Goal: Task Accomplishment & Management: Manage account settings

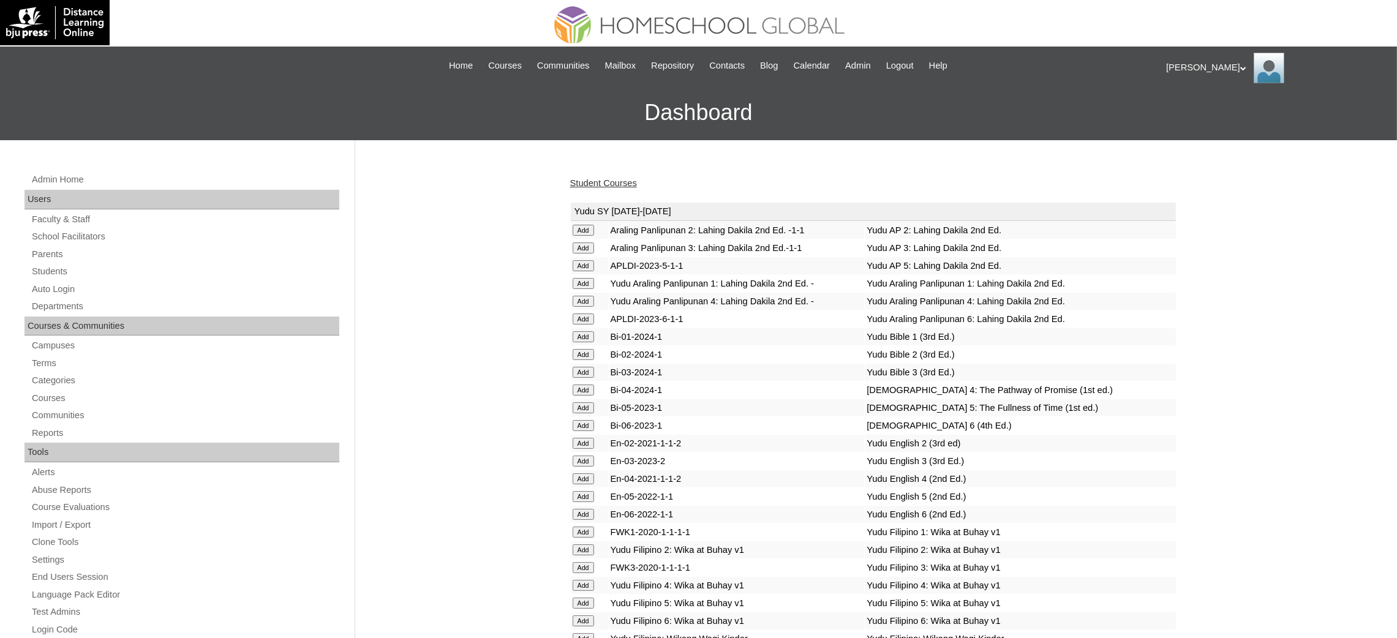
click at [858, 73] on div "|N|Staff||3542.5 Skip to Main Content Skip to Sub Navigation Home Courses Commu…" at bounding box center [698, 66] width 911 height 26
click at [863, 70] on span "Admin" at bounding box center [858, 66] width 26 height 14
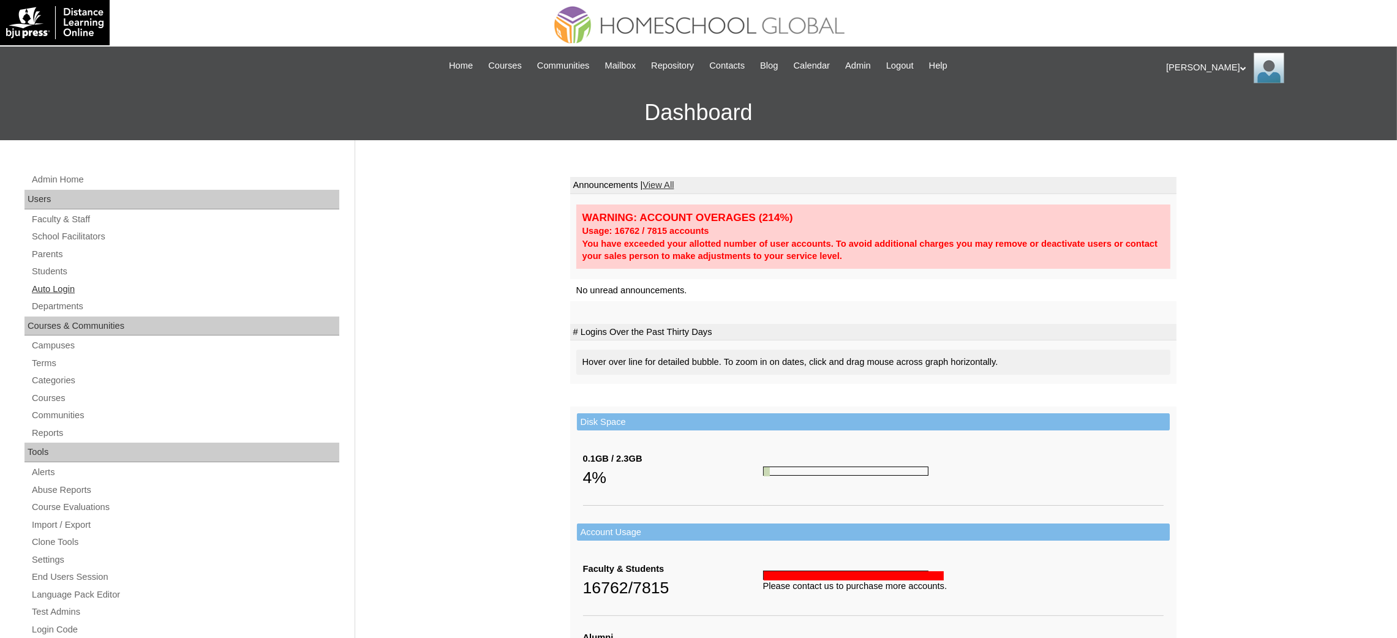
click at [47, 286] on link "Auto Login" at bounding box center [185, 289] width 309 height 15
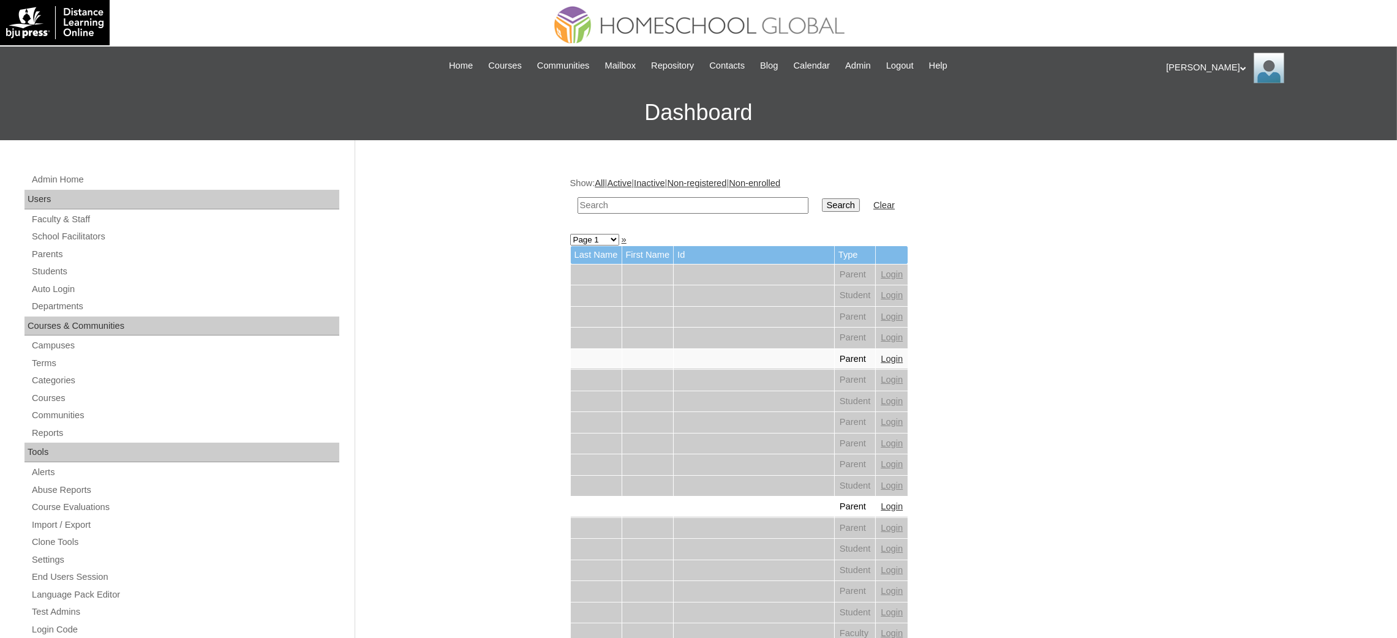
click at [657, 204] on input "text" at bounding box center [693, 205] width 231 height 17
paste input "Athalia Simone"
type input "Athalia Simone"
click at [822, 199] on input "Search" at bounding box center [841, 205] width 38 height 13
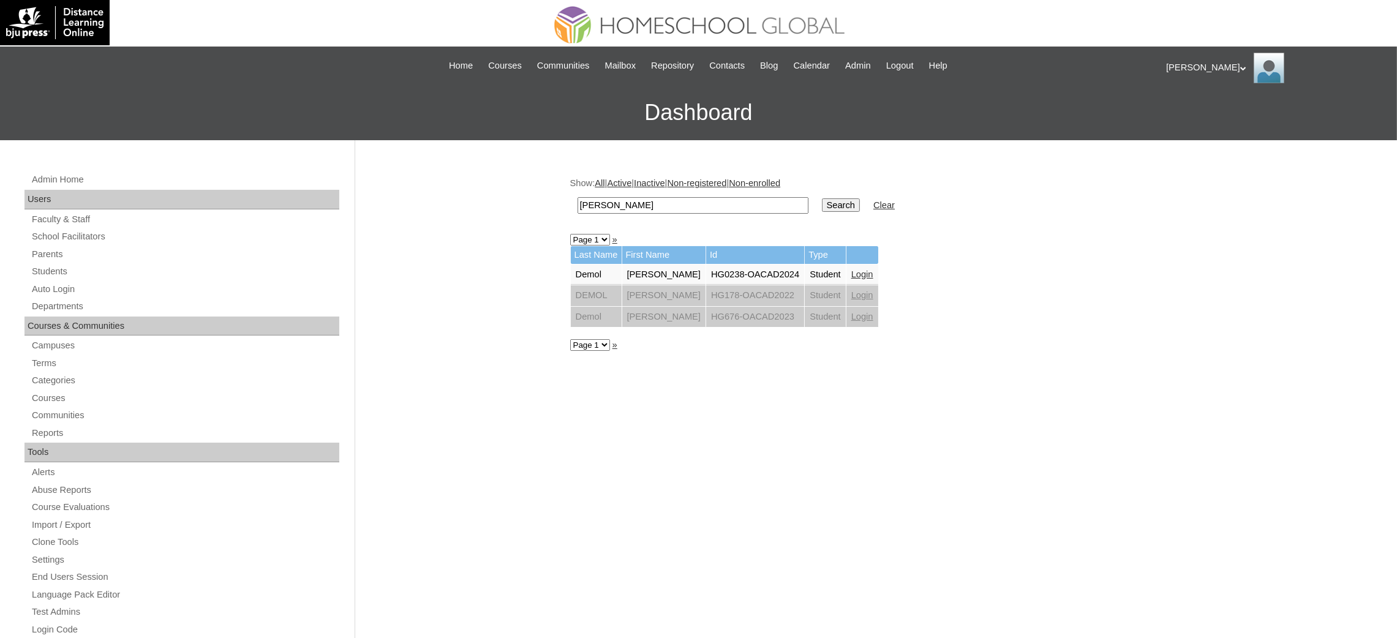
click at [672, 200] on input "Athalia Simone" at bounding box center [693, 205] width 231 height 17
paste input "Reese Franklin"
type input "Reese Franklin"
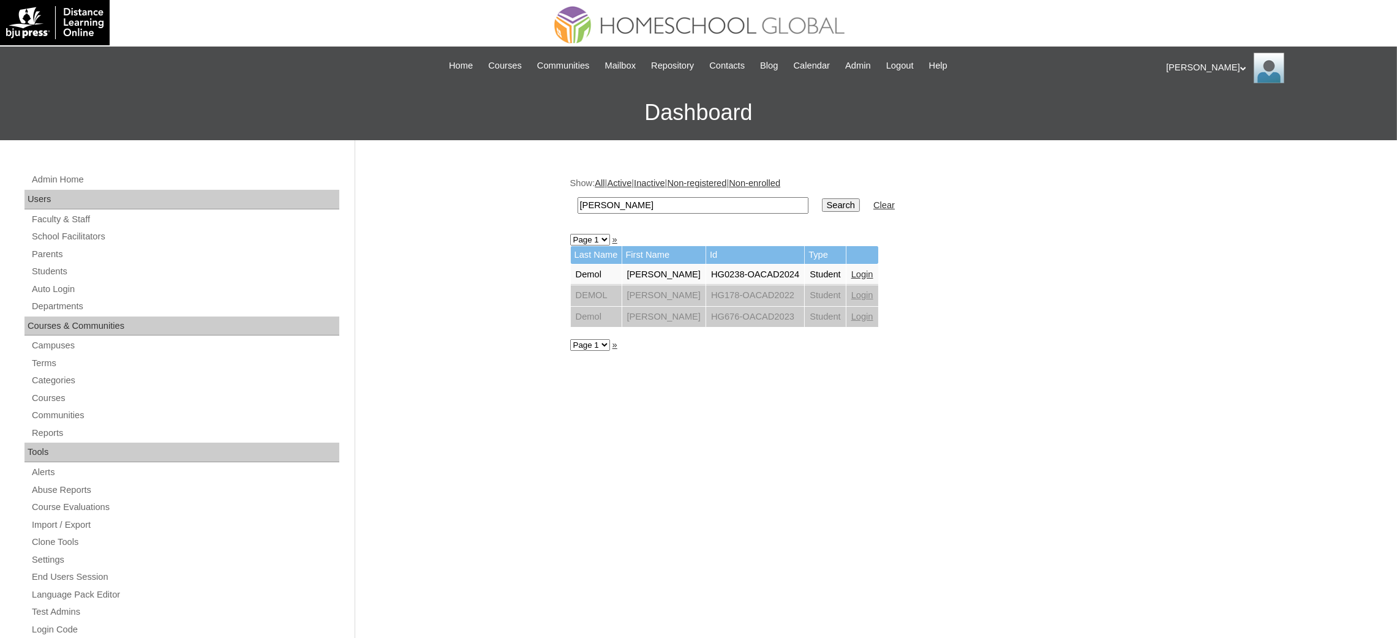
click at [822, 199] on input "Search" at bounding box center [841, 205] width 38 height 13
click at [659, 205] on input "Reese Franklin" at bounding box center [693, 205] width 231 height 17
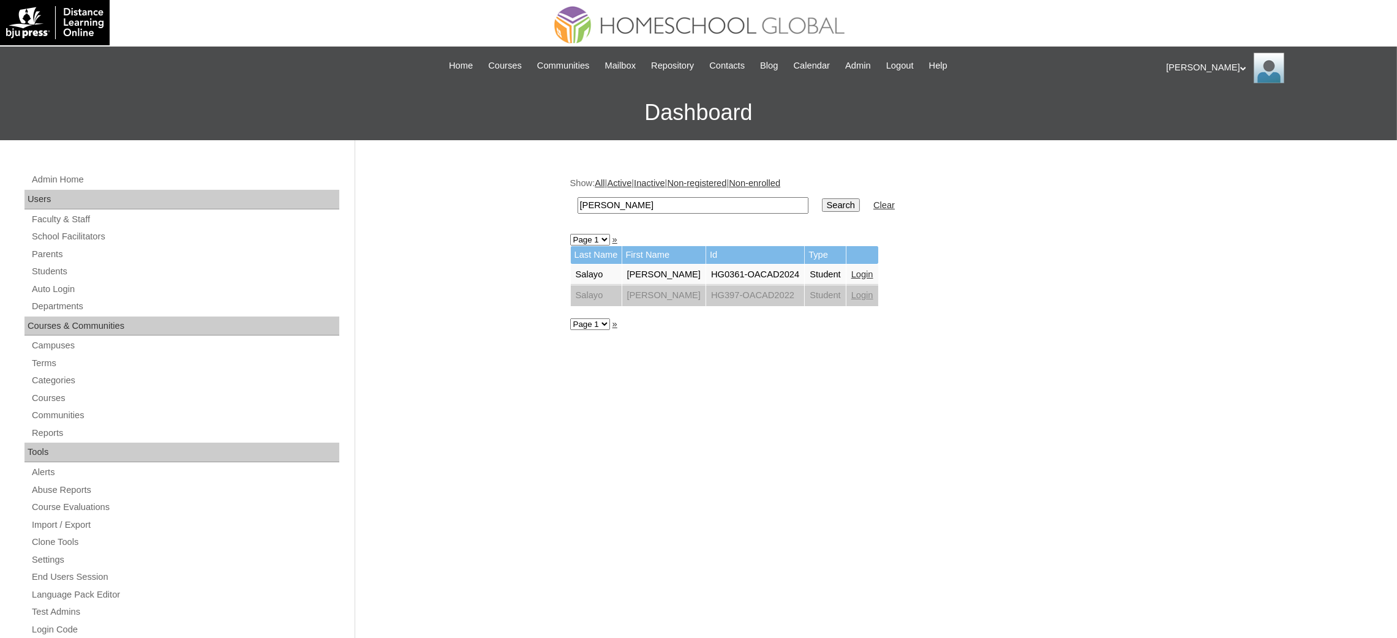
paste input "[PERSON_NAME]"
click at [599, 201] on input "[PERSON_NAME]" at bounding box center [693, 205] width 231 height 17
type input "[PERSON_NAME]"
click at [822, 199] on input "Search" at bounding box center [841, 205] width 38 height 13
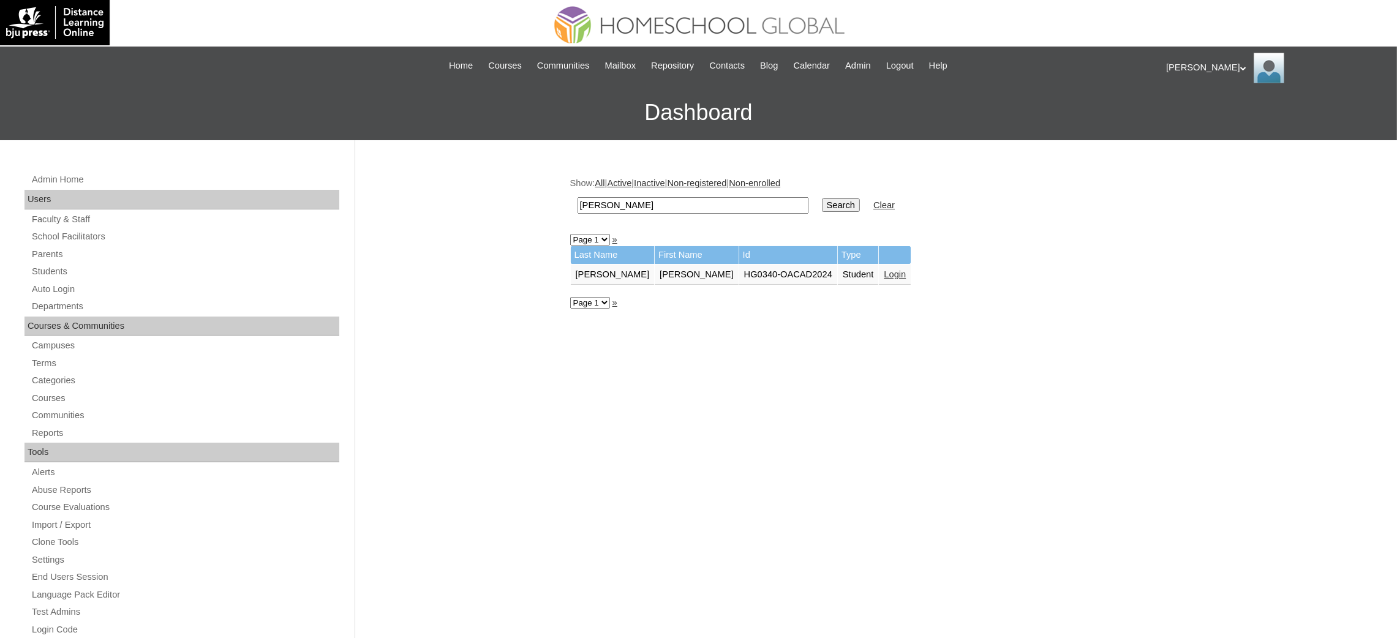
click at [661, 201] on input "Abigael Ryleigh" at bounding box center [693, 205] width 231 height 17
paste input "Kurt Ethan"
type input "Kurt Ethan"
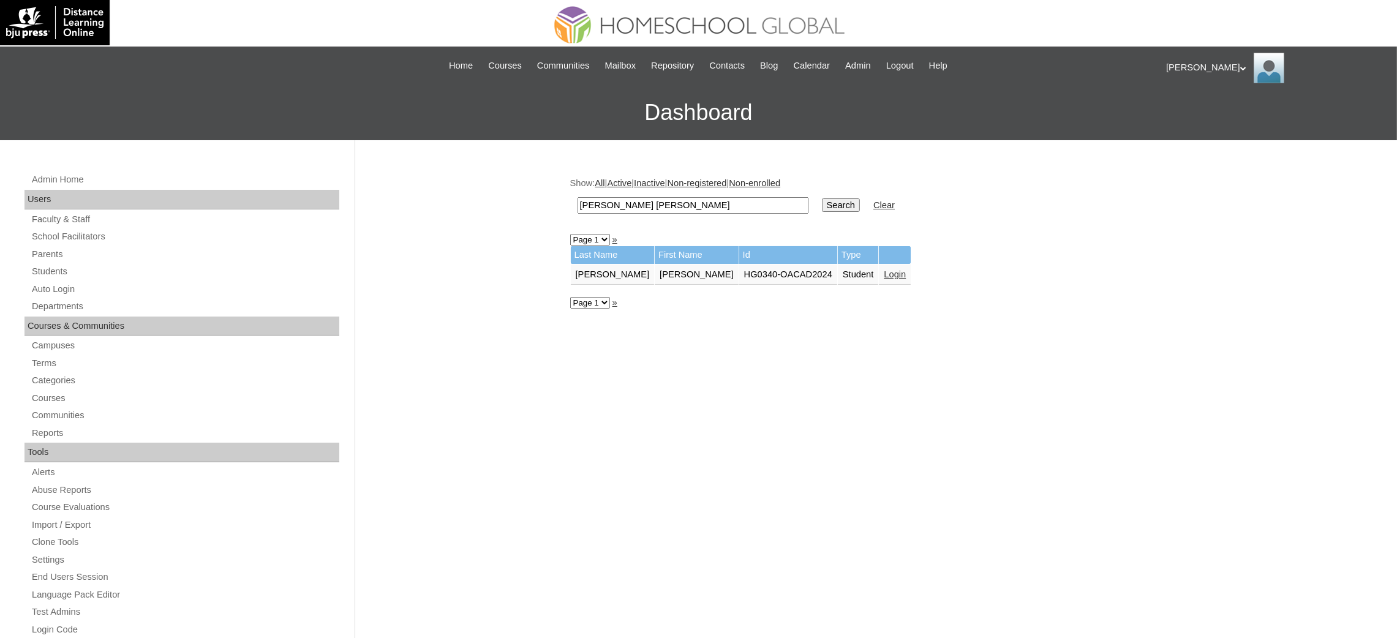
click at [822, 199] on input "Search" at bounding box center [841, 205] width 38 height 13
click at [46, 288] on link "Auto Login" at bounding box center [185, 289] width 309 height 15
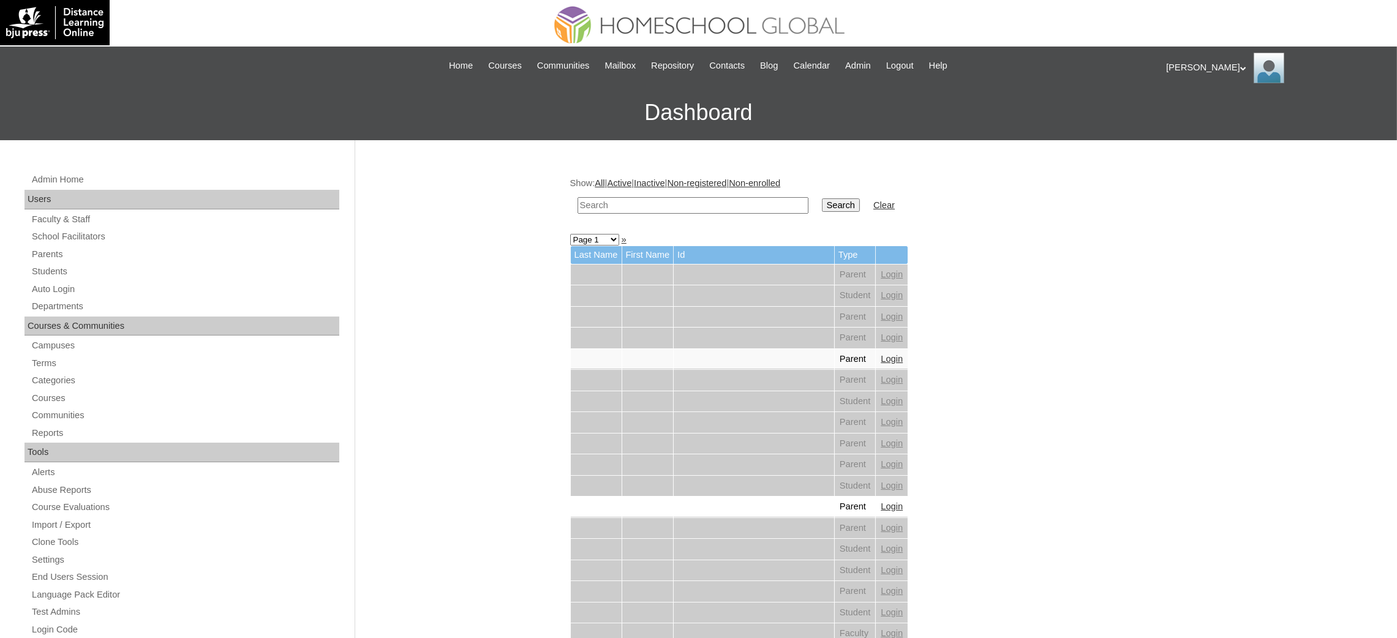
click at [705, 197] on input "text" at bounding box center [693, 205] width 231 height 17
paste input "Delim"
type input "Delim"
click at [822, 208] on input "Search" at bounding box center [841, 205] width 38 height 13
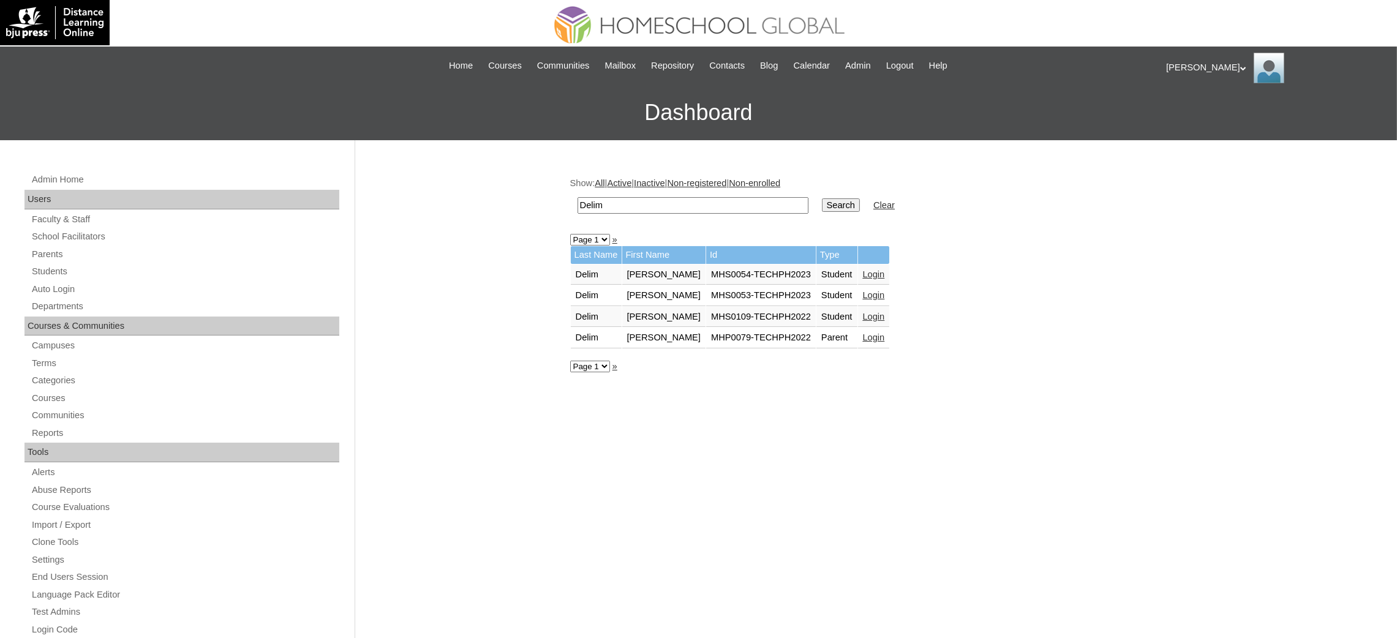
click at [863, 270] on link "Login" at bounding box center [874, 275] width 22 height 10
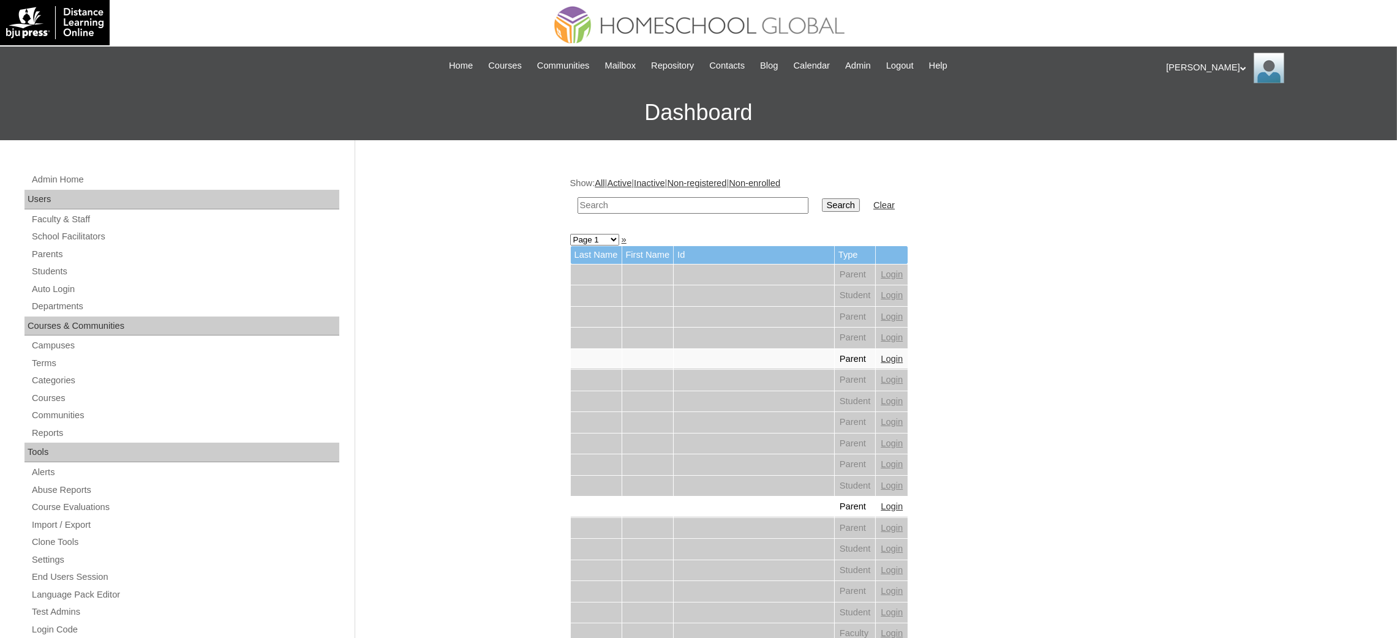
click at [630, 208] on input "text" at bounding box center [693, 205] width 231 height 17
type input "delim"
click at [822, 199] on input "Search" at bounding box center [841, 205] width 38 height 13
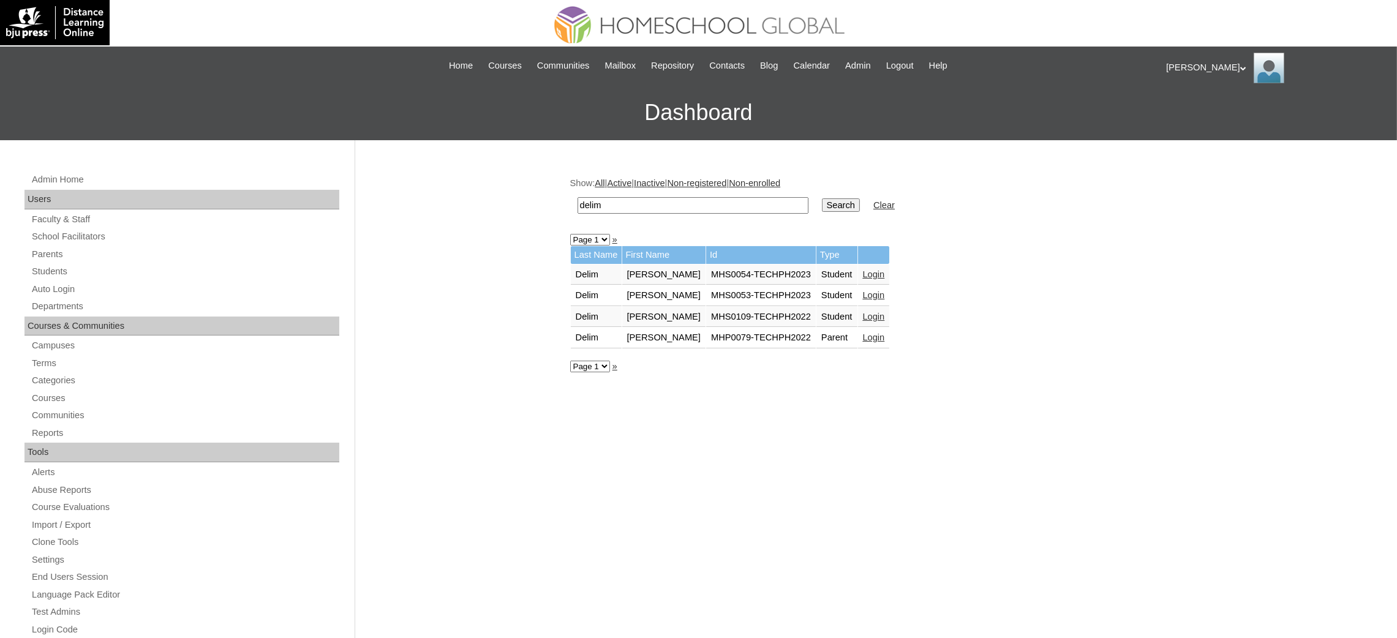
click at [863, 290] on link "Login" at bounding box center [874, 295] width 22 height 10
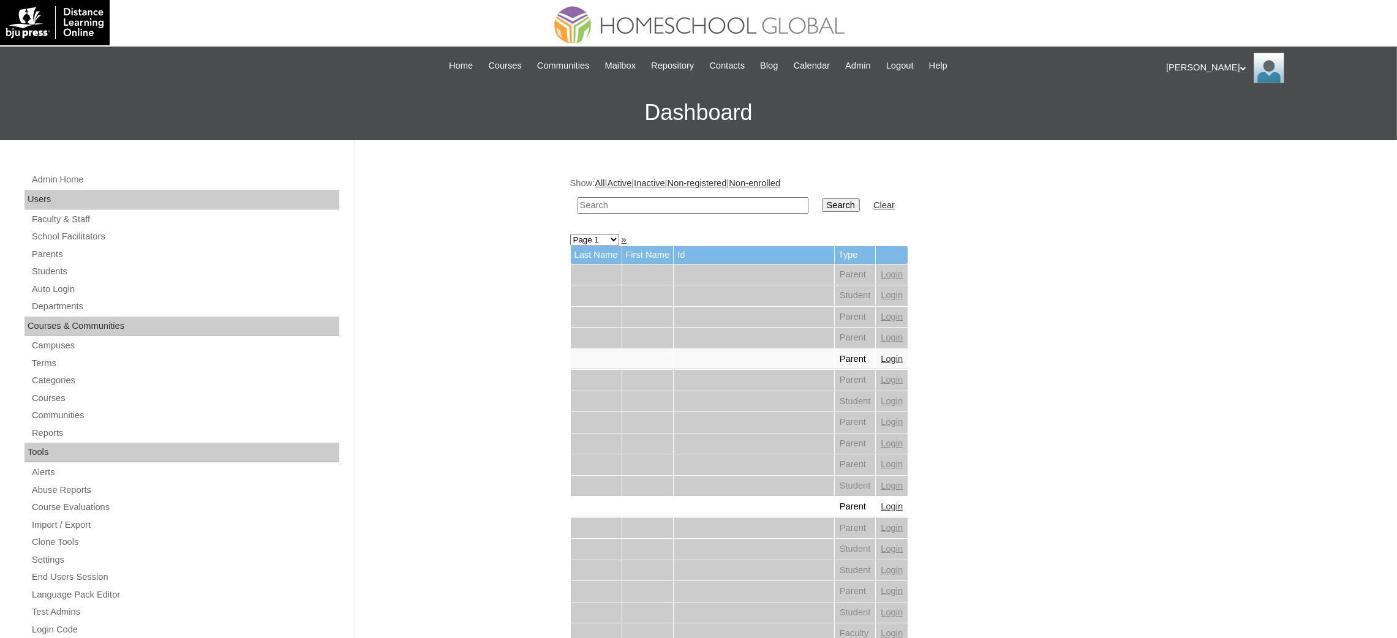
drag, startPoint x: 635, startPoint y: 220, endPoint x: 638, endPoint y: 213, distance: 8.0
click at [642, 208] on input "text" at bounding box center [693, 205] width 231 height 17
paste input "[PERSON_NAME]"
type input "[PERSON_NAME]"
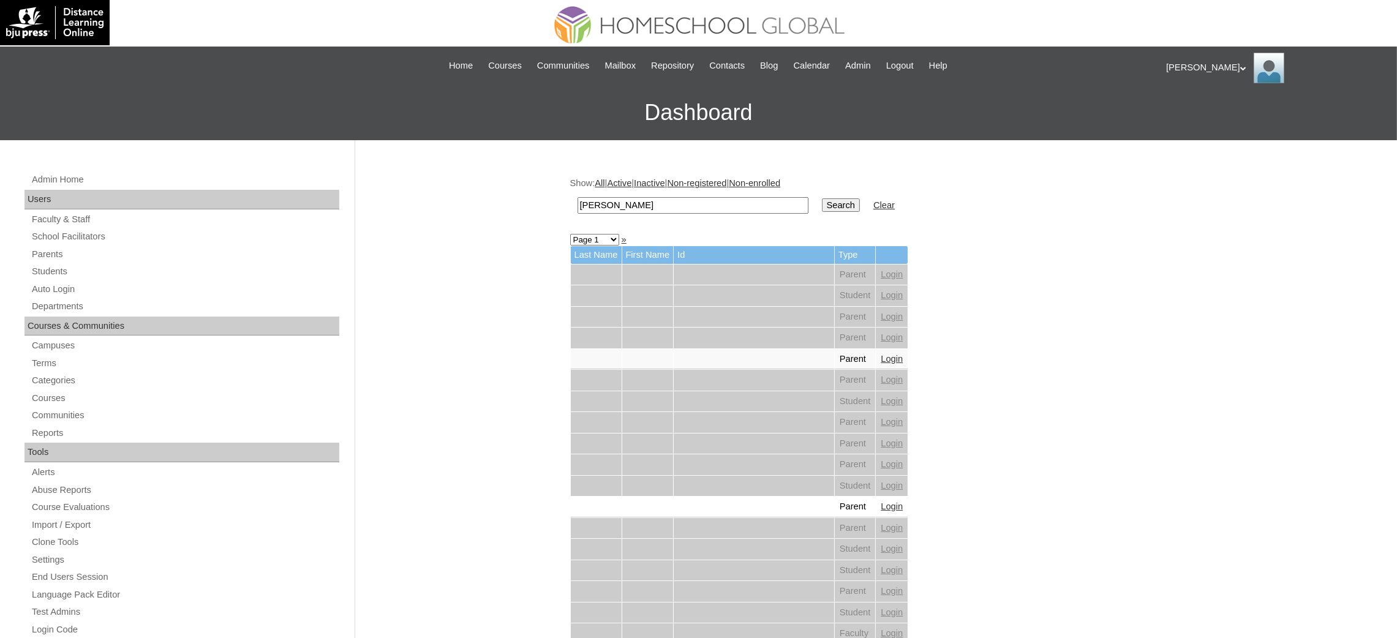
click at [822, 207] on input "Search" at bounding box center [841, 205] width 38 height 13
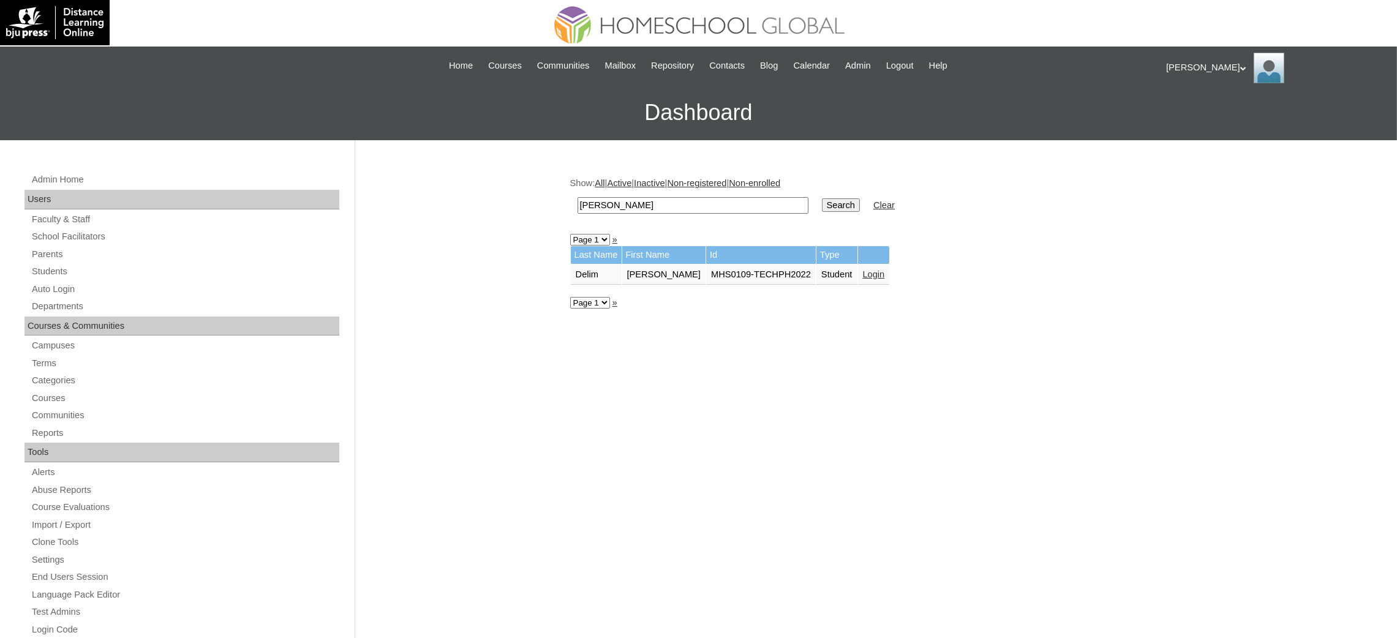
click at [863, 271] on link "Login" at bounding box center [874, 275] width 22 height 10
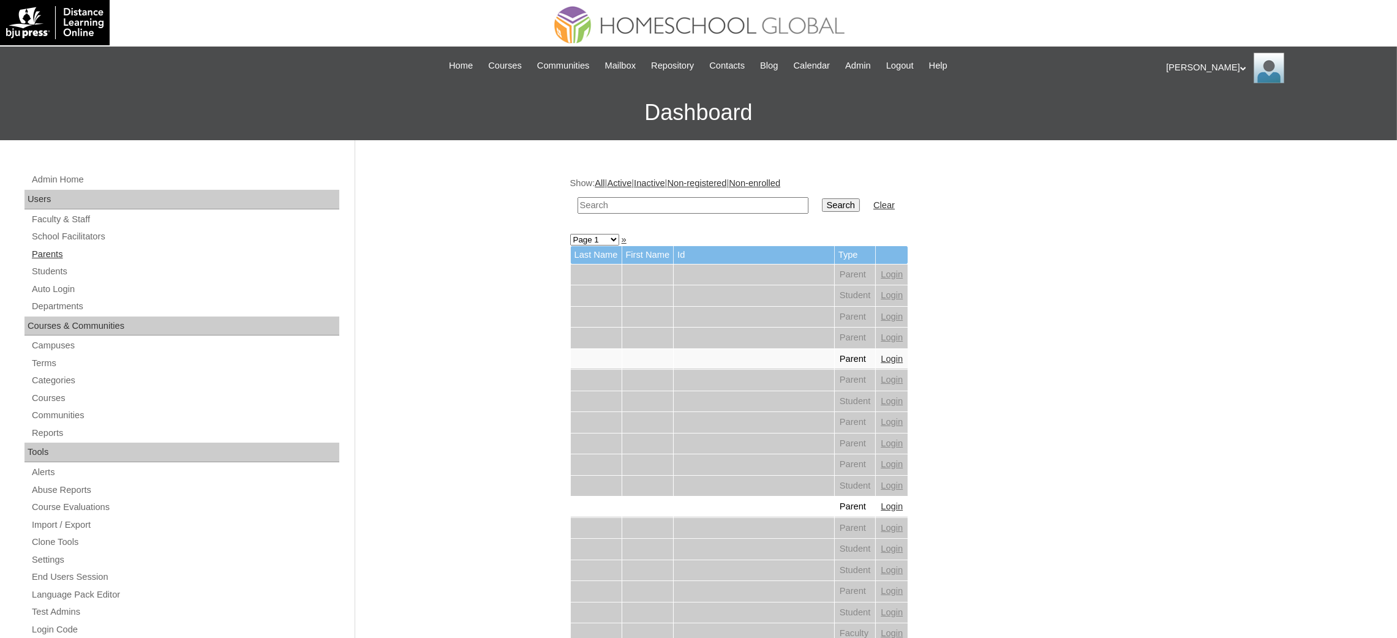
click at [47, 250] on link "Parents" at bounding box center [185, 254] width 309 height 15
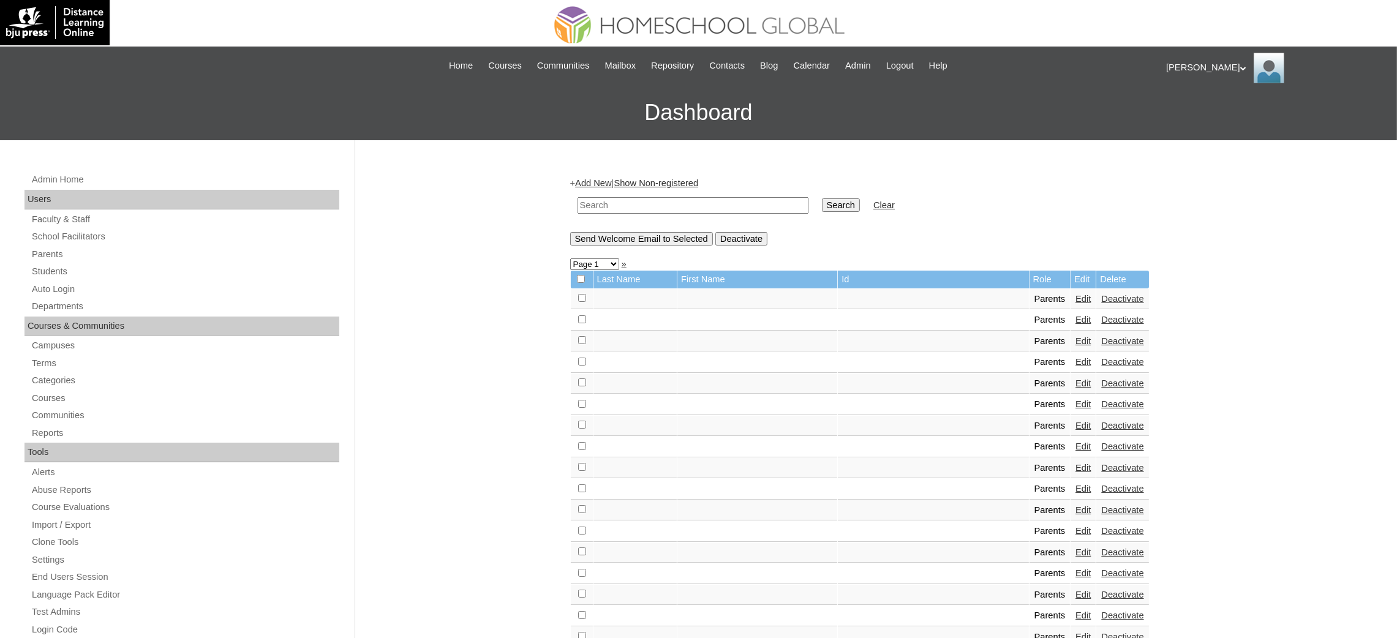
click at [657, 208] on input "text" at bounding box center [693, 205] width 231 height 17
paste input "MHP01167-TECHPH2020"
type input "MHP01167-TECHPH2020"
click at [822, 199] on input "Search" at bounding box center [841, 205] width 38 height 13
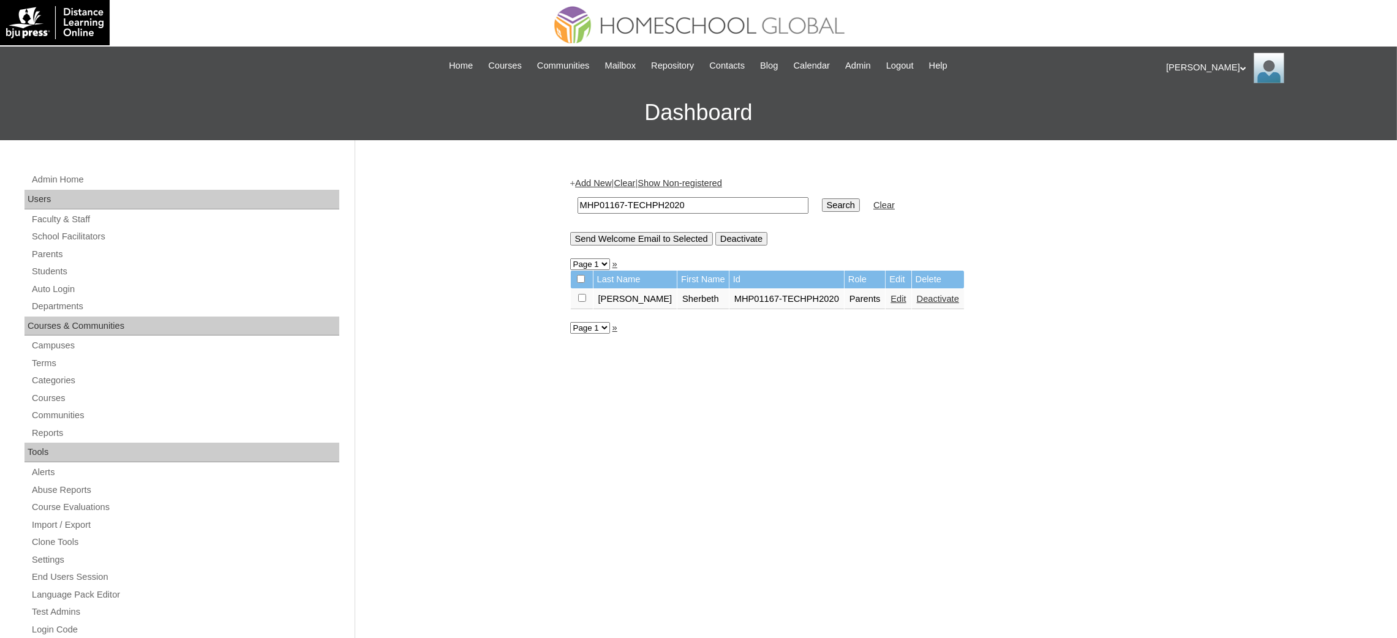
click at [891, 297] on link "Edit" at bounding box center [898, 299] width 15 height 10
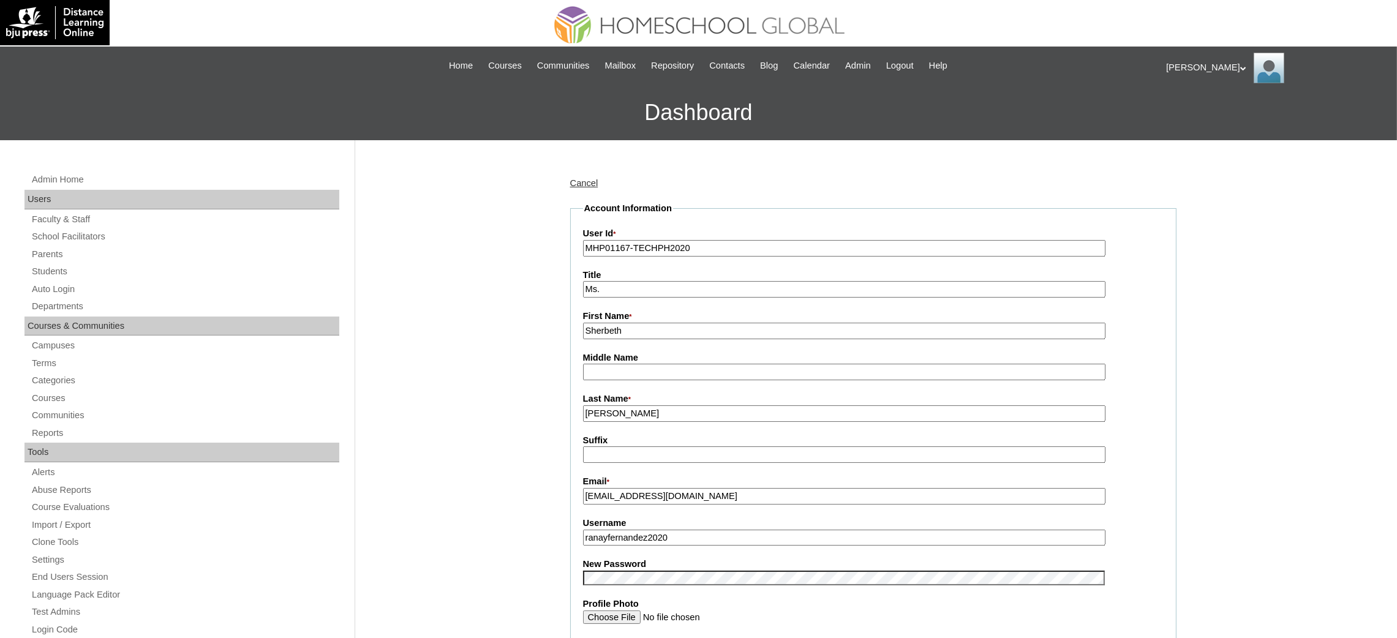
scroll to position [92, 0]
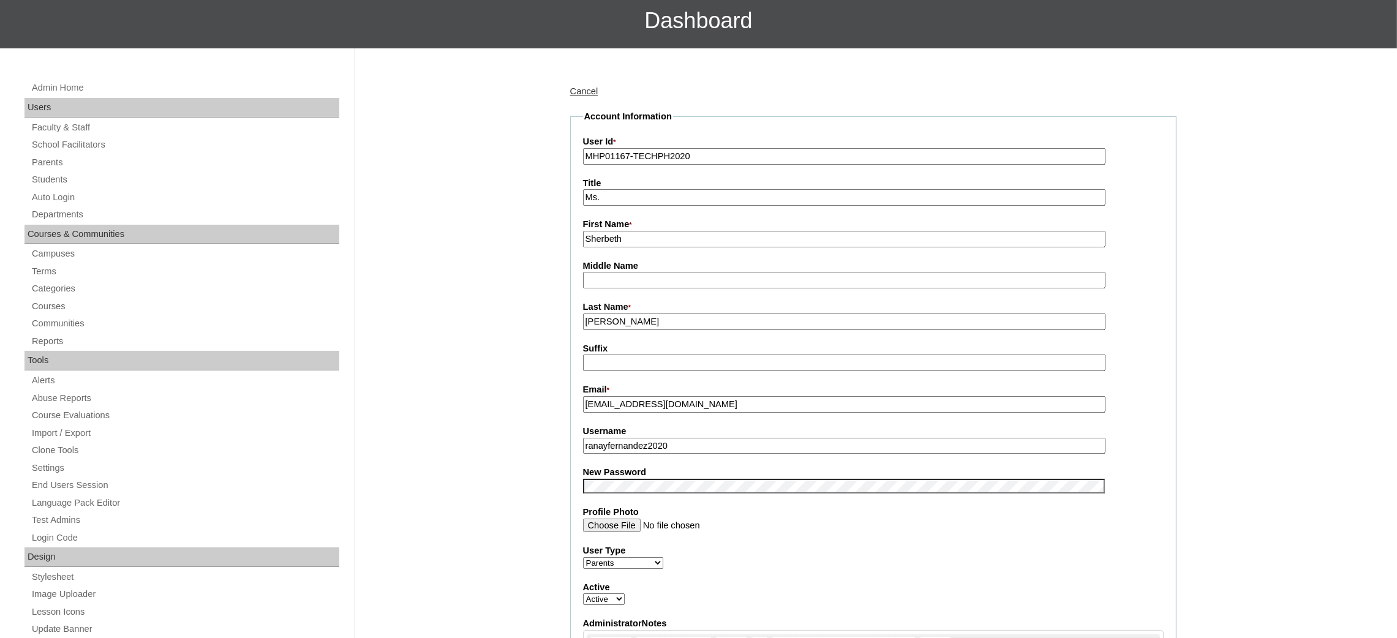
click at [731, 439] on input "ranayfernandez2020" at bounding box center [844, 446] width 523 height 17
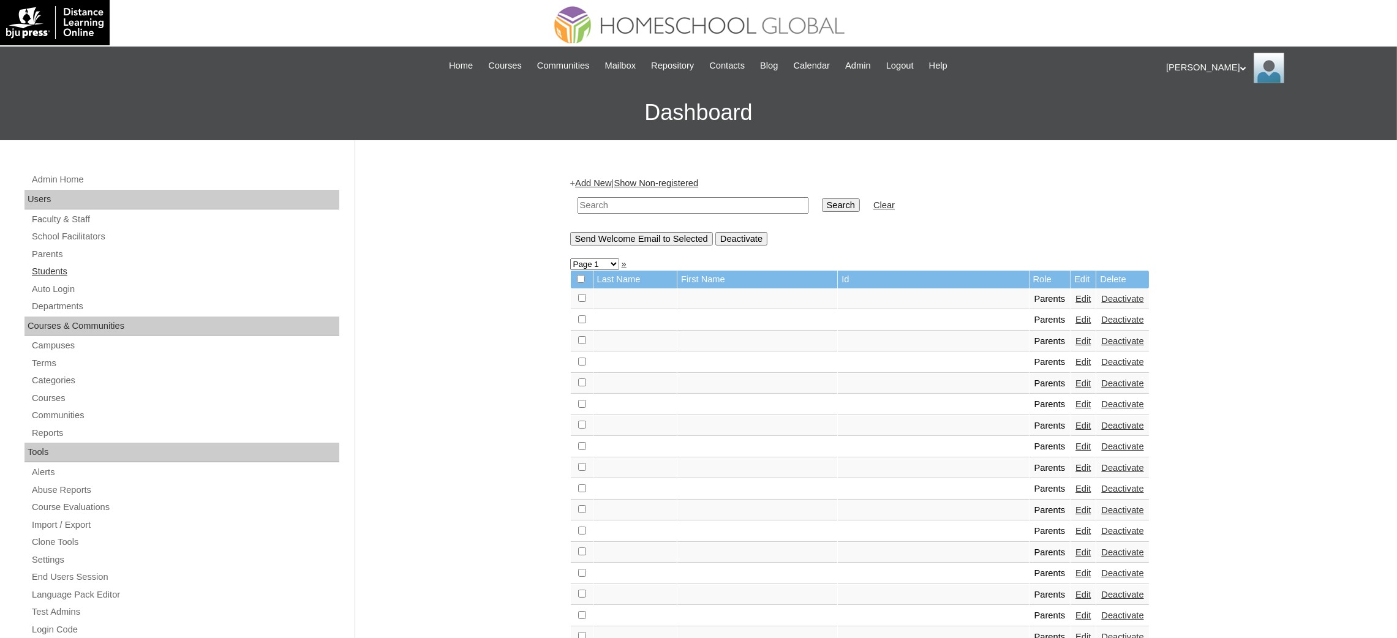
click at [31, 276] on link "Students" at bounding box center [185, 271] width 309 height 15
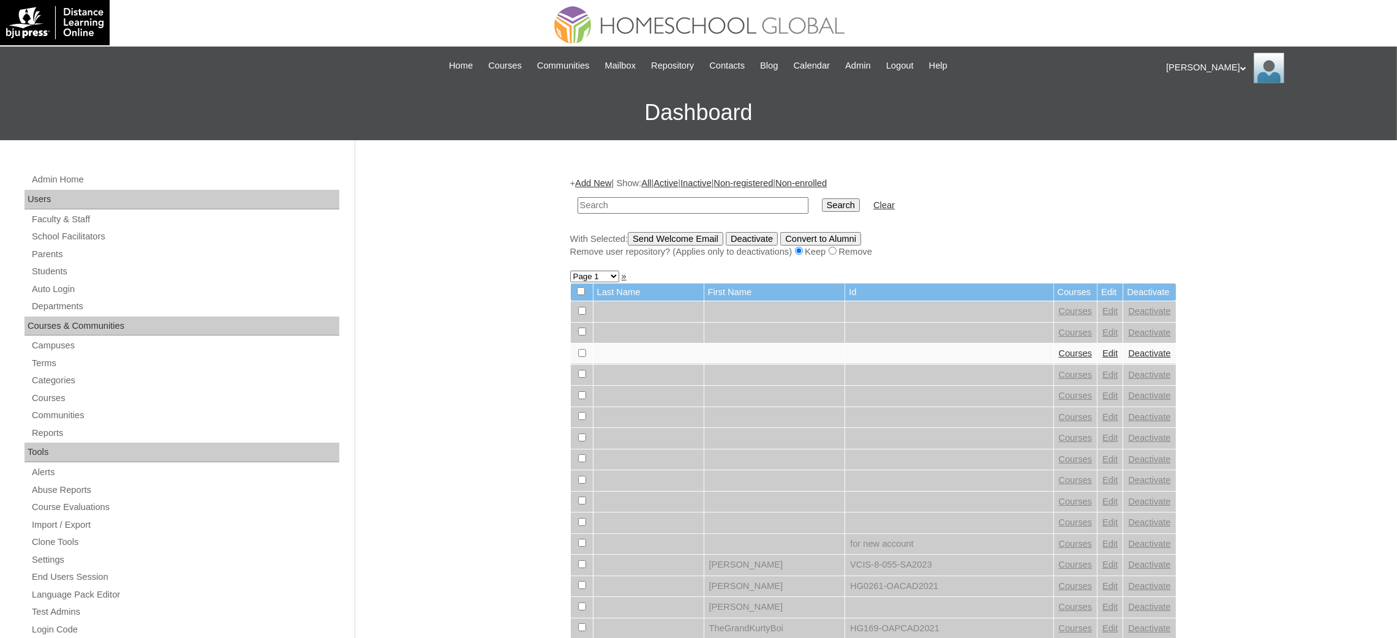
paste input "MHS009153-TECHPH2020"
type input "MHS009153-TECHPH2020"
click at [822, 203] on input "Search" at bounding box center [841, 205] width 38 height 13
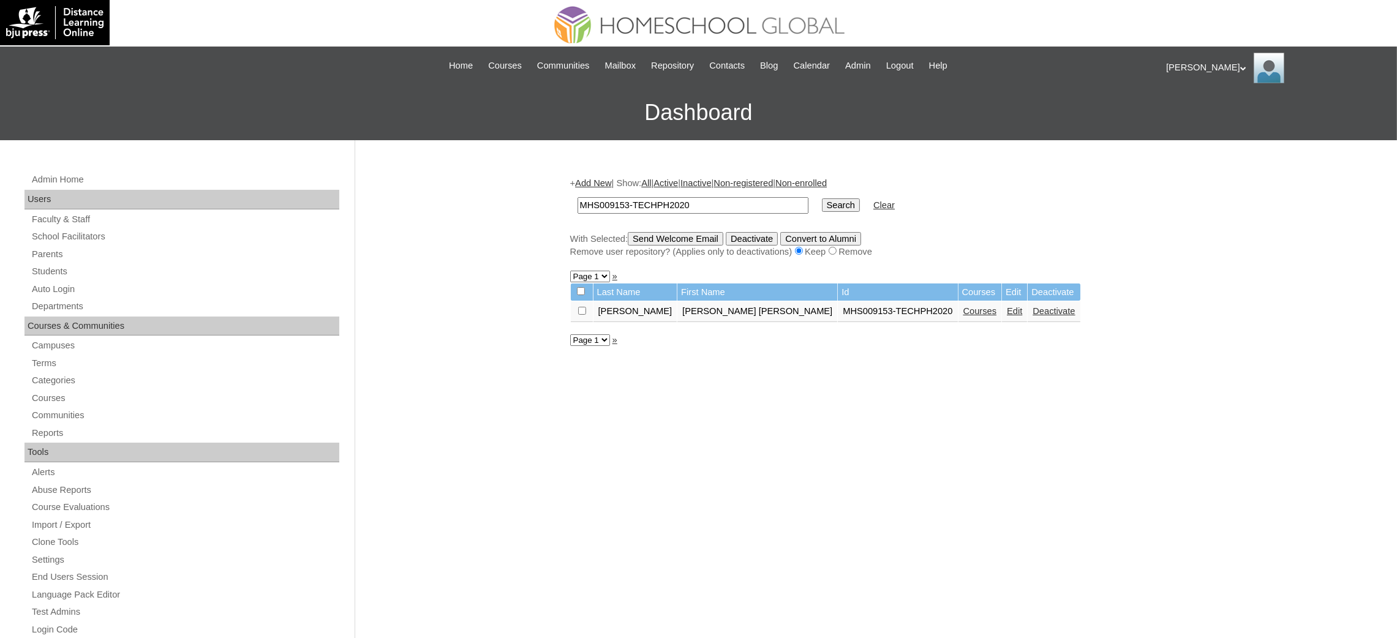
click at [1007, 310] on link "Edit" at bounding box center [1014, 311] width 15 height 10
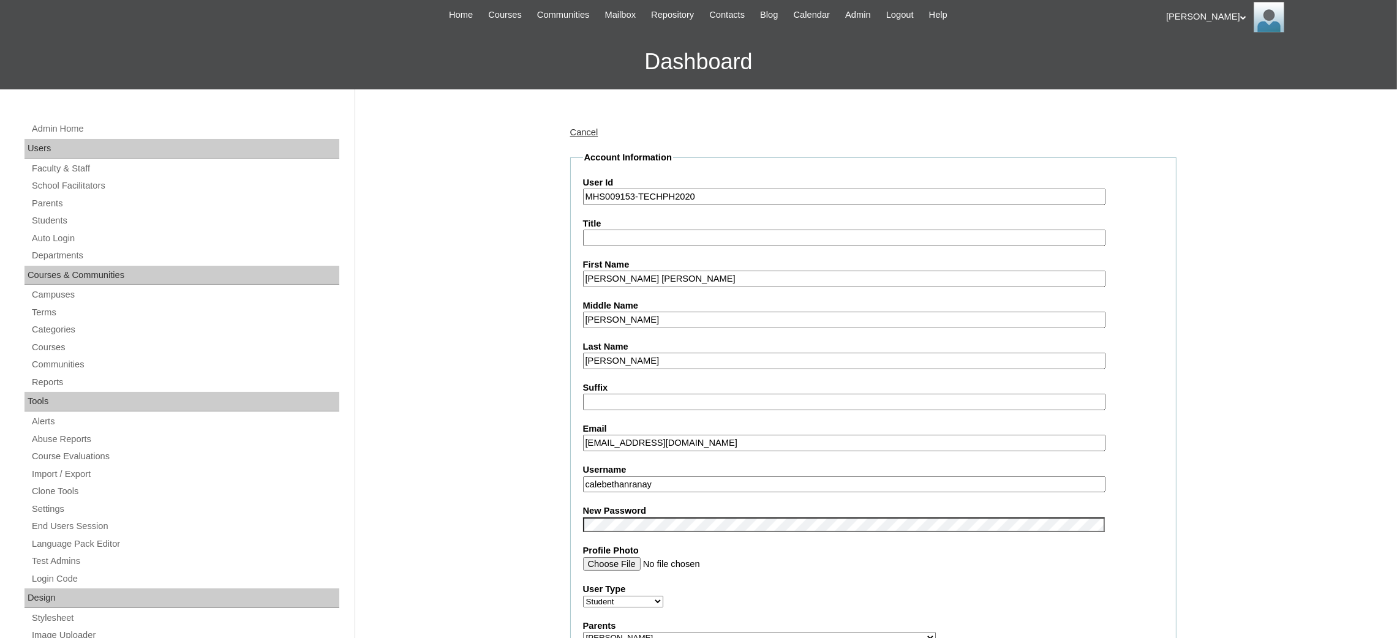
scroll to position [184, 0]
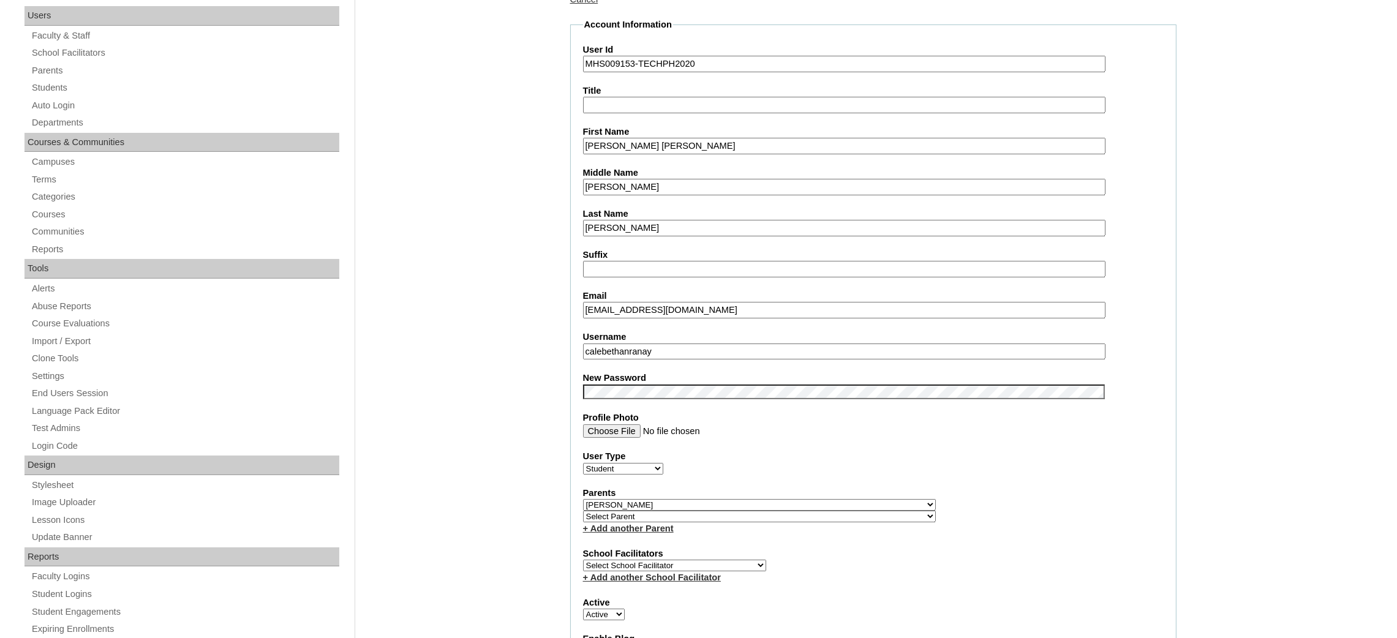
click at [655, 349] on input "calebethanranay" at bounding box center [844, 352] width 523 height 17
click at [622, 62] on input "MHS009153-TECHPH2020" at bounding box center [844, 64] width 523 height 17
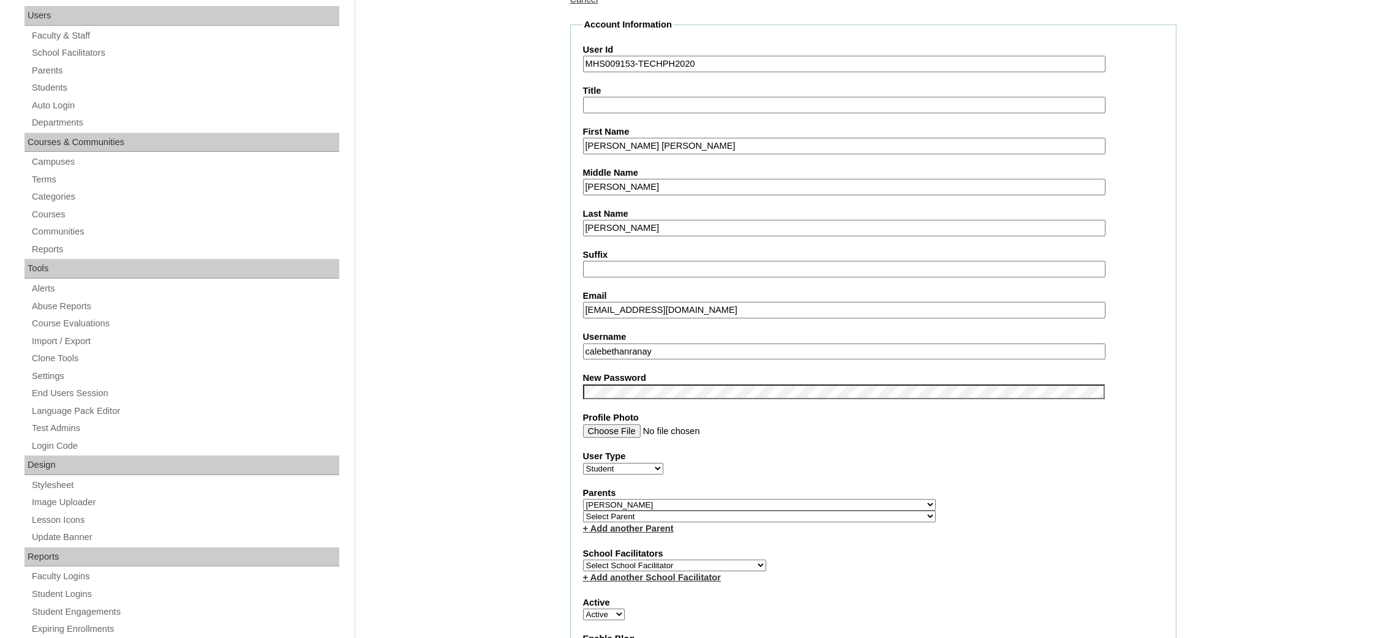
click at [622, 62] on input "MHS009153-TECHPH2020" at bounding box center [844, 64] width 523 height 17
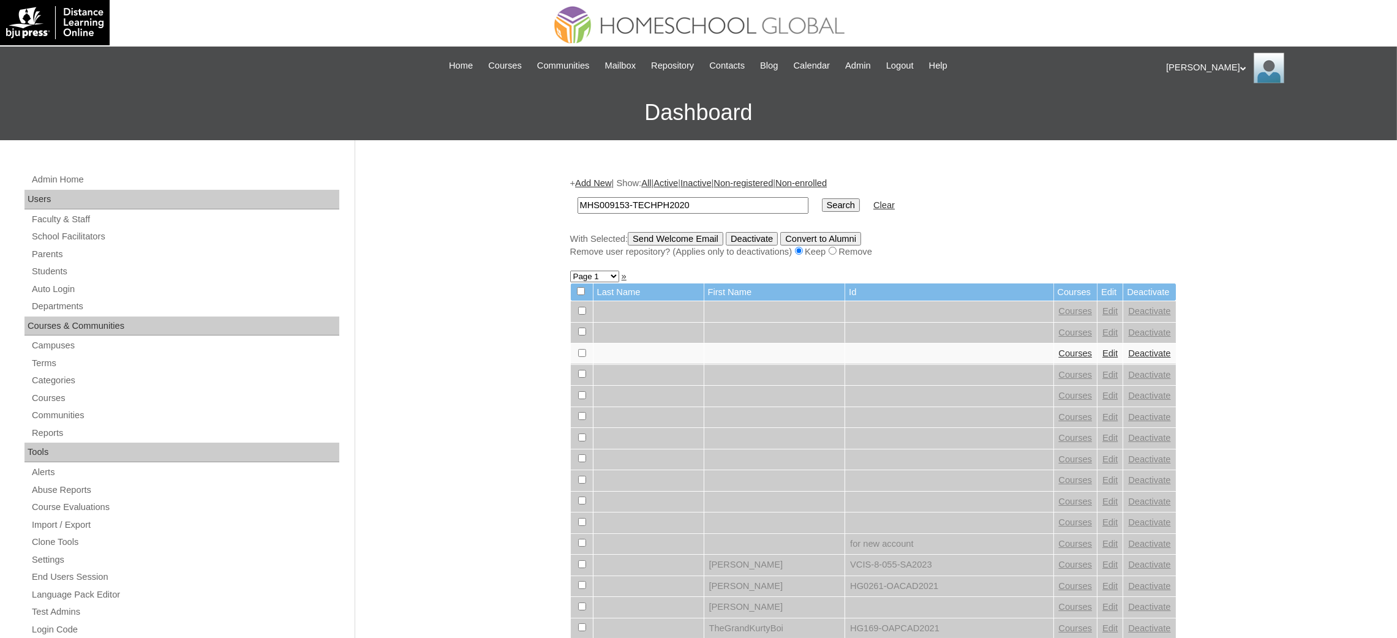
type input "MHS009153-TECHPH2020"
click at [822, 199] on input "Search" at bounding box center [841, 205] width 38 height 13
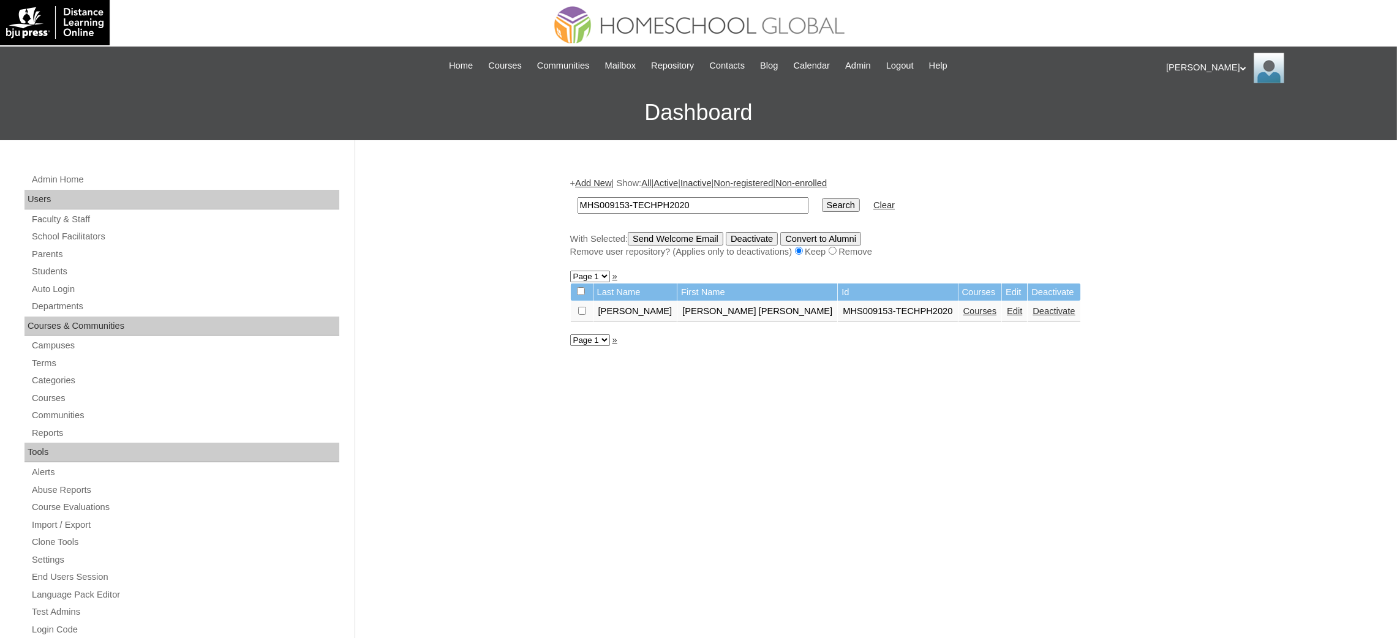
click at [964, 307] on link "Courses" at bounding box center [981, 311] width 34 height 10
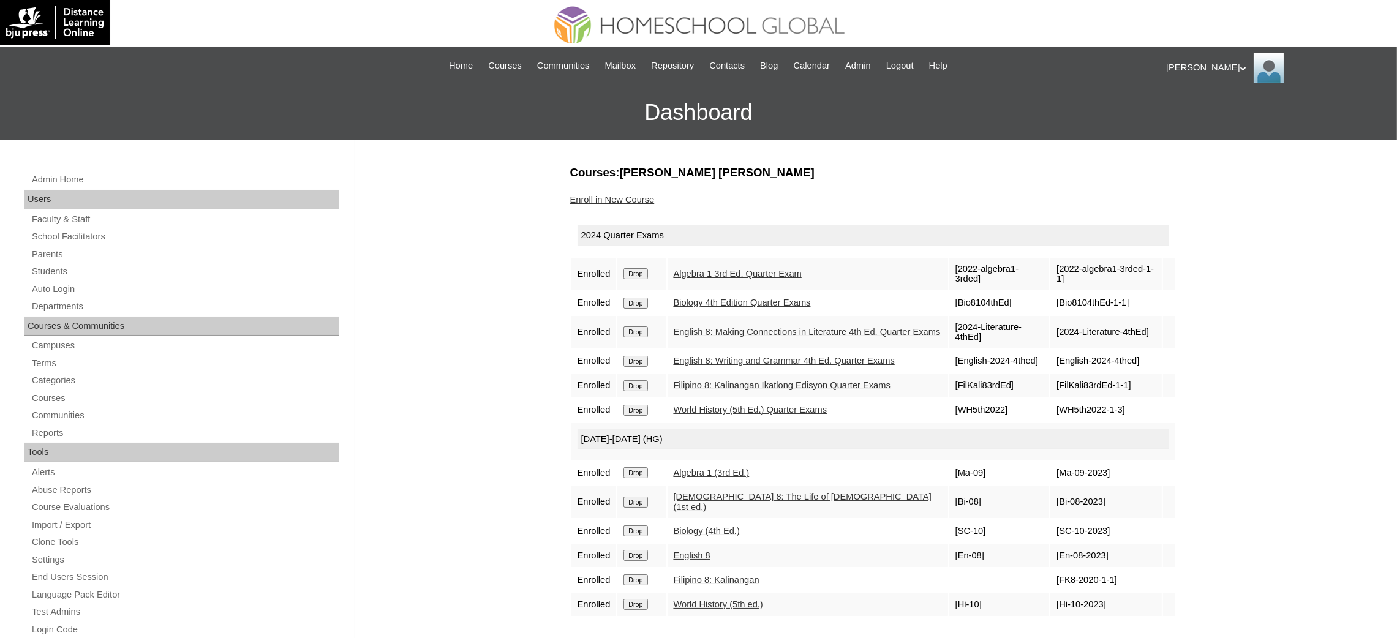
click at [624, 271] on input "Drop" at bounding box center [636, 273] width 24 height 11
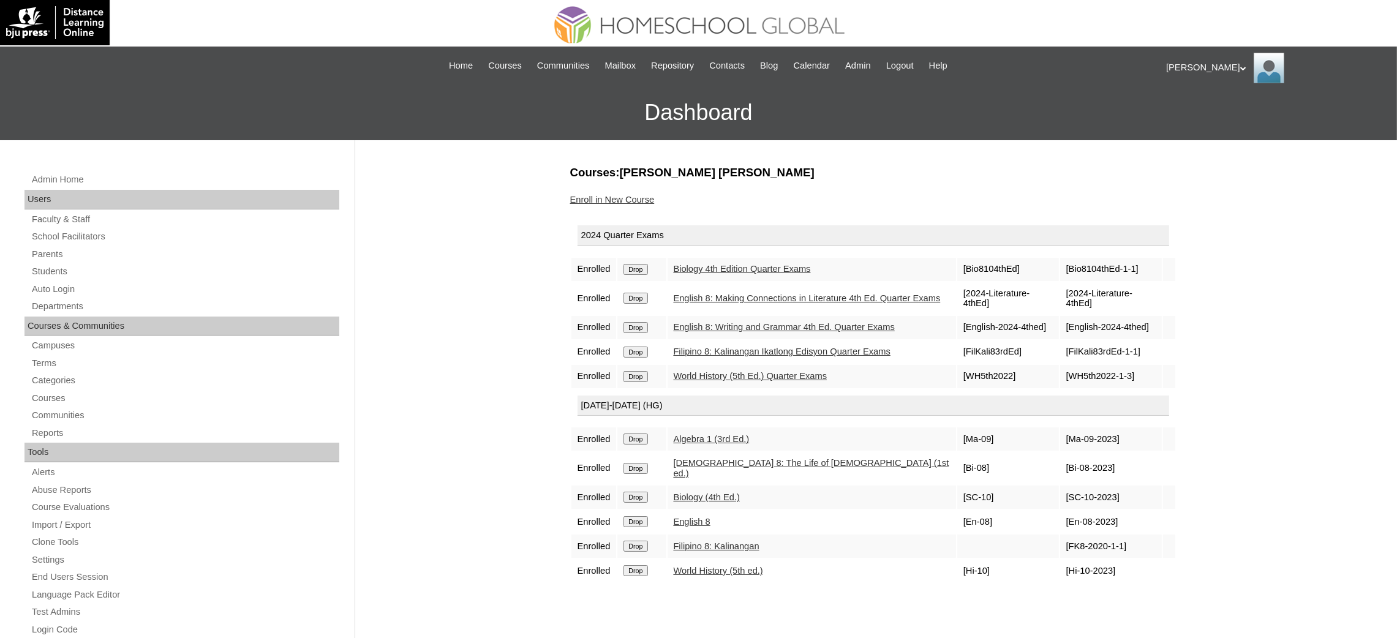
click at [640, 267] on input "Drop" at bounding box center [636, 269] width 24 height 11
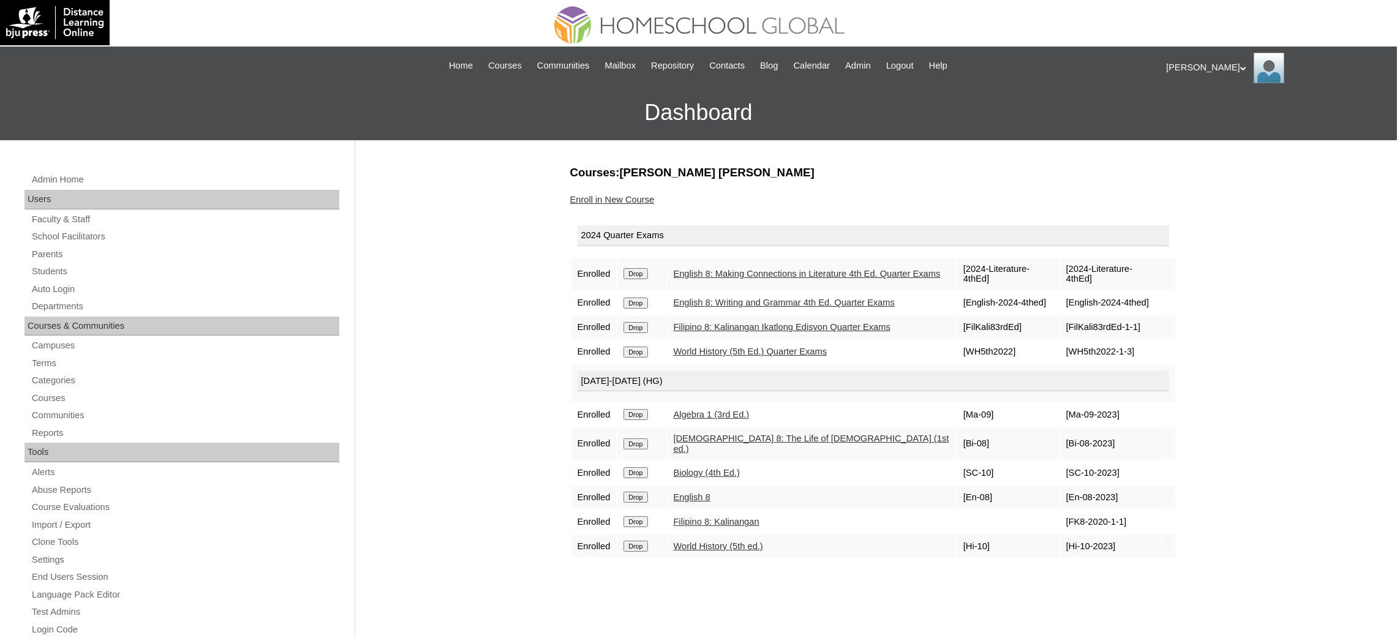
click at [646, 270] on input "Drop" at bounding box center [636, 273] width 24 height 11
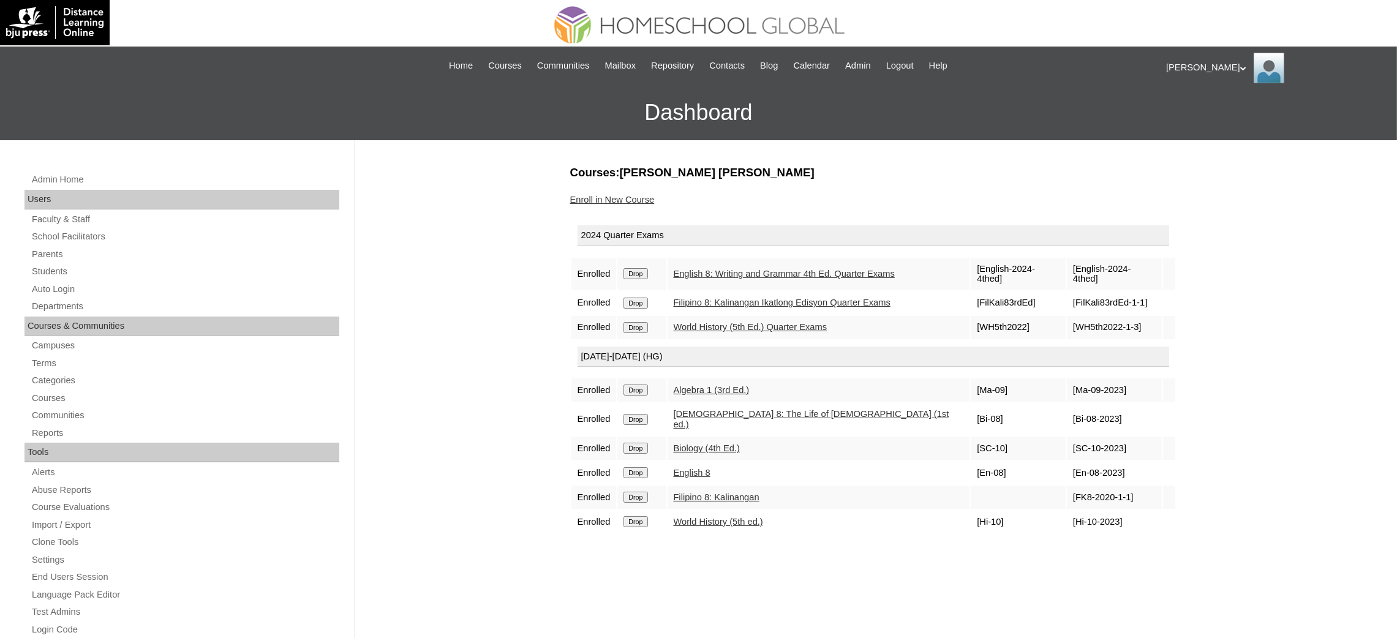
click at [645, 268] on input "Drop" at bounding box center [636, 273] width 24 height 11
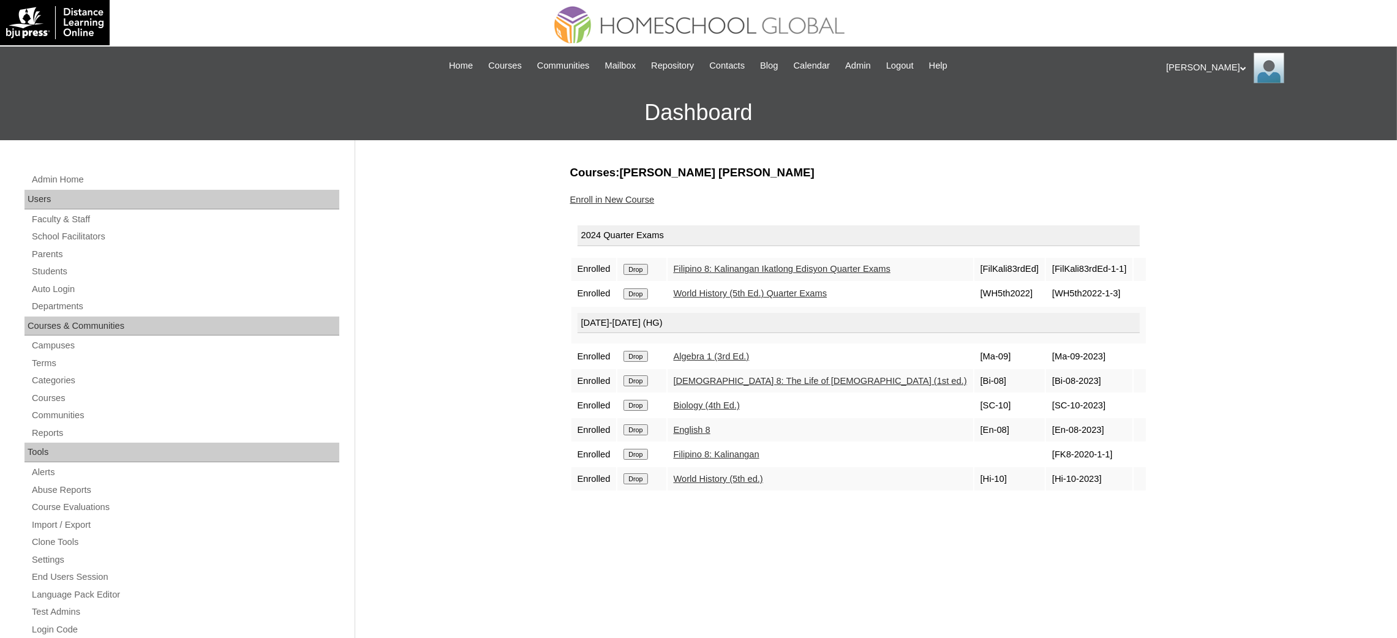
click at [645, 265] on input "Drop" at bounding box center [636, 269] width 24 height 11
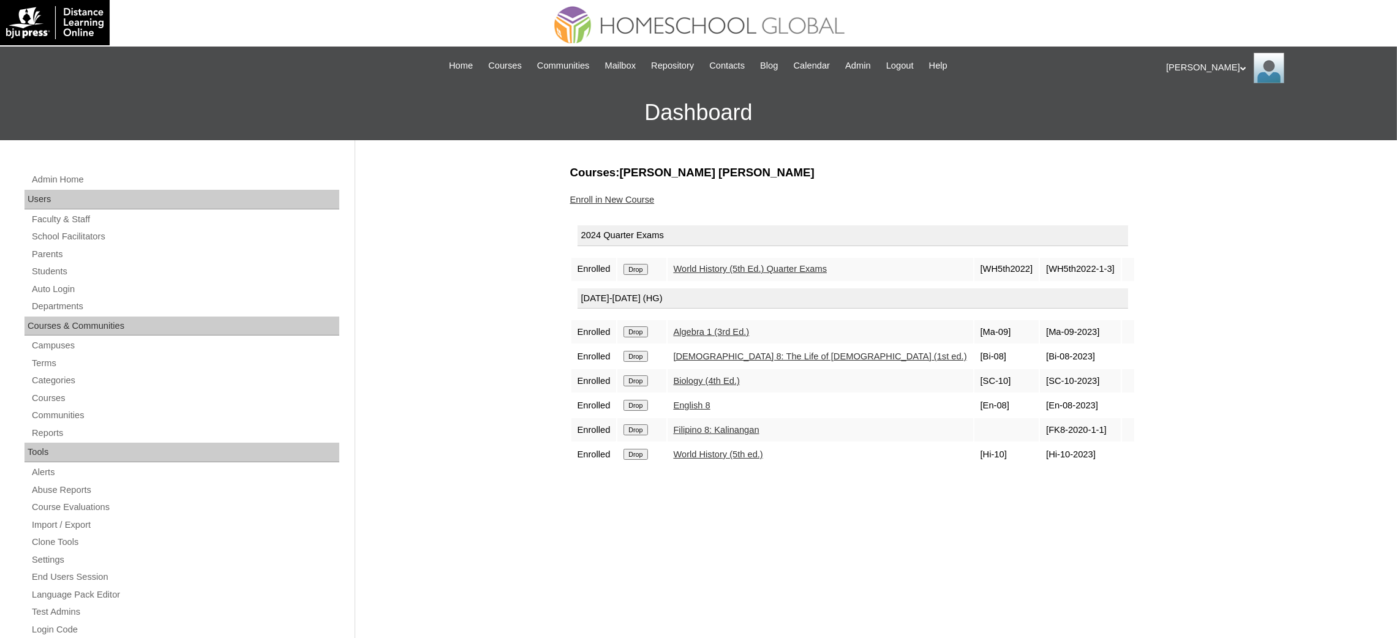
click at [638, 266] on input "Drop" at bounding box center [636, 269] width 24 height 11
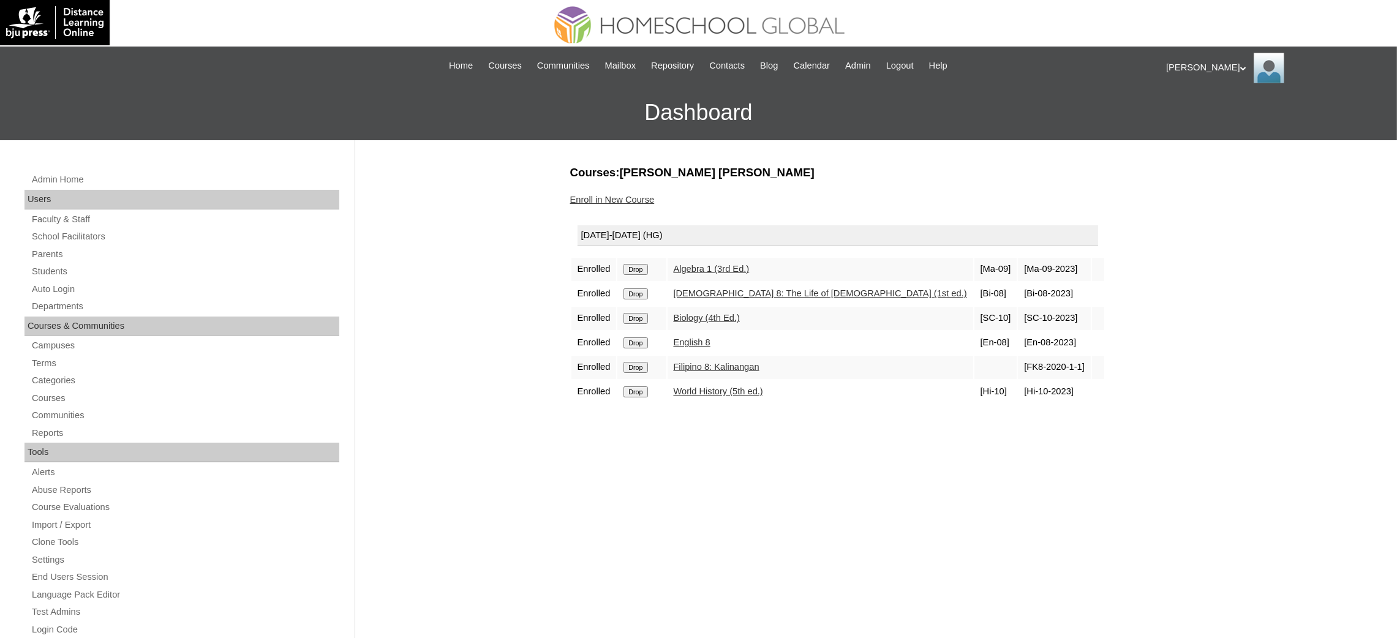
click at [645, 265] on input "Drop" at bounding box center [636, 269] width 24 height 11
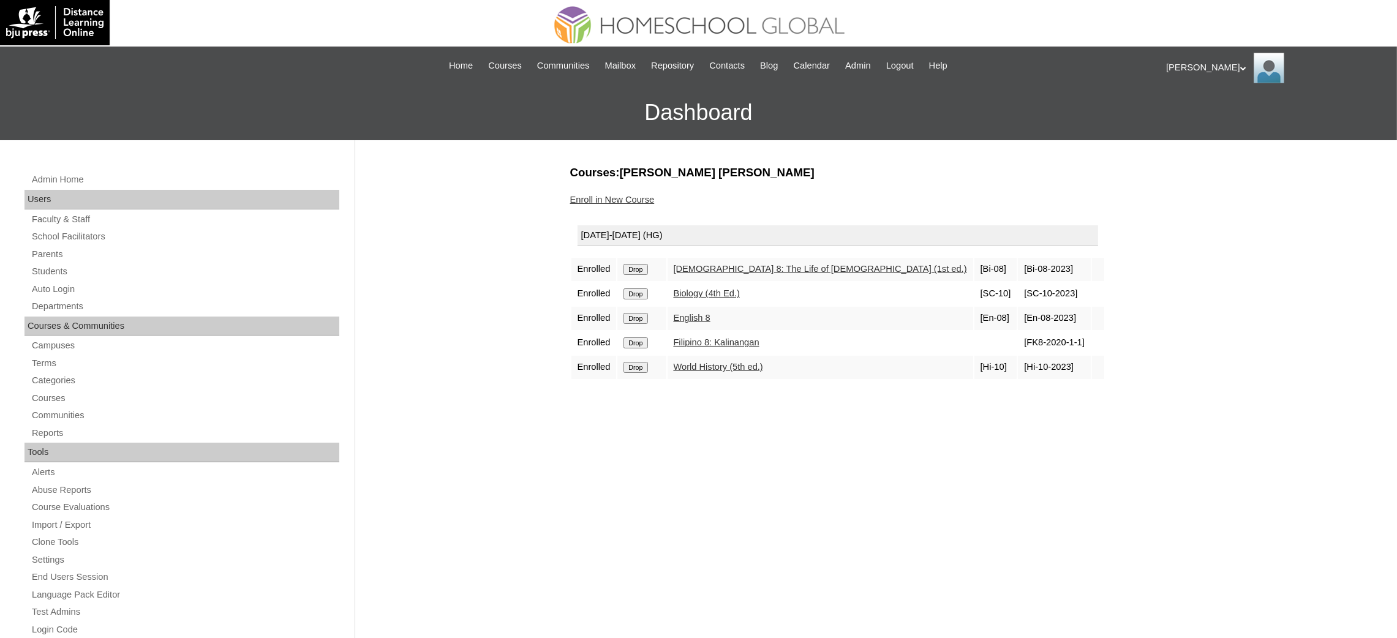
click at [640, 267] on input "Drop" at bounding box center [636, 269] width 24 height 11
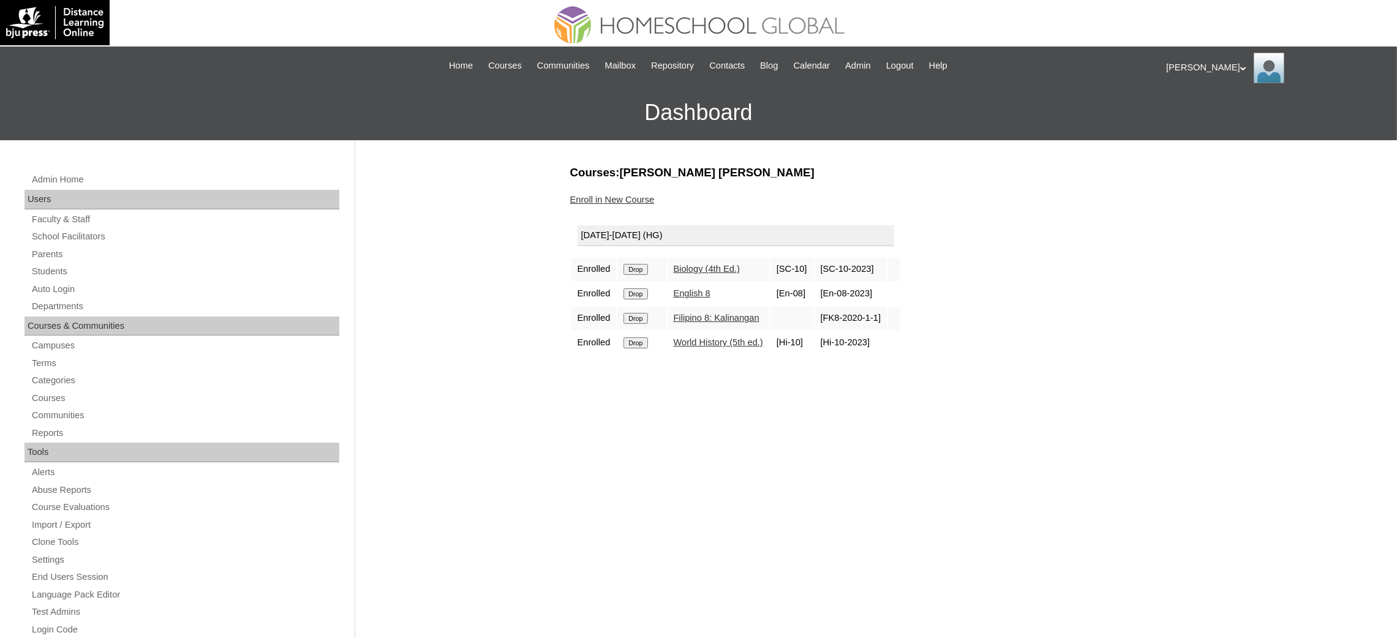
click at [645, 266] on input "Drop" at bounding box center [636, 269] width 24 height 11
click at [635, 267] on input "Drop" at bounding box center [636, 269] width 24 height 11
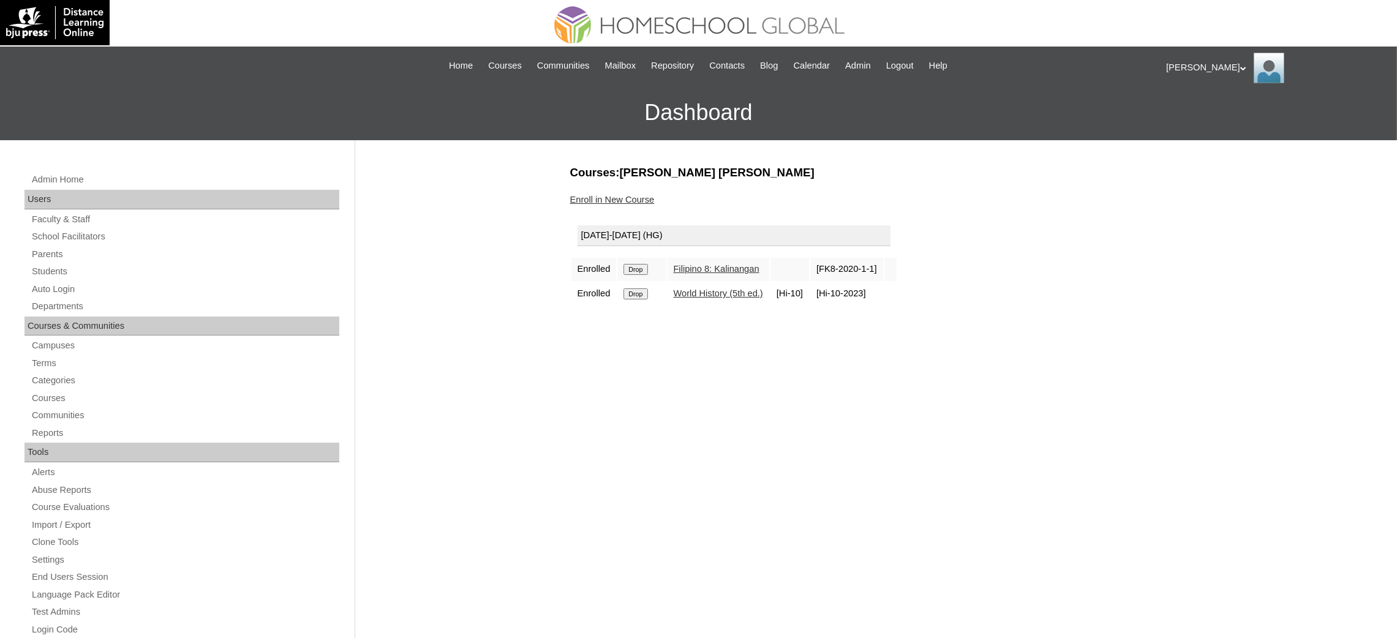
click at [643, 266] on input "Drop" at bounding box center [636, 269] width 24 height 11
click at [641, 267] on input "Drop" at bounding box center [636, 269] width 24 height 11
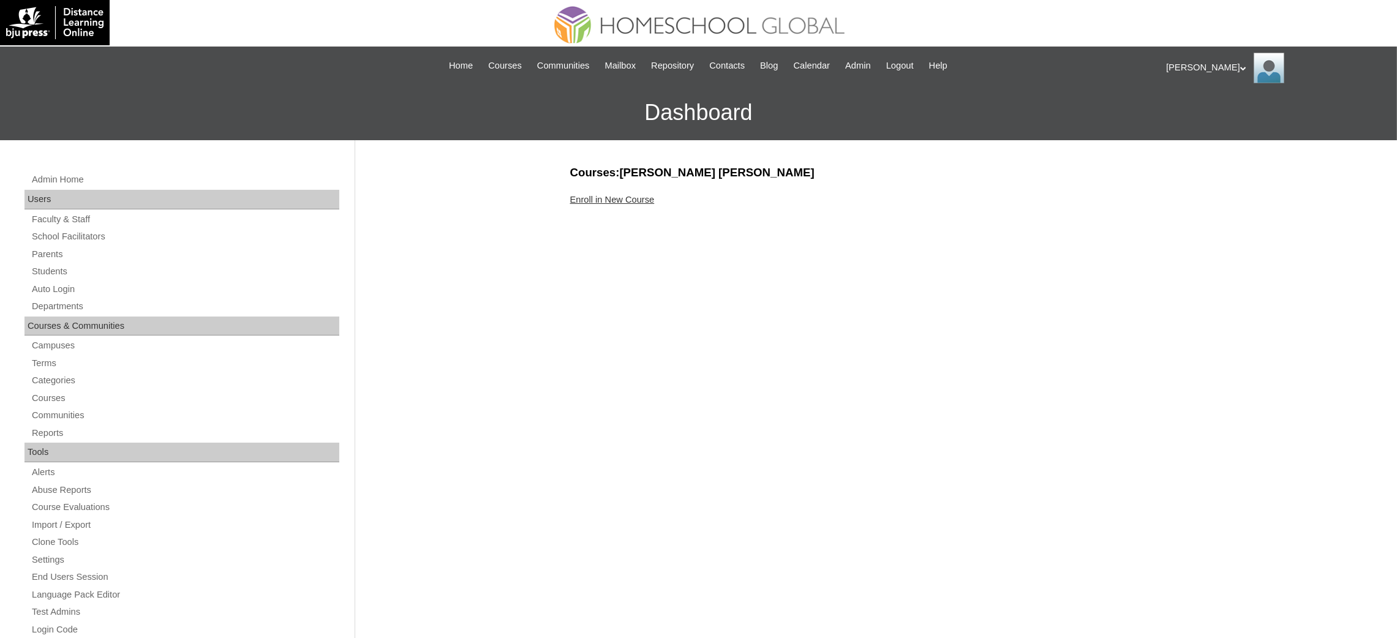
click at [616, 197] on link "Enroll in New Course" at bounding box center [612, 200] width 85 height 10
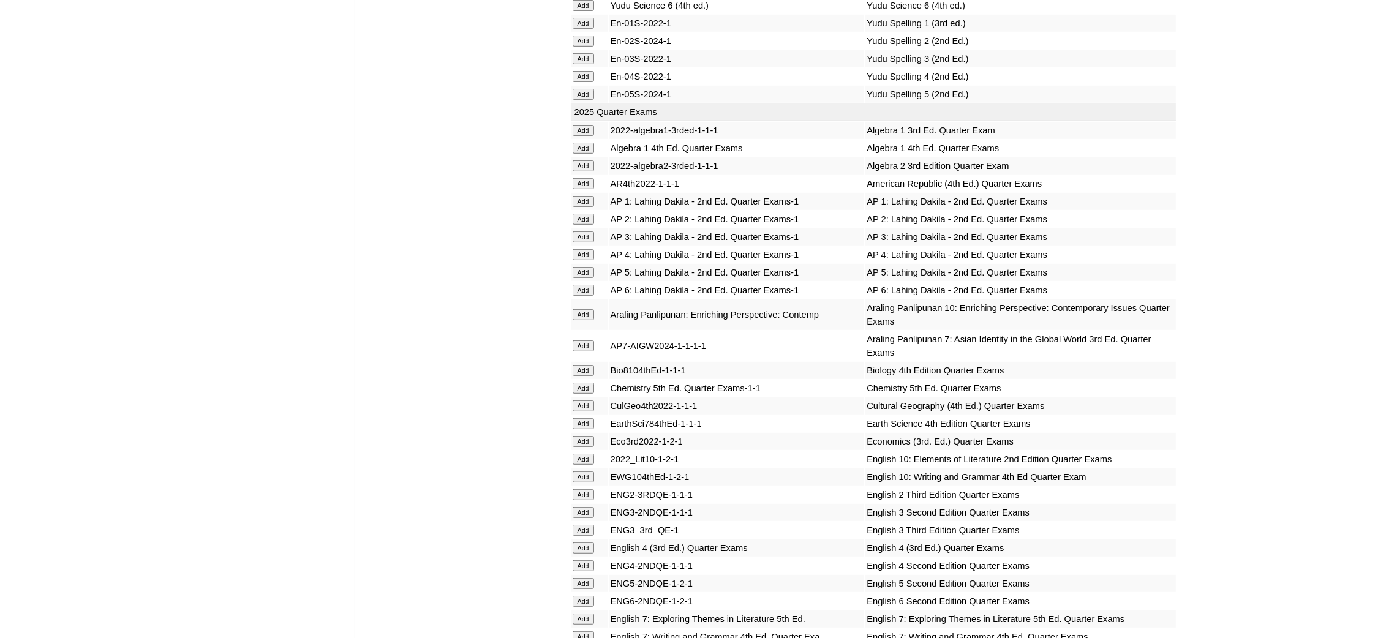
scroll to position [1102, 0]
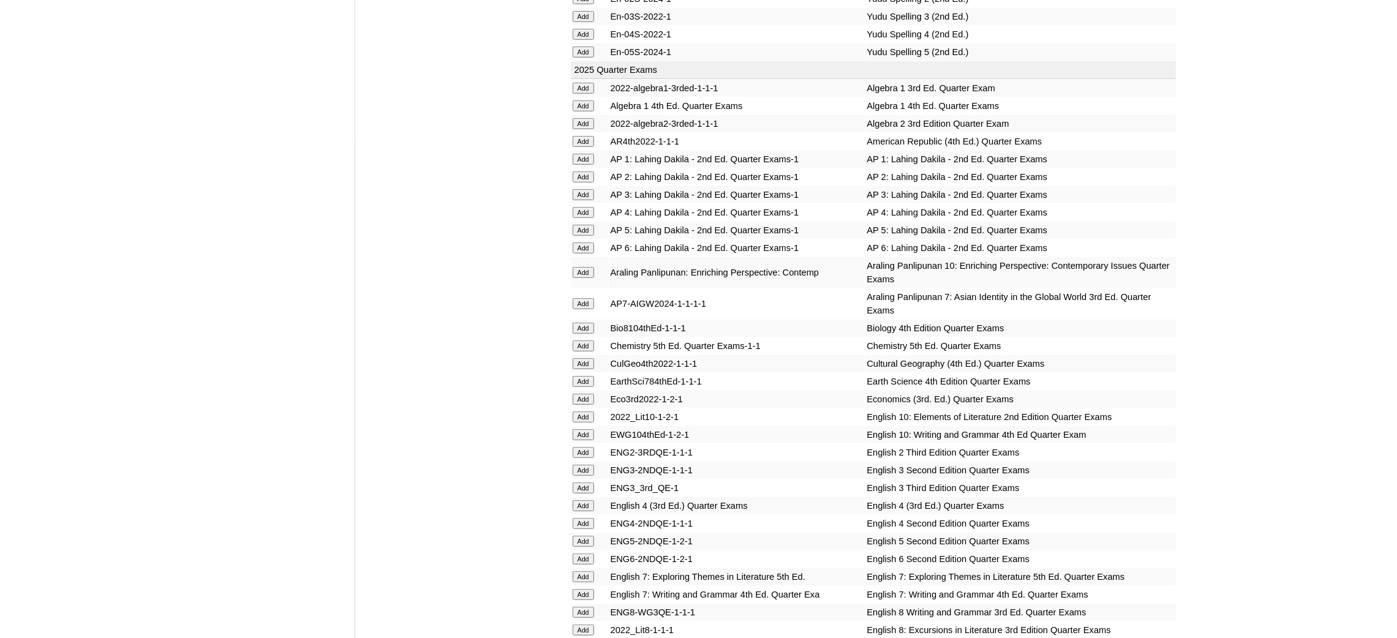
click at [579, 118] on input "Add" at bounding box center [583, 123] width 21 height 11
click at [573, 341] on input "Add" at bounding box center [583, 346] width 21 height 11
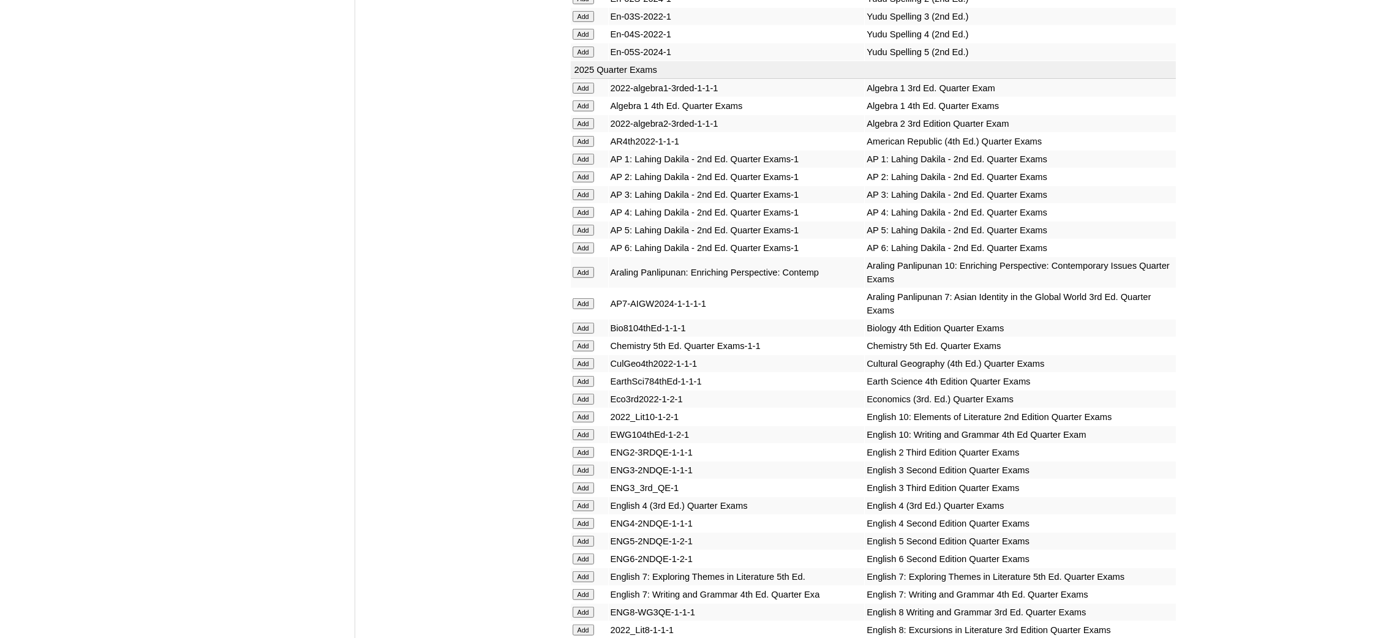
click at [573, 341] on input "Add" at bounding box center [583, 346] width 21 height 11
click at [589, 394] on input "Add" at bounding box center [583, 399] width 21 height 11
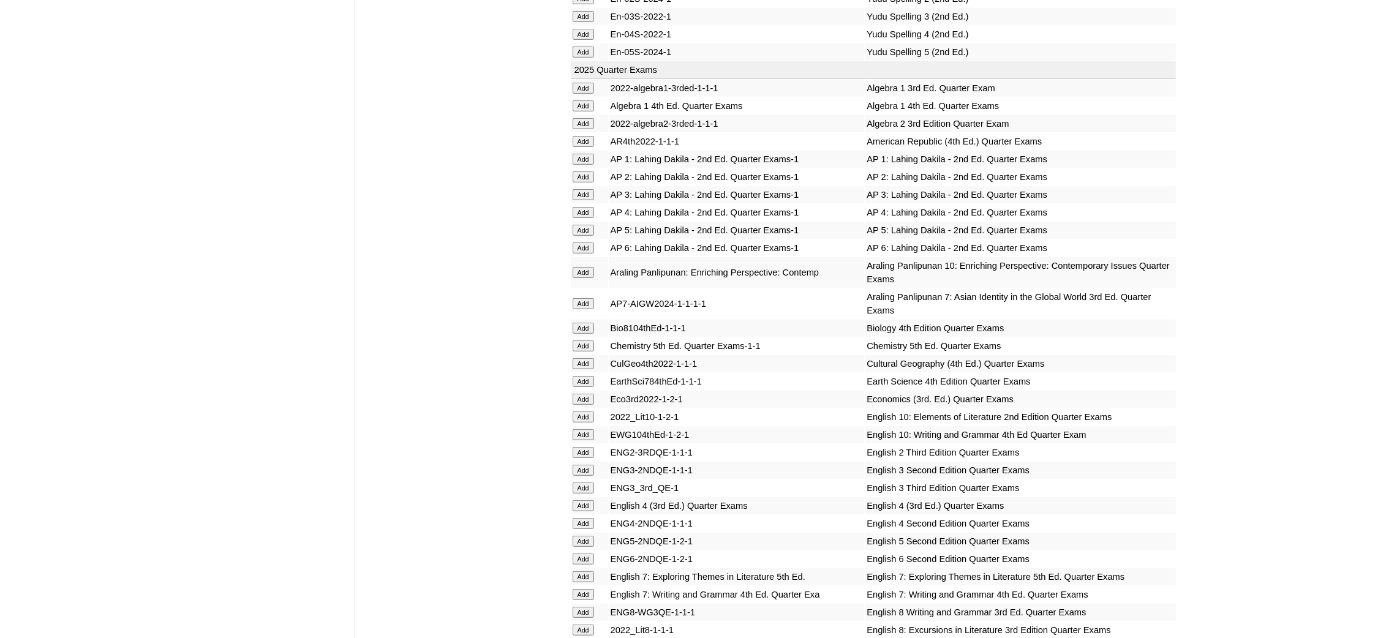
click at [589, 394] on input "Add" at bounding box center [583, 399] width 21 height 11
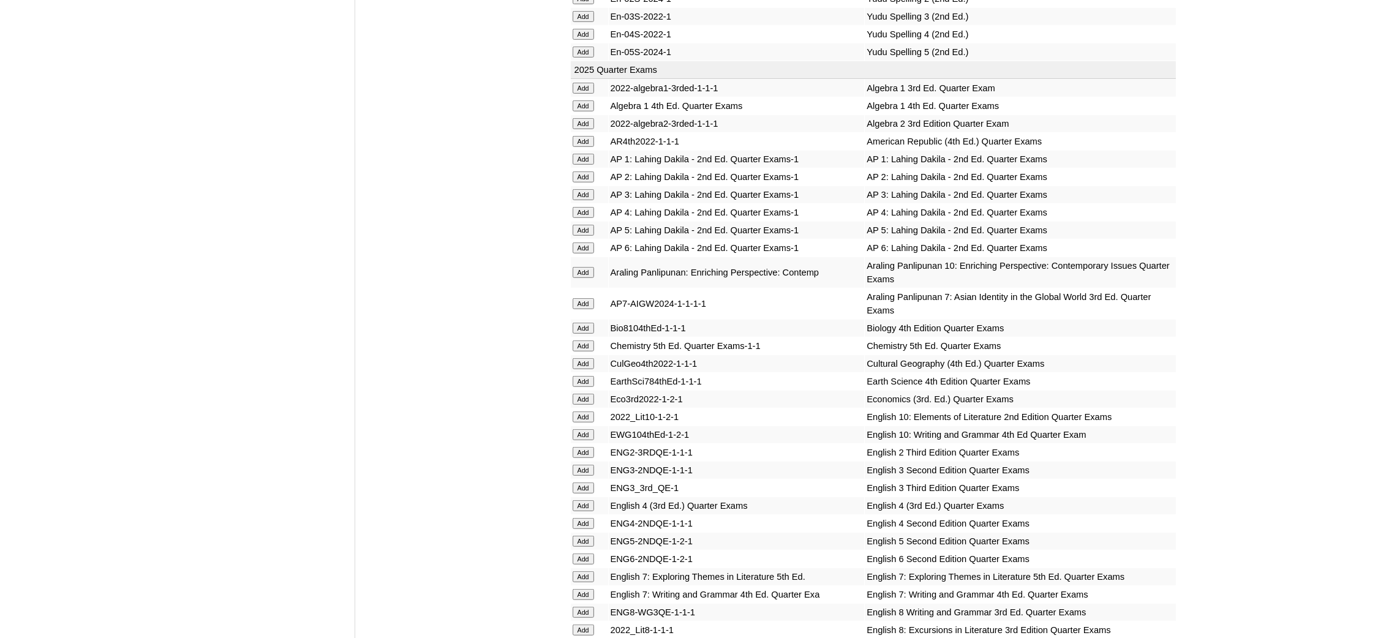
click at [589, 394] on input "Add" at bounding box center [583, 399] width 21 height 11
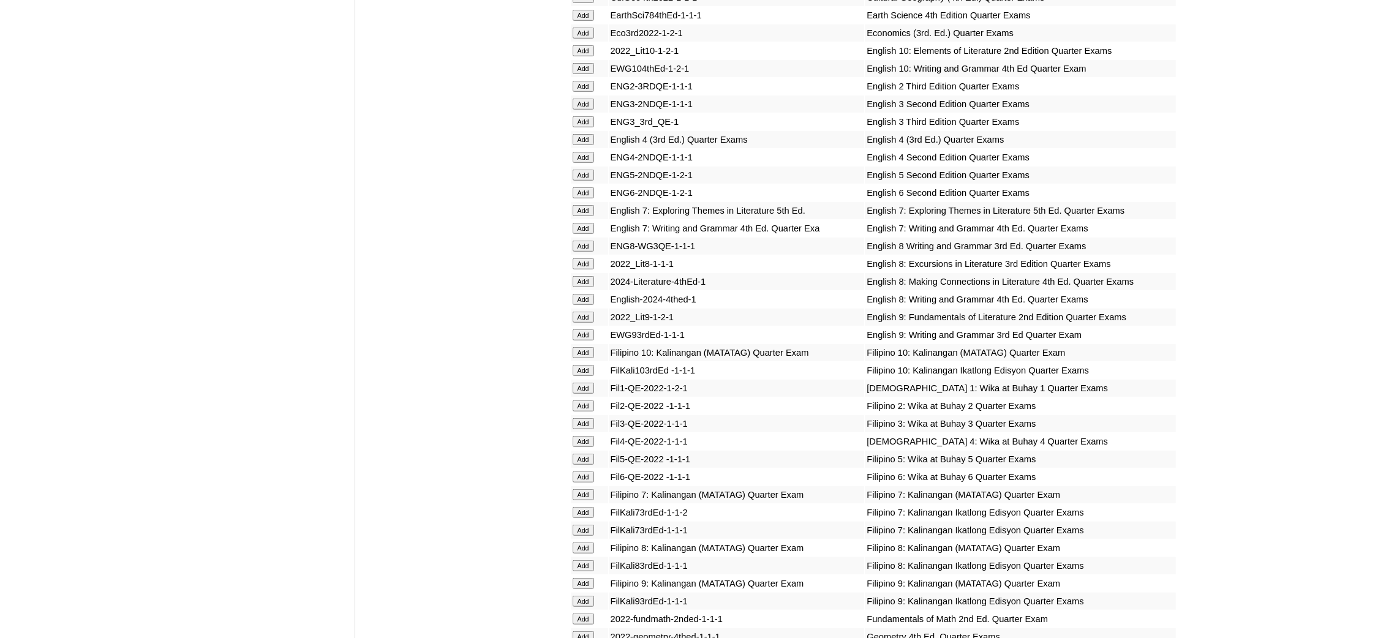
scroll to position [1470, 0]
click at [594, 328] on form "Add" at bounding box center [590, 333] width 34 height 10
click at [588, 328] on input "Add" at bounding box center [583, 333] width 21 height 11
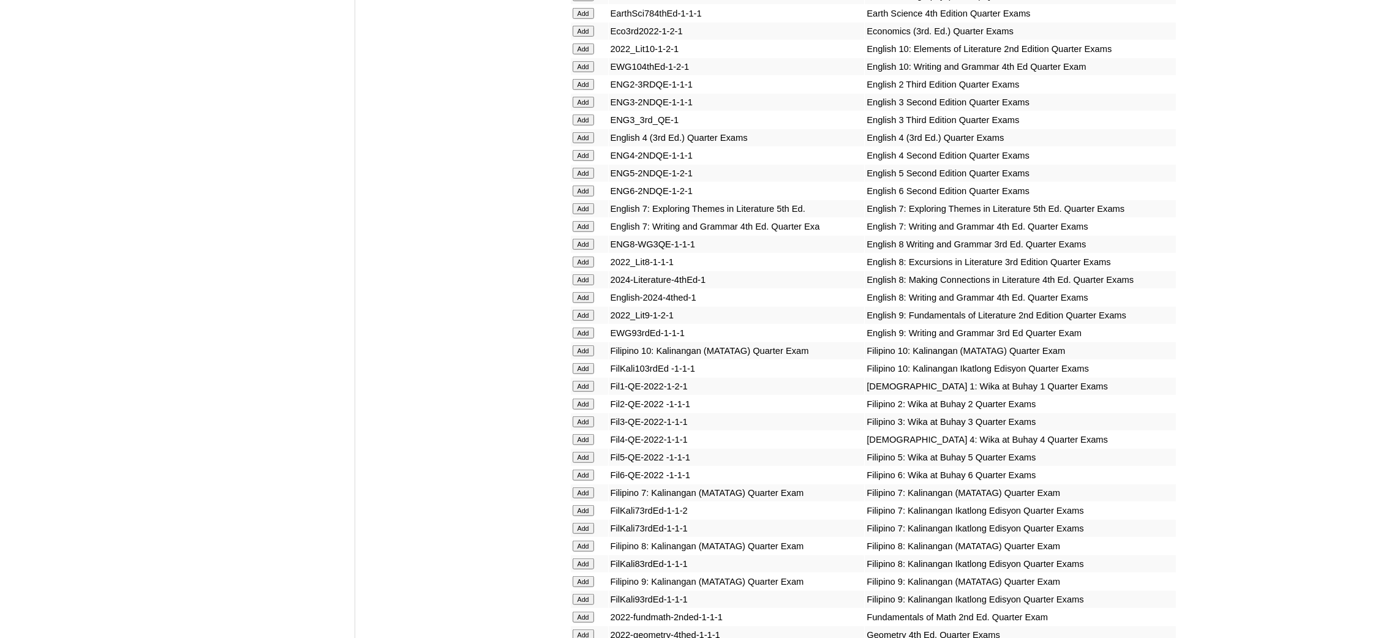
click at [588, 328] on input "Add" at bounding box center [583, 333] width 21 height 11
click at [584, 310] on input "Add" at bounding box center [583, 315] width 21 height 11
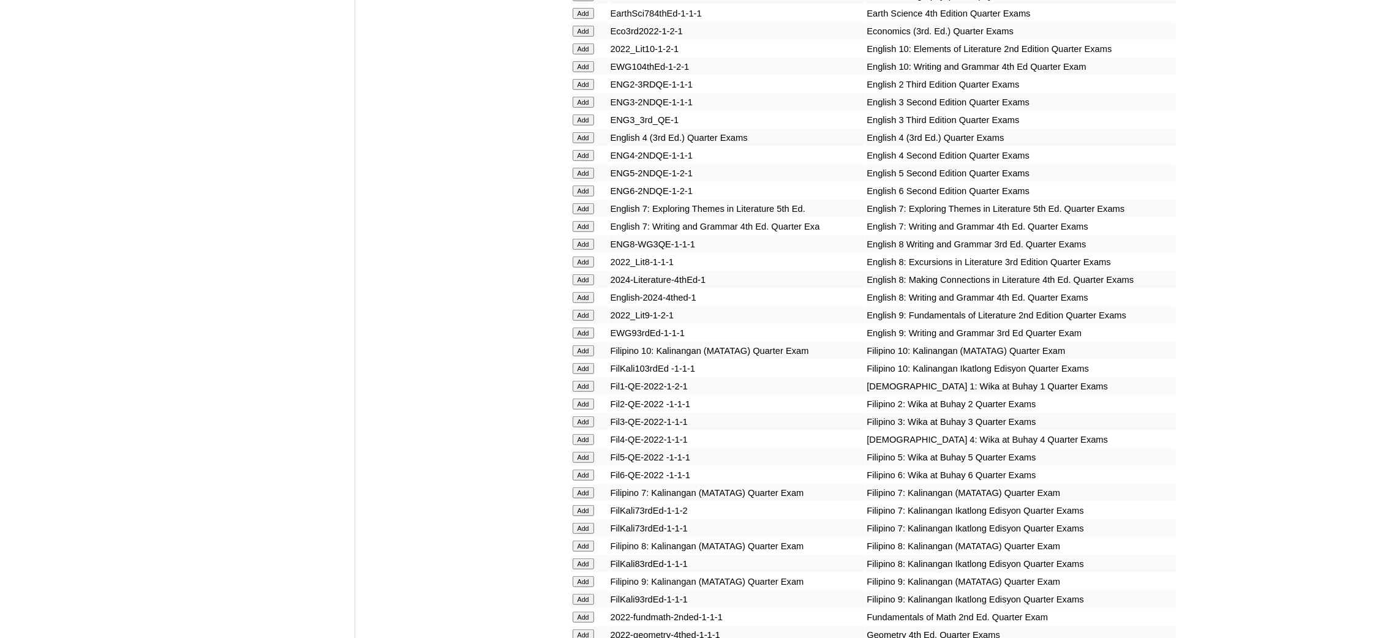
click at [584, 310] on input "Add" at bounding box center [583, 315] width 21 height 11
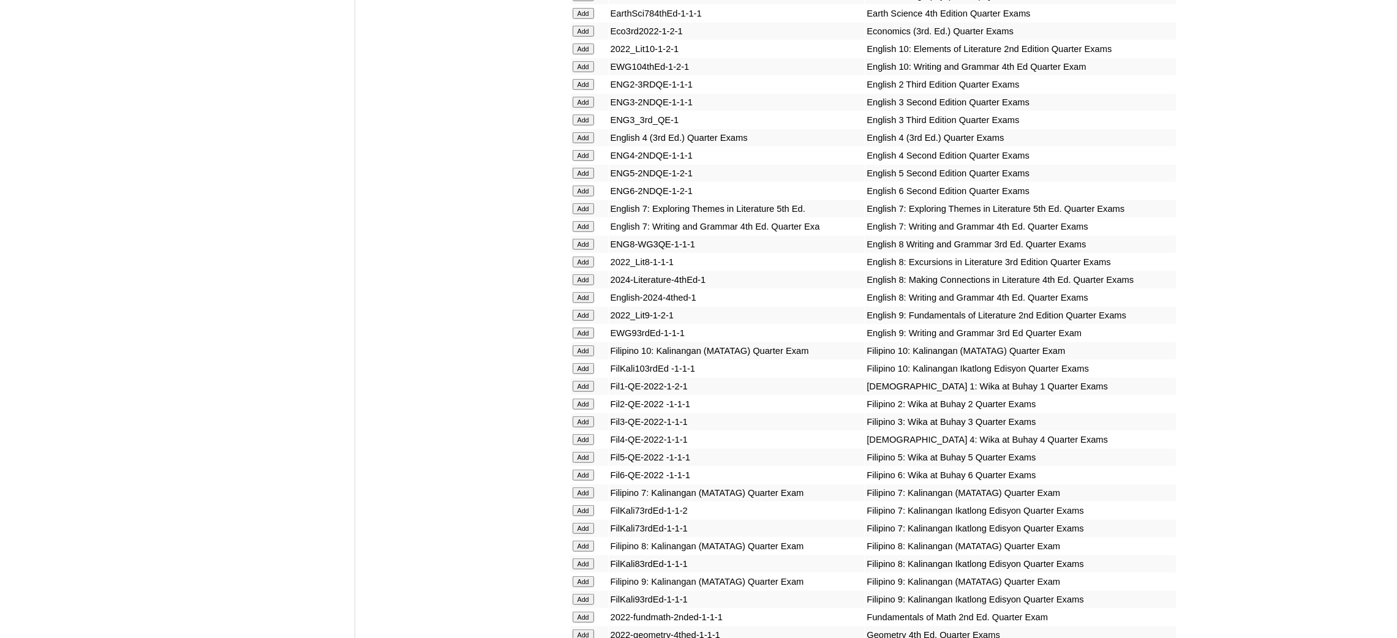
click at [584, 310] on input "Add" at bounding box center [583, 315] width 21 height 11
click at [589, 577] on input "Add" at bounding box center [583, 582] width 21 height 11
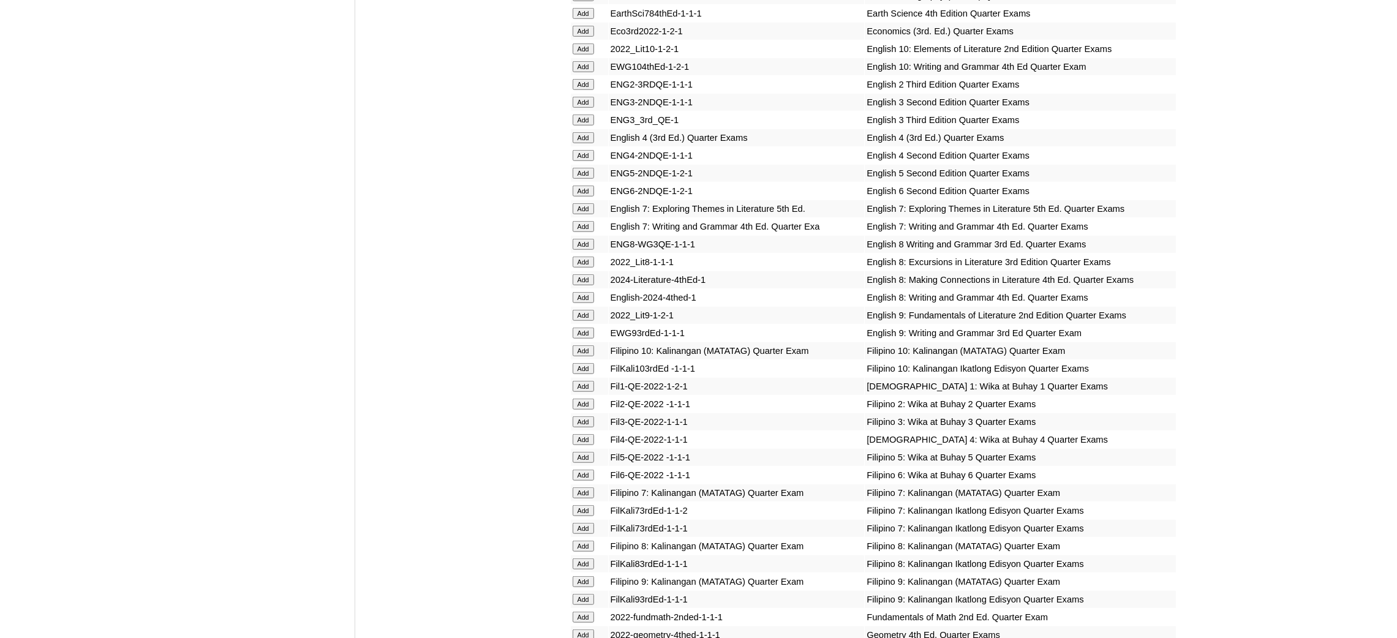
click at [589, 577] on input "Add" at bounding box center [583, 582] width 21 height 11
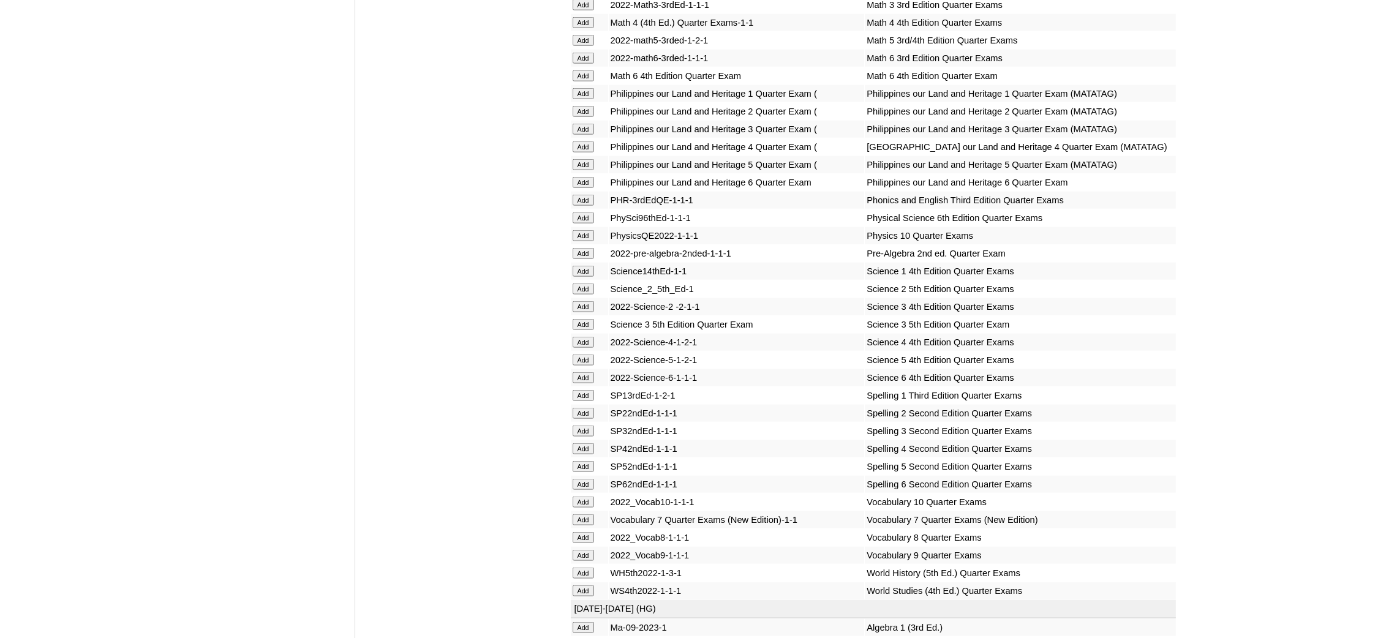
scroll to position [2389, 0]
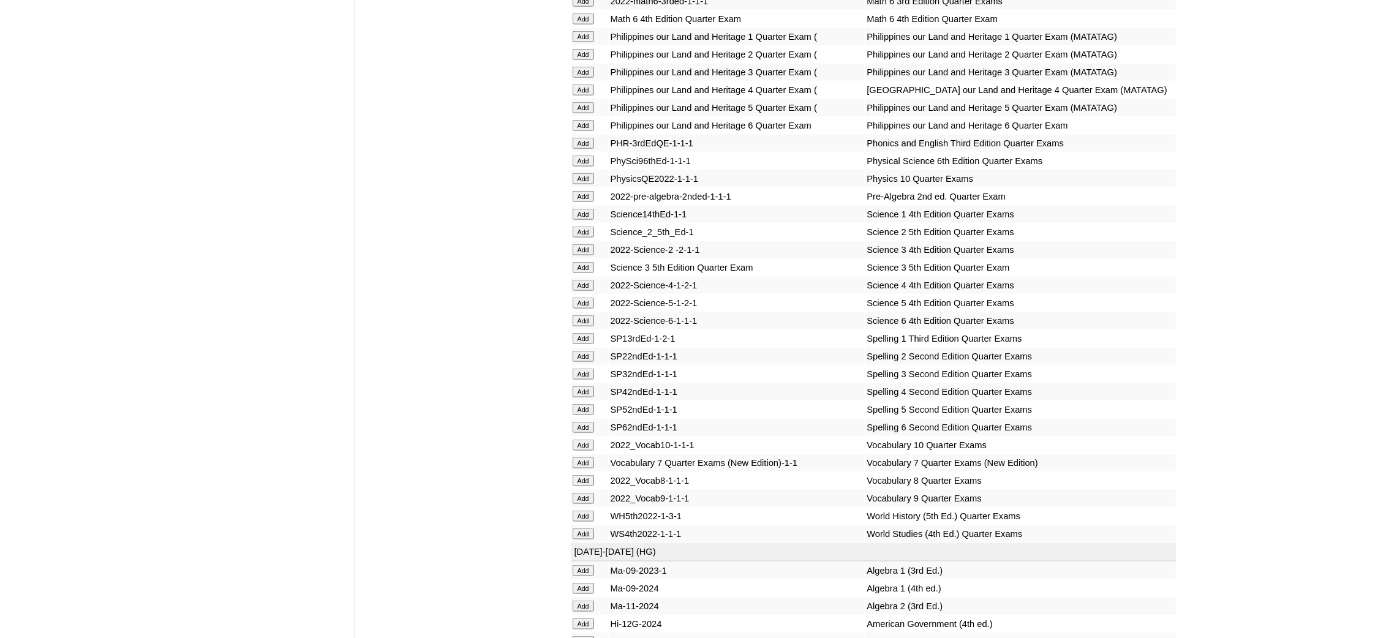
click at [575, 493] on input "Add" at bounding box center [583, 498] width 21 height 11
click at [574, 493] on input "Add" at bounding box center [583, 498] width 21 height 11
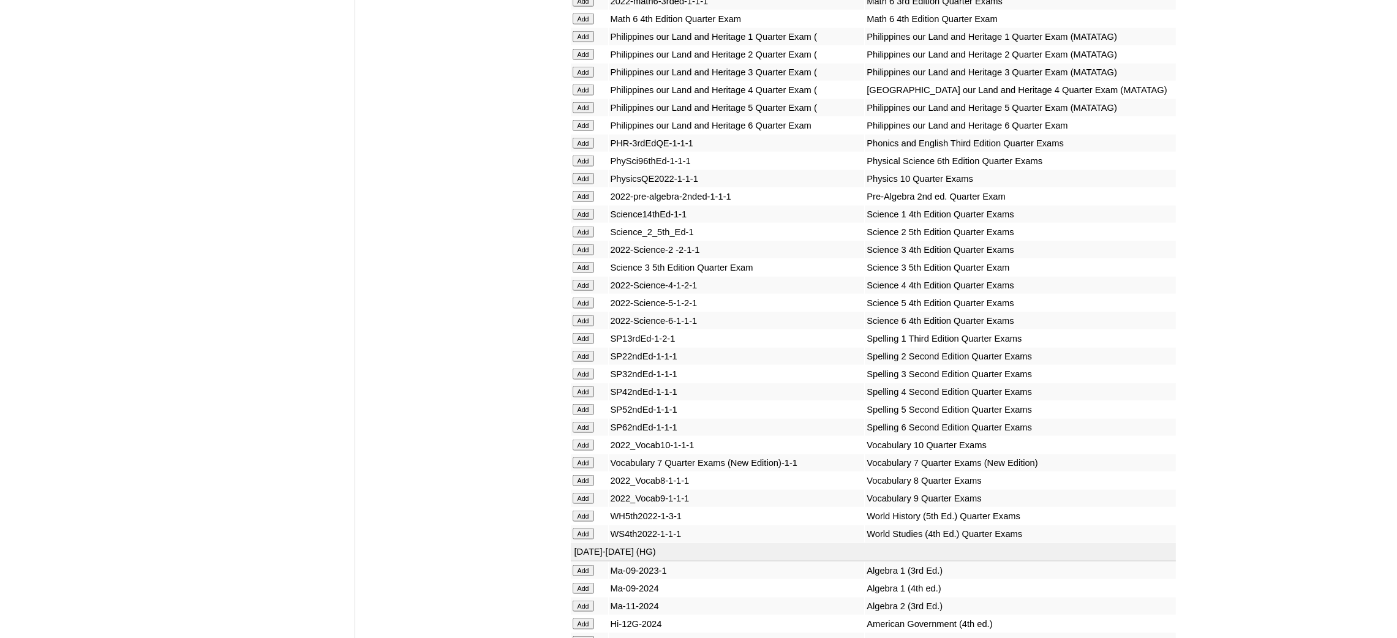
click at [589, 601] on input "Add" at bounding box center [583, 606] width 21 height 11
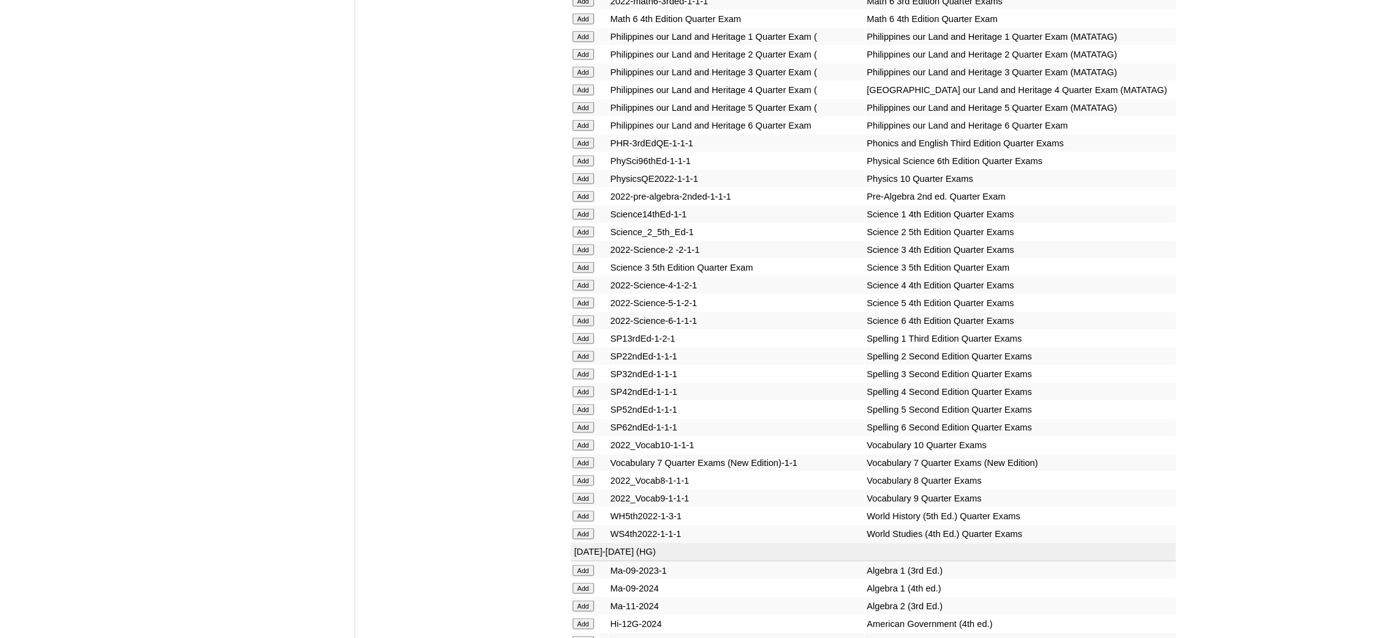
click at [589, 601] on input "Add" at bounding box center [583, 606] width 21 height 11
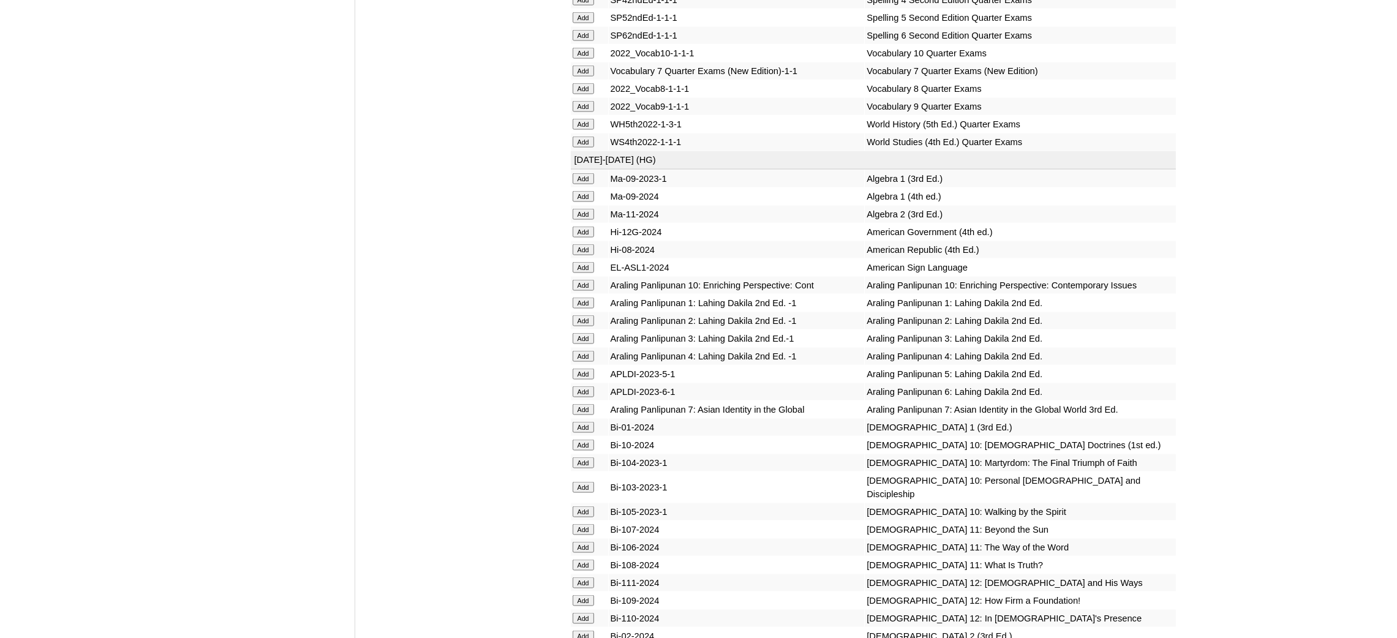
scroll to position [2941, 0]
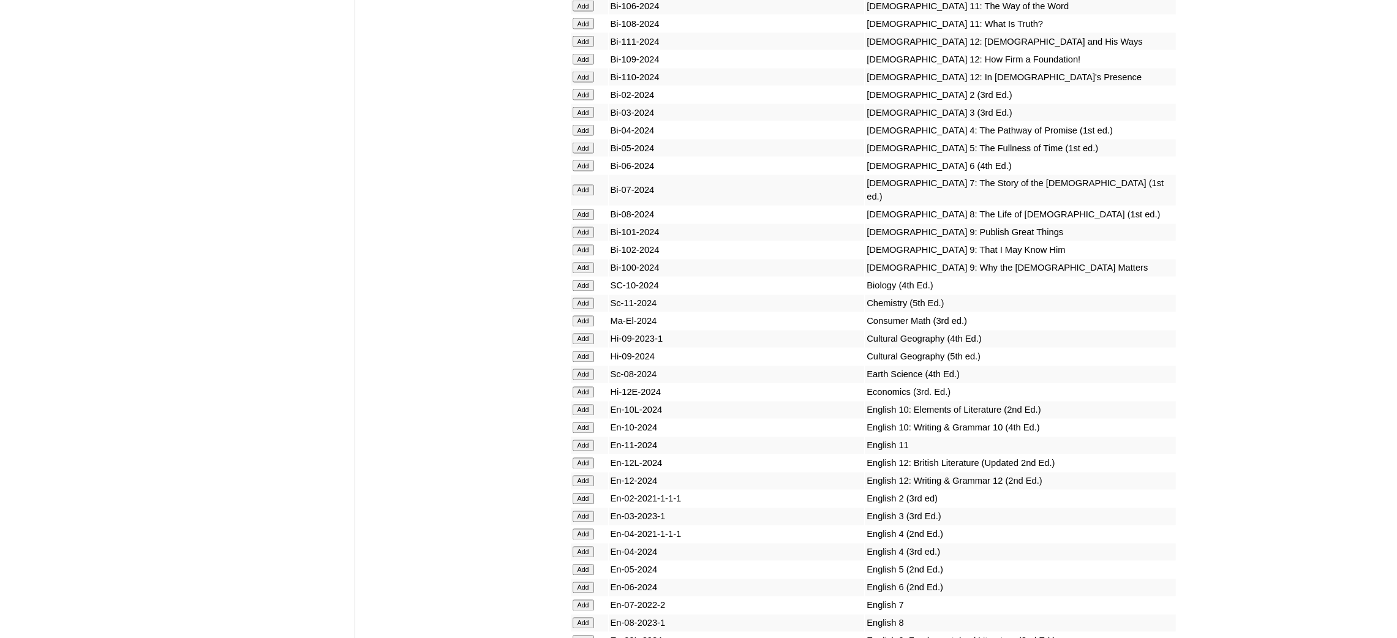
scroll to position [3400, 0]
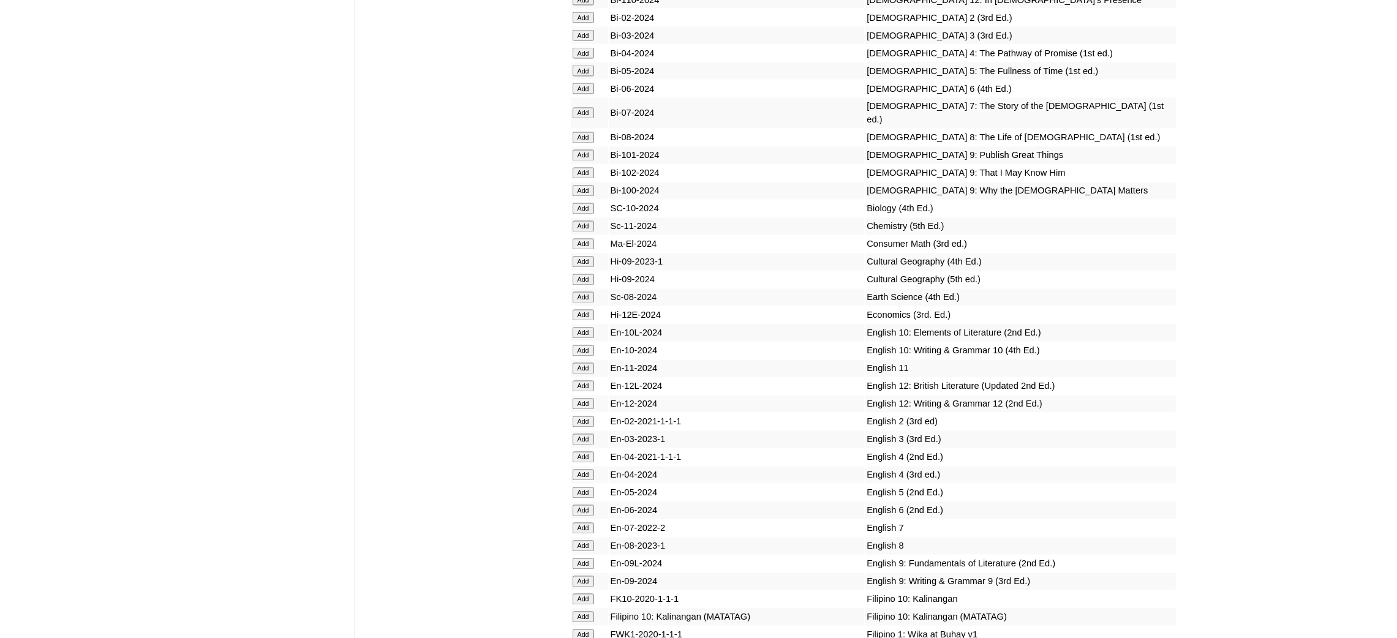
click at [584, 150] on input "Add" at bounding box center [583, 155] width 21 height 11
click at [589, 168] on input "Add" at bounding box center [583, 173] width 21 height 11
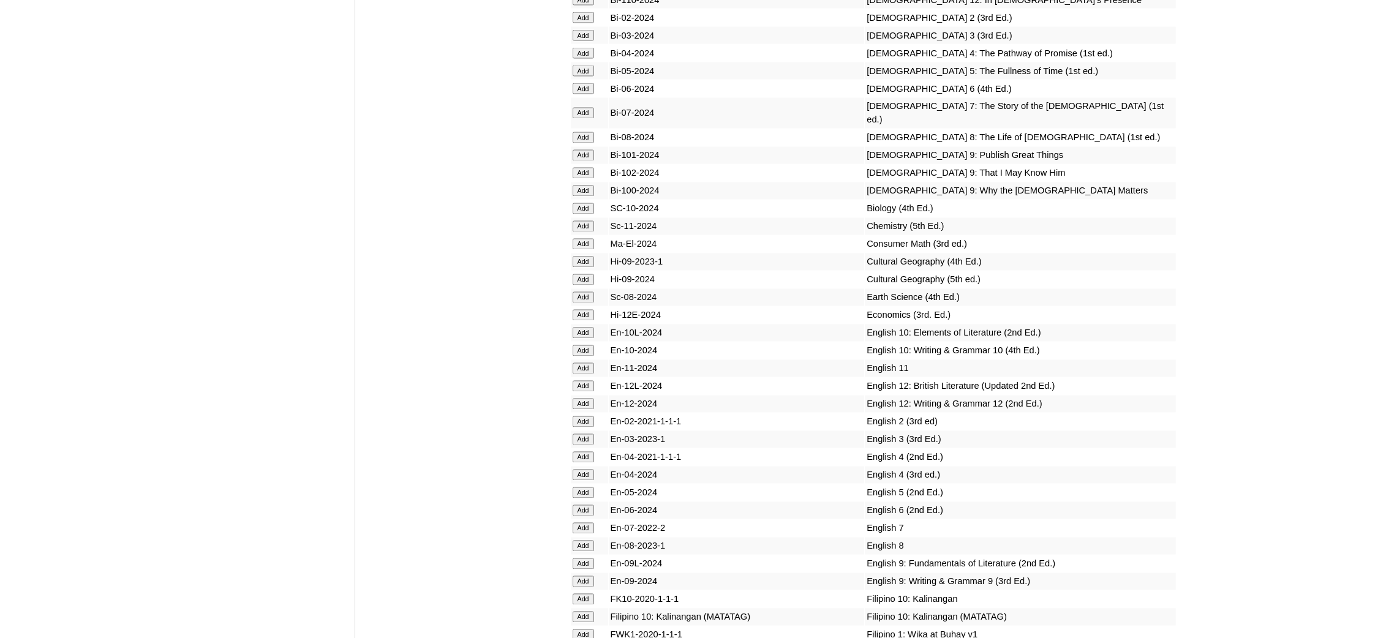
click at [589, 168] on input "Add" at bounding box center [583, 173] width 21 height 11
click at [582, 186] on input "Add" at bounding box center [583, 191] width 21 height 11
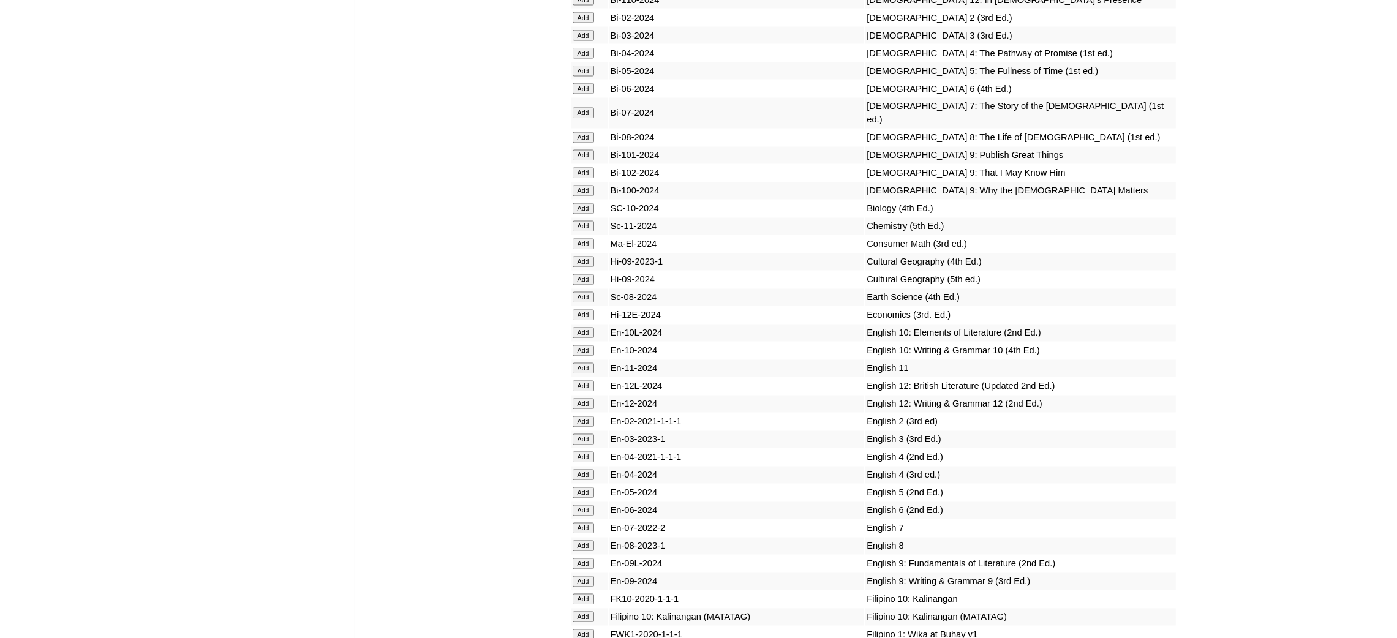
click at [582, 186] on input "Add" at bounding box center [583, 191] width 21 height 11
click at [589, 221] on input "Add" at bounding box center [583, 226] width 21 height 11
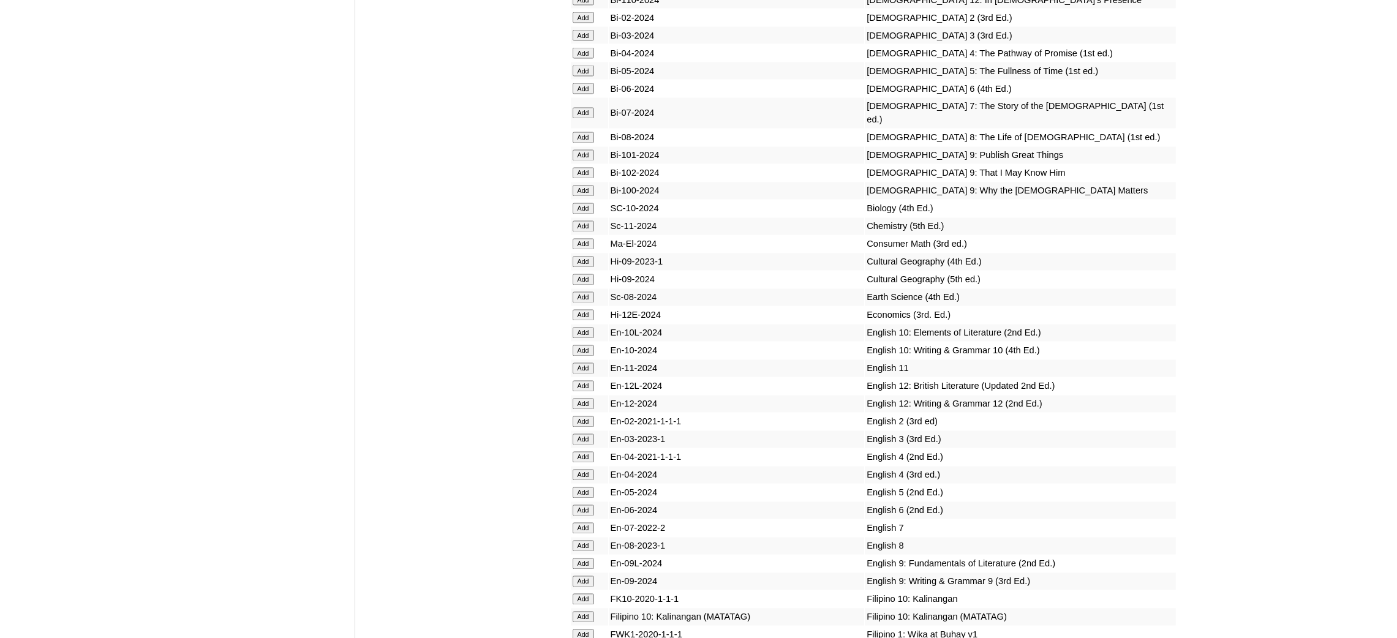
click at [589, 221] on input "Add" at bounding box center [583, 226] width 21 height 11
click at [581, 310] on input "Add" at bounding box center [583, 315] width 21 height 11
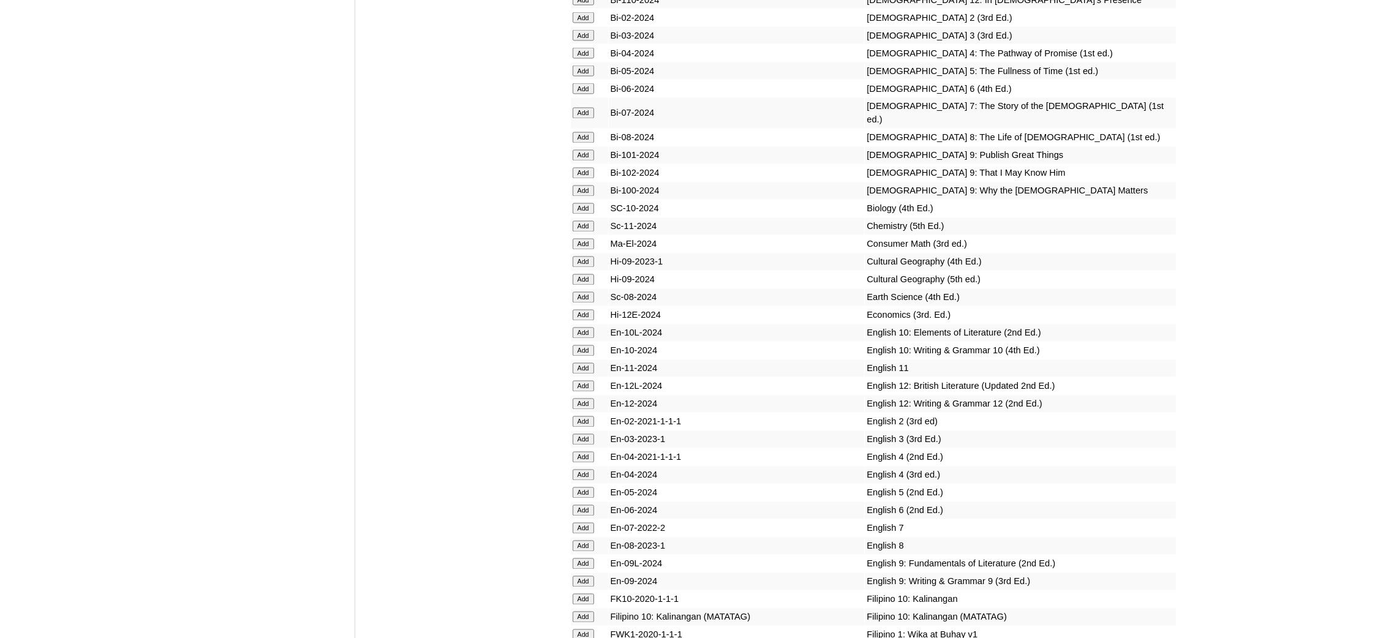
click at [581, 310] on input "Add" at bounding box center [583, 315] width 21 height 11
click at [578, 559] on input "Add" at bounding box center [583, 564] width 21 height 11
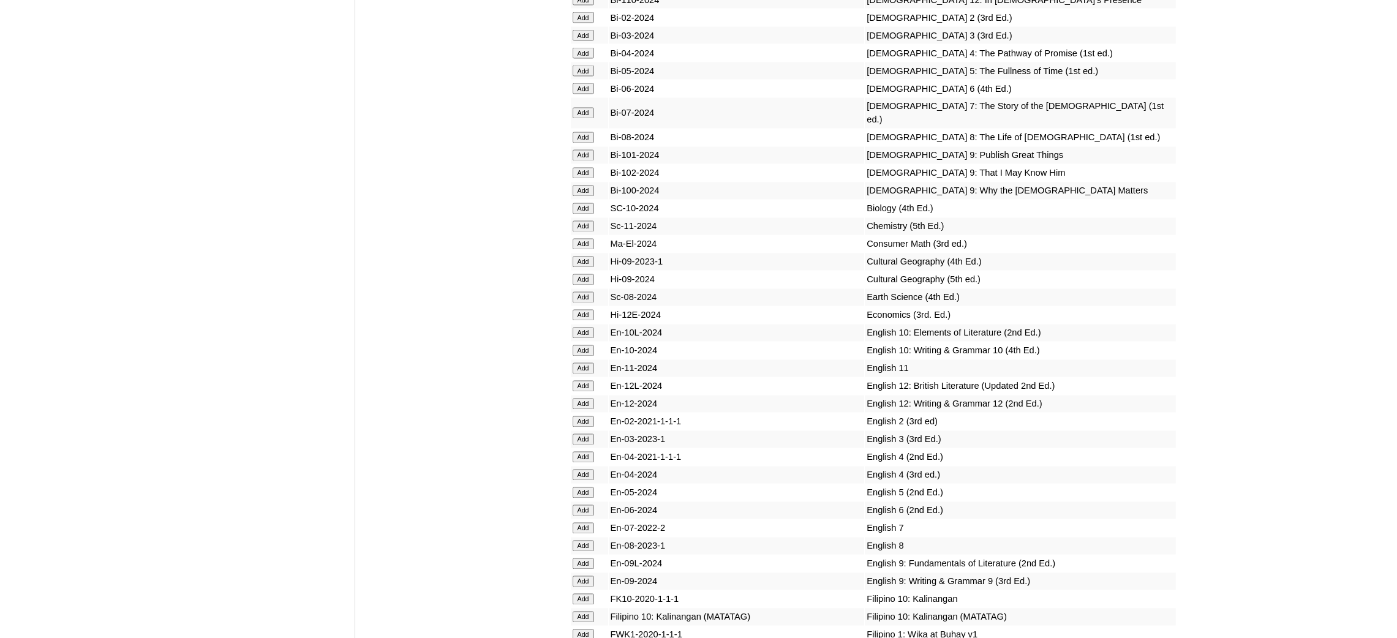
click at [578, 559] on input "Add" at bounding box center [583, 564] width 21 height 11
click at [583, 577] on input "Add" at bounding box center [583, 582] width 21 height 11
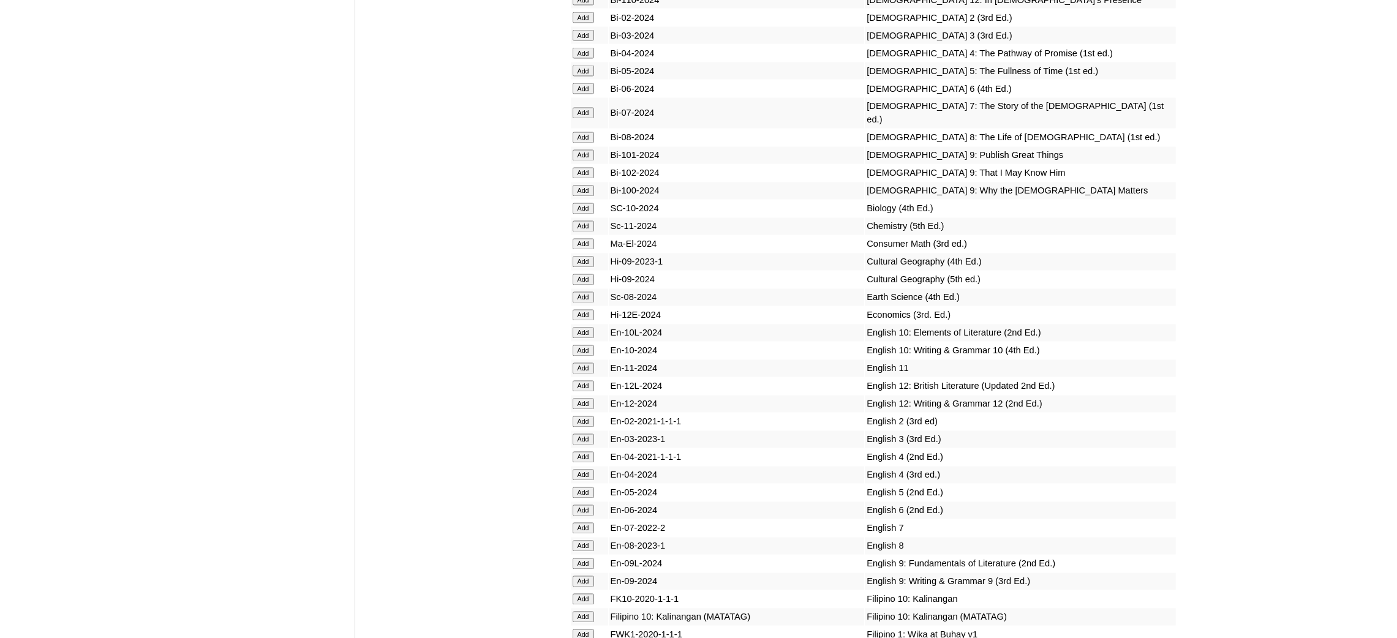
click at [583, 577] on input "Add" at bounding box center [583, 582] width 21 height 11
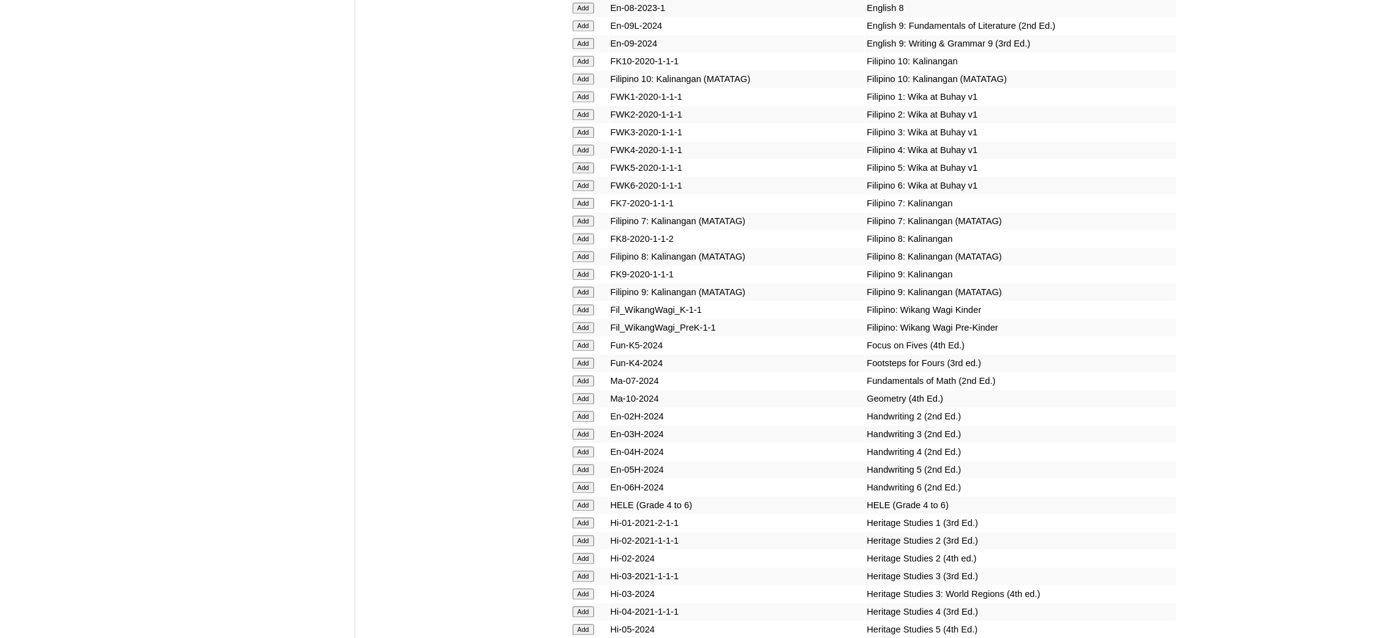
scroll to position [3951, 0]
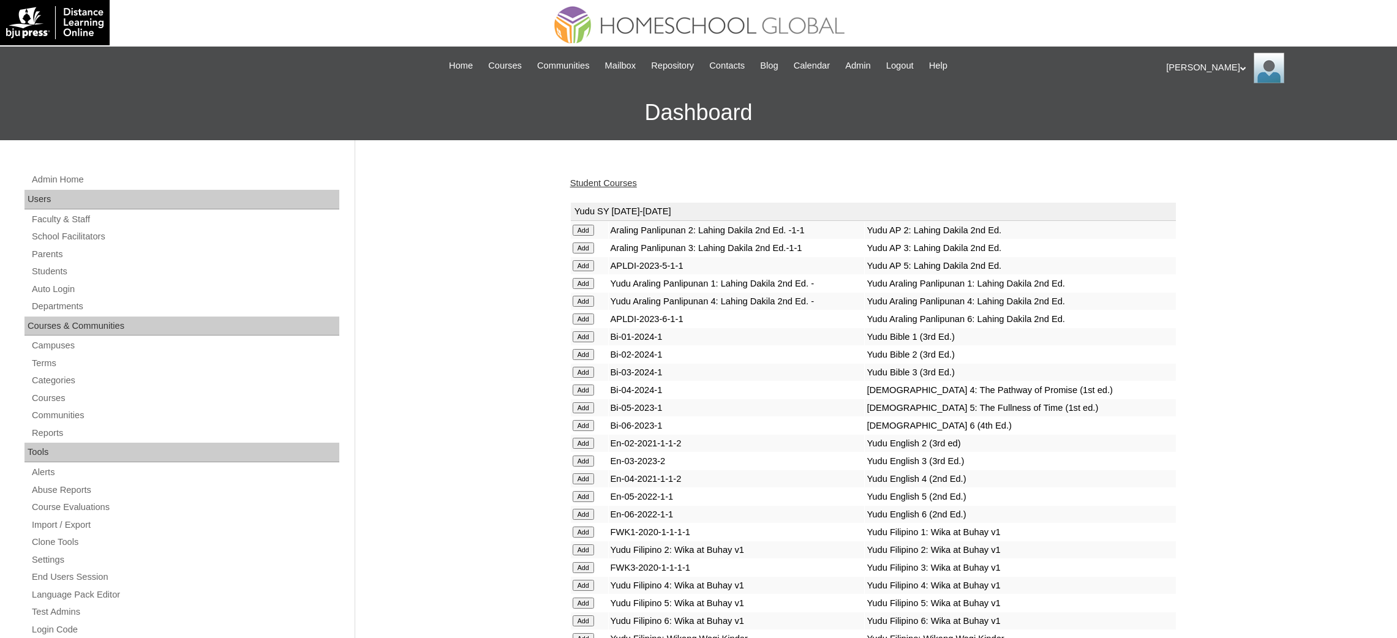
click at [587, 182] on link "Student Courses" at bounding box center [603, 183] width 67 height 10
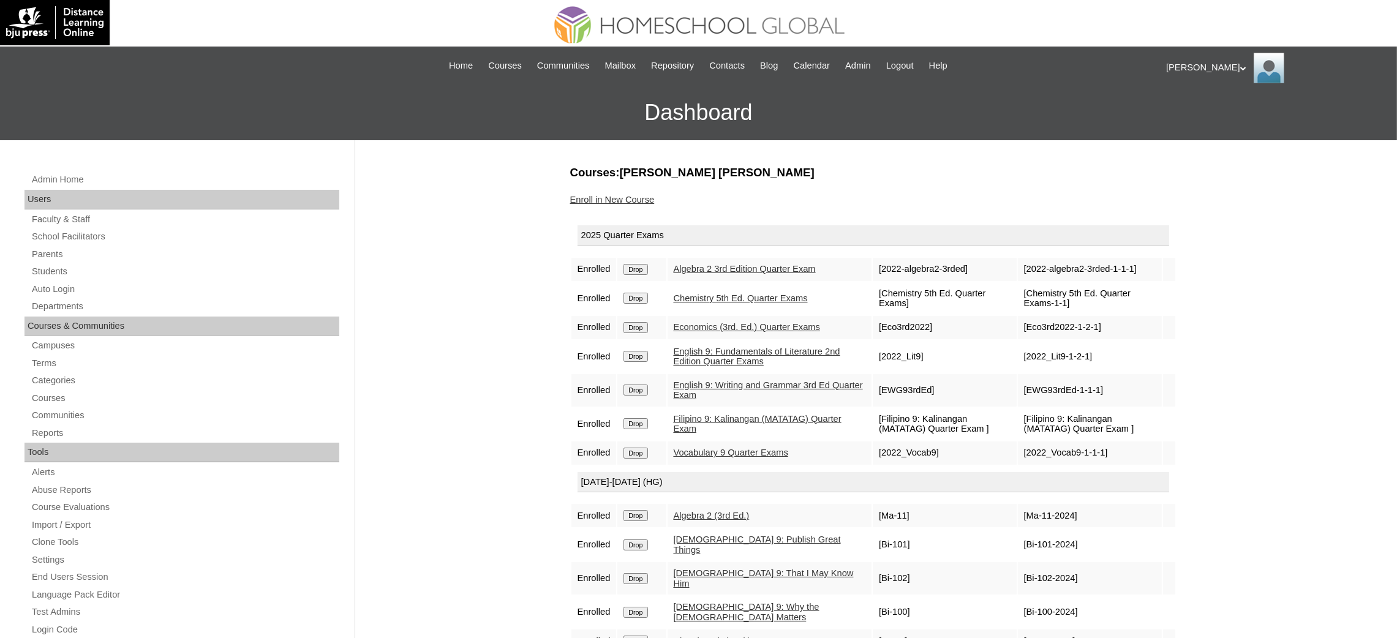
click at [594, 199] on link "Enroll in New Course" at bounding box center [612, 200] width 85 height 10
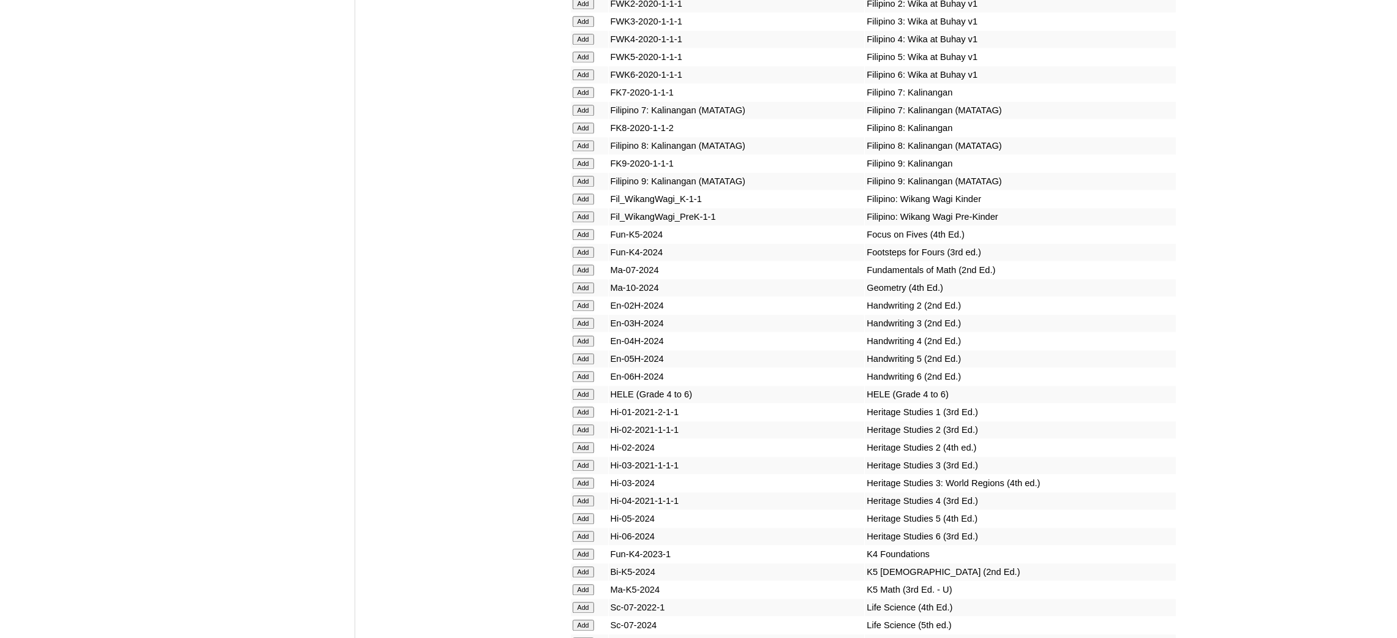
scroll to position [4043, 0]
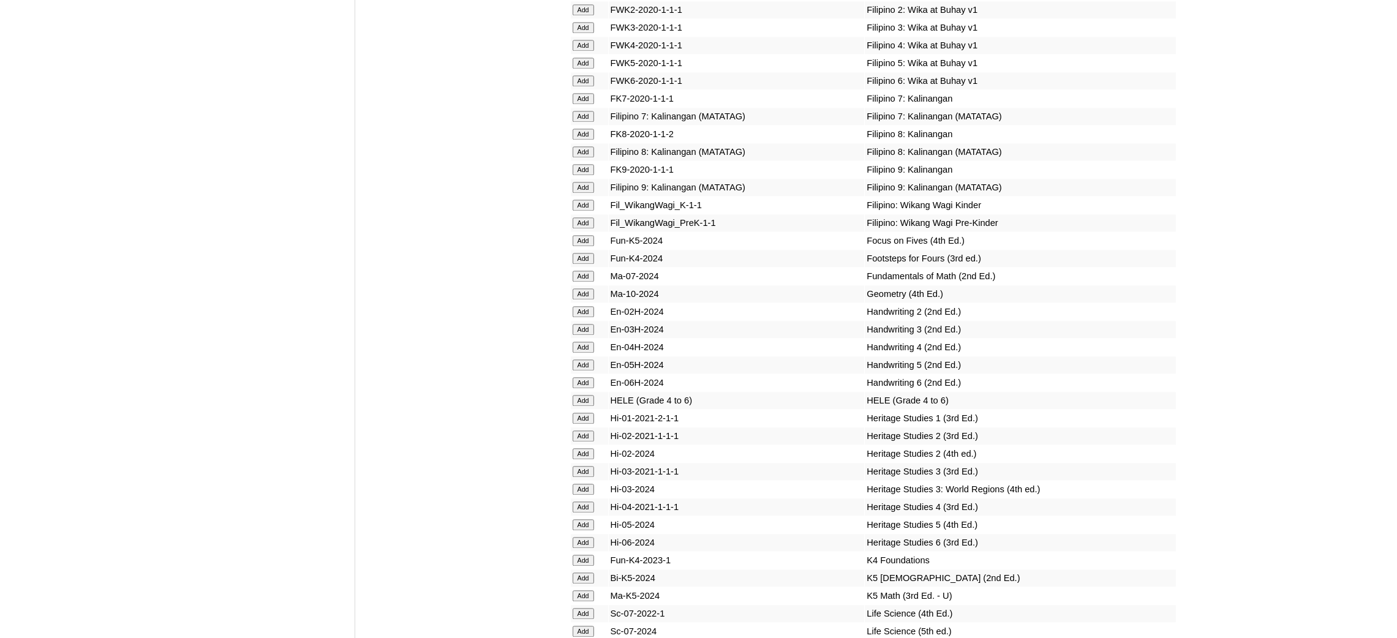
click at [585, 182] on input "Add" at bounding box center [583, 187] width 21 height 11
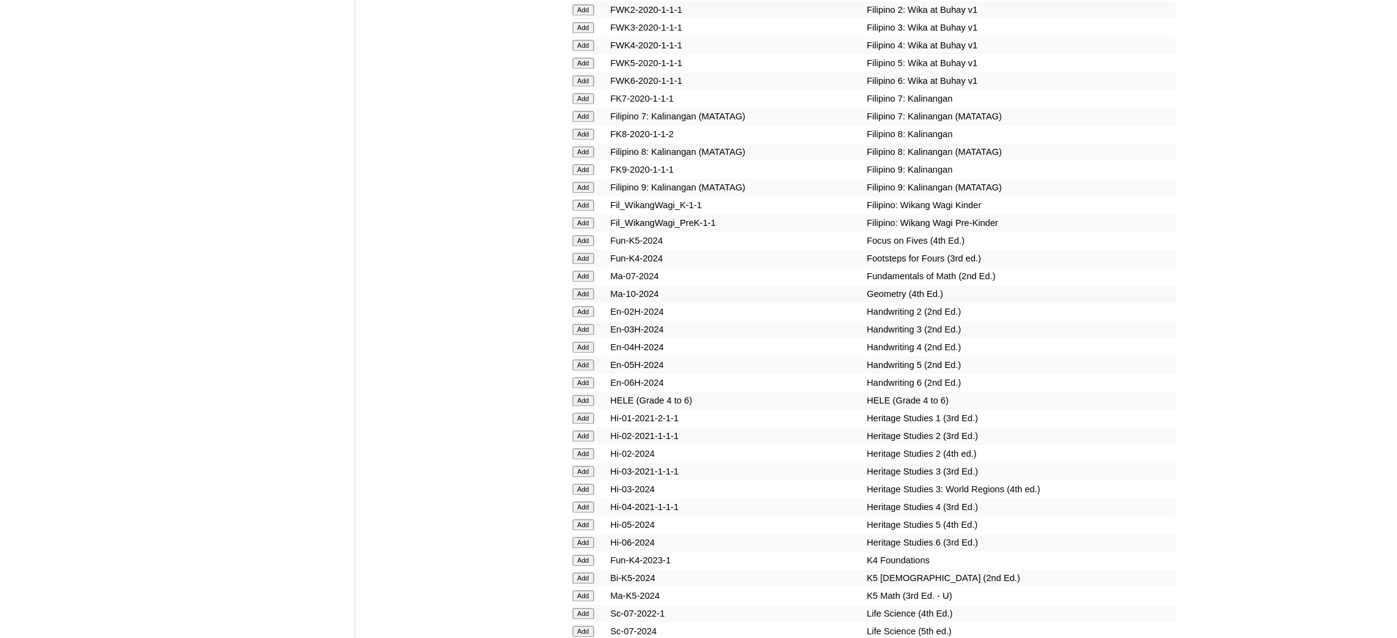
click at [585, 182] on input "Add" at bounding box center [583, 187] width 21 height 11
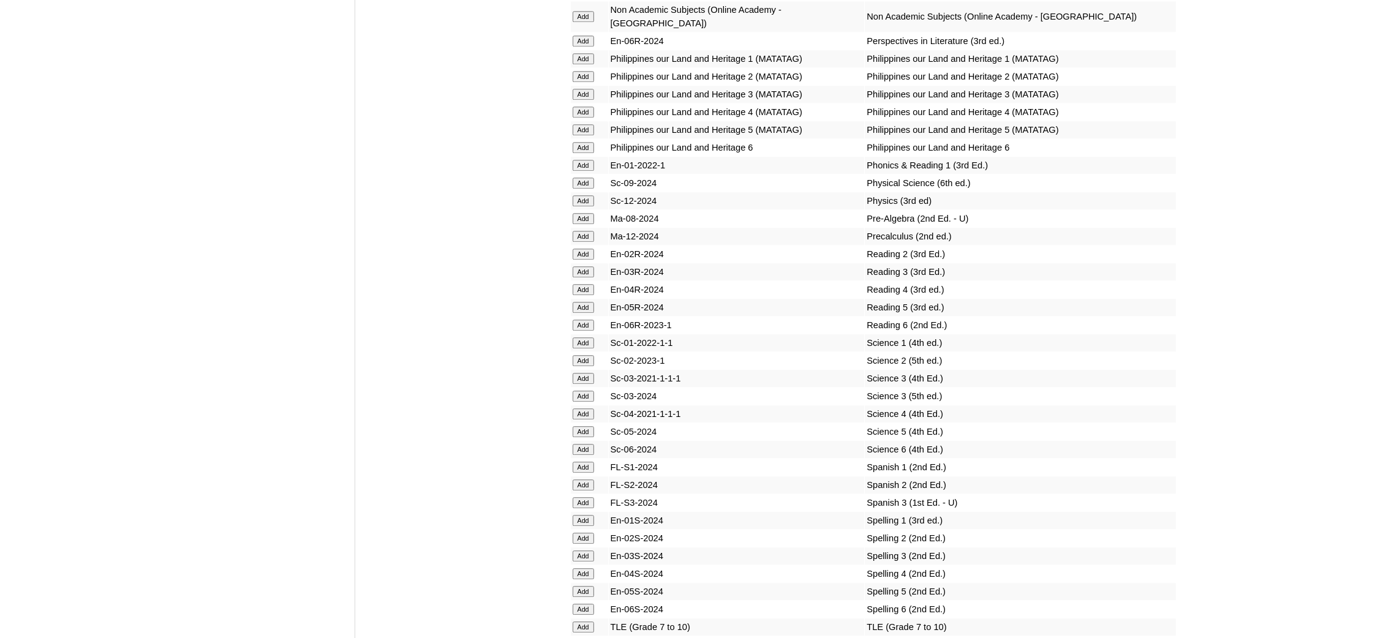
scroll to position [4870, 0]
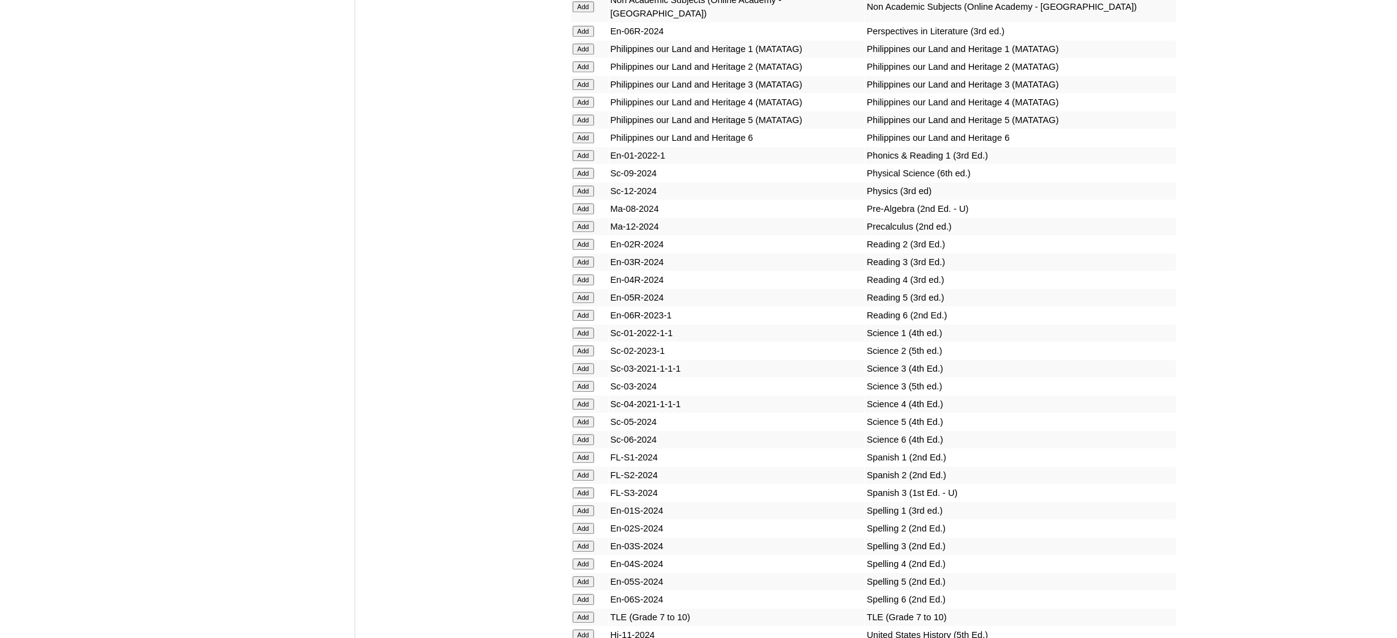
click at [578, 612] on input "Add" at bounding box center [583, 617] width 21 height 11
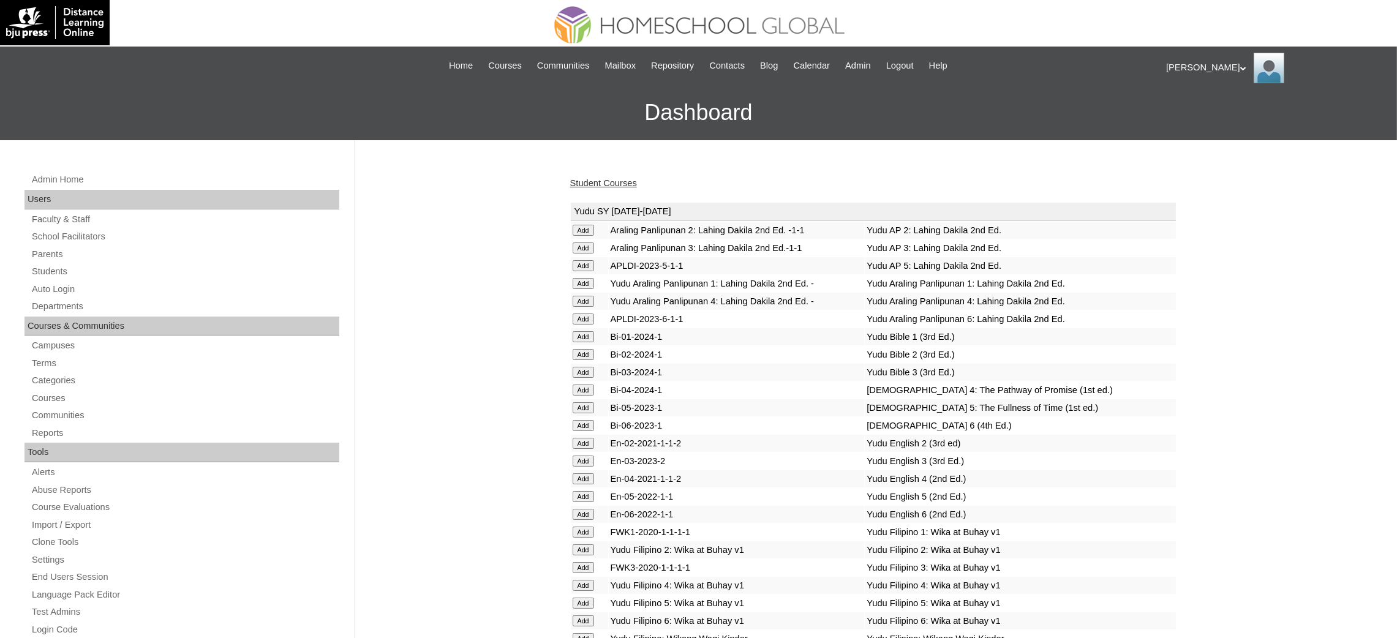
click at [602, 184] on link "Student Courses" at bounding box center [603, 183] width 67 height 10
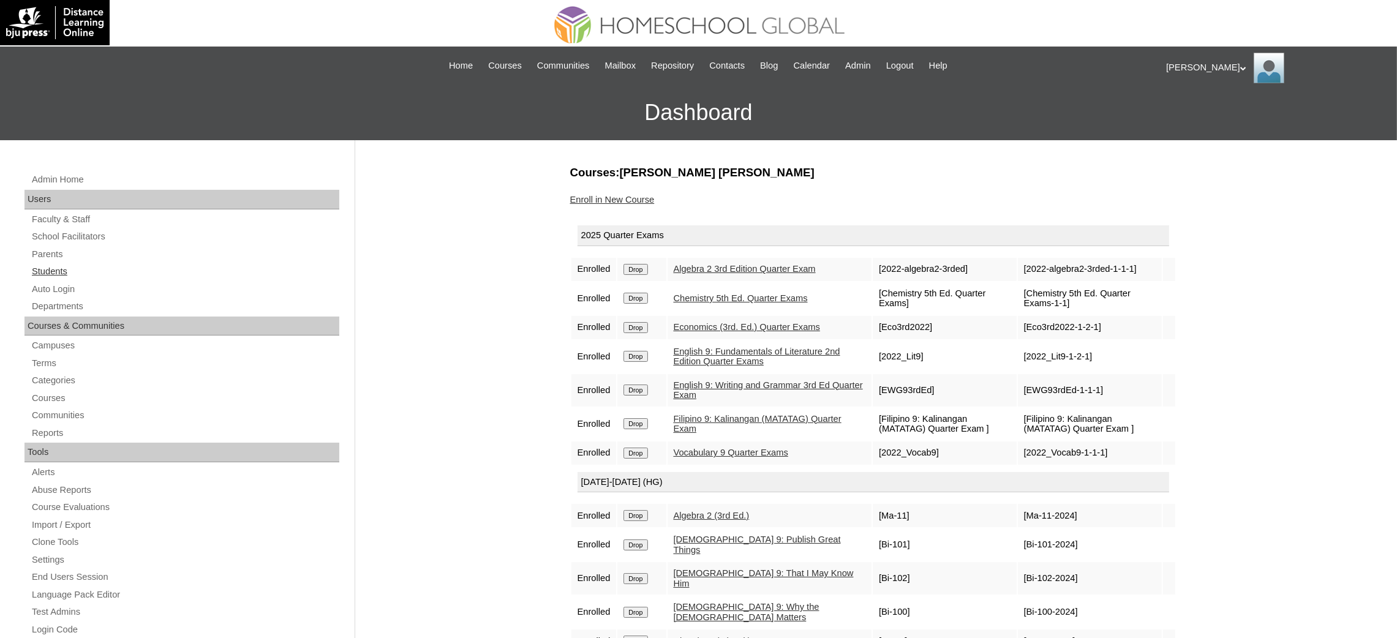
click at [58, 268] on link "Students" at bounding box center [185, 271] width 309 height 15
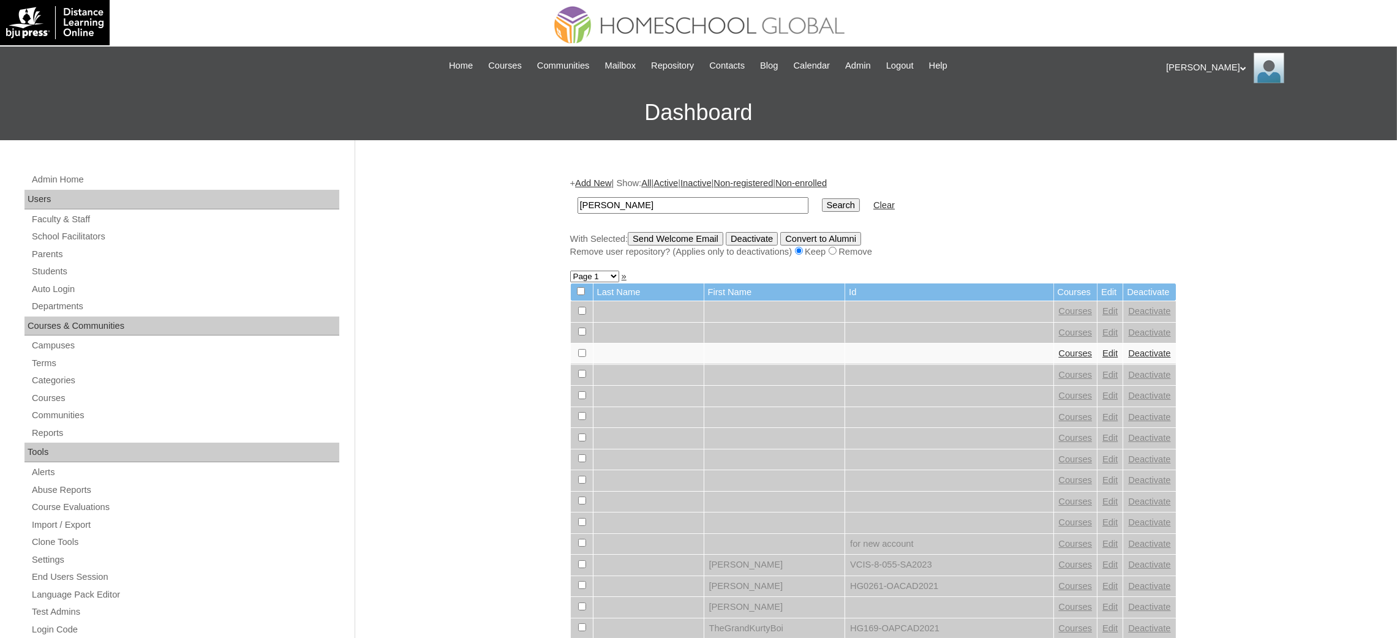
type input "[PERSON_NAME]"
click at [822, 205] on input "Search" at bounding box center [841, 205] width 38 height 13
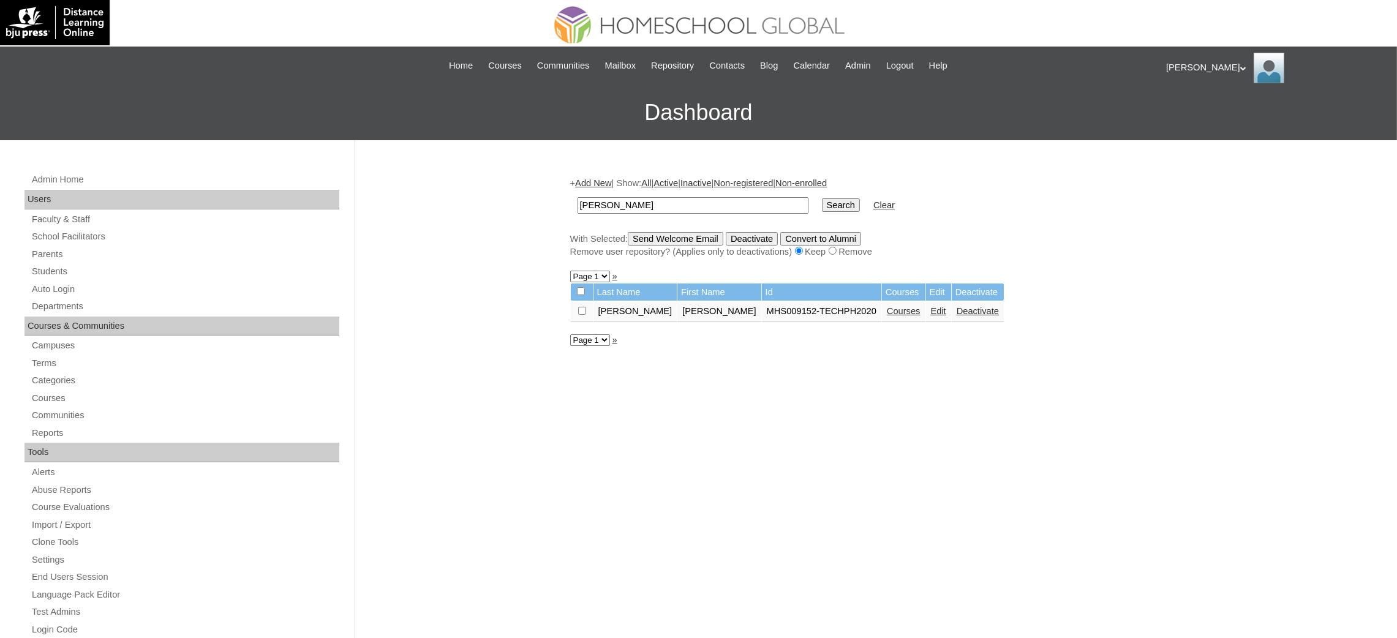
click at [931, 311] on link "Edit" at bounding box center [938, 311] width 15 height 10
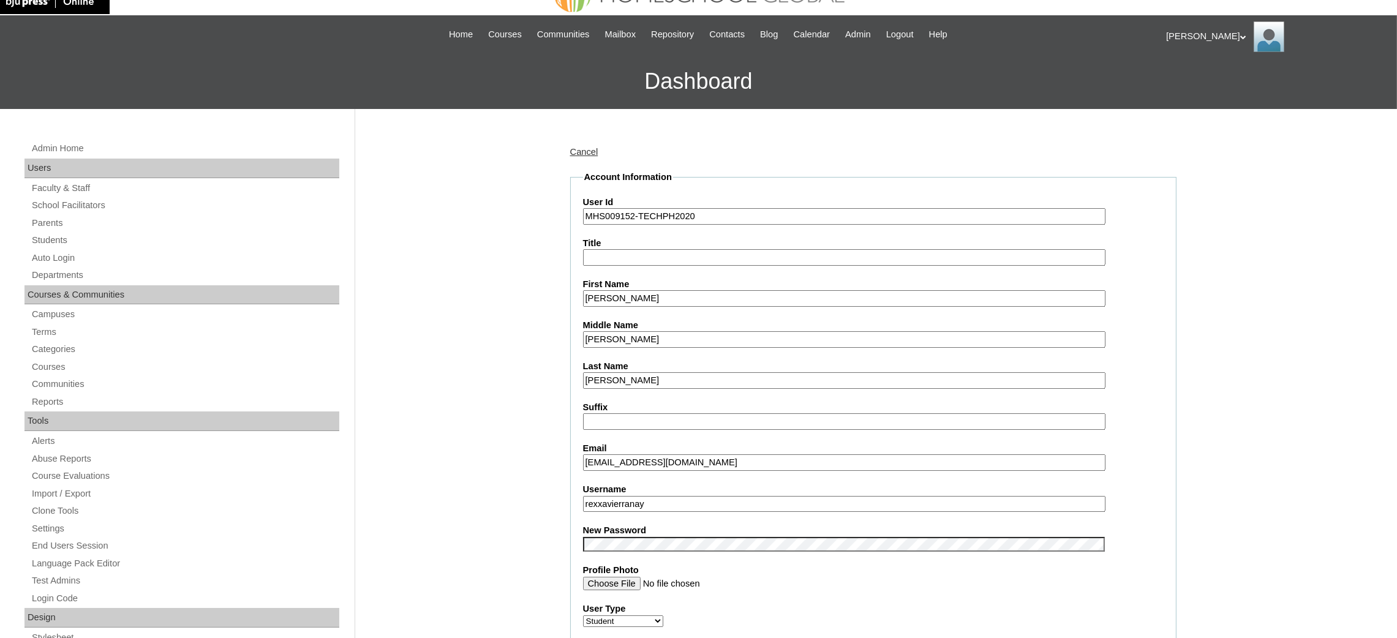
scroll to position [92, 0]
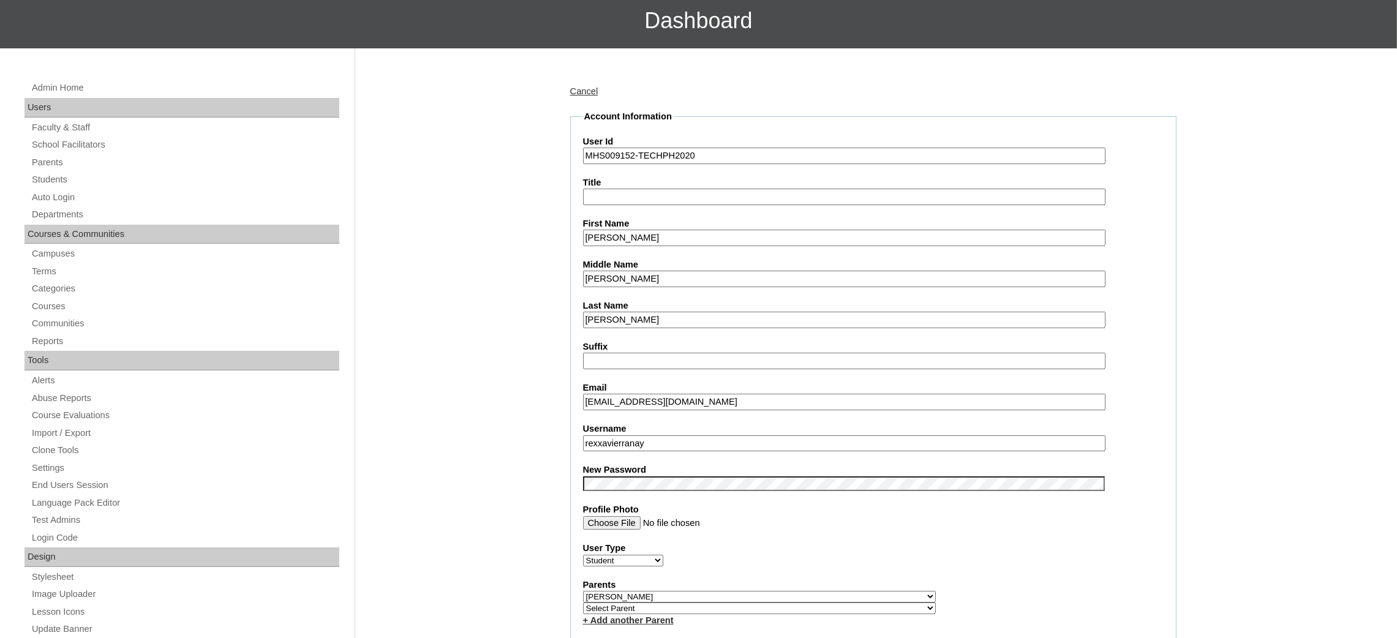
click at [630, 436] on input "rexxavierranay" at bounding box center [844, 444] width 523 height 17
click at [620, 231] on input "Rex Xavier" at bounding box center [844, 238] width 523 height 17
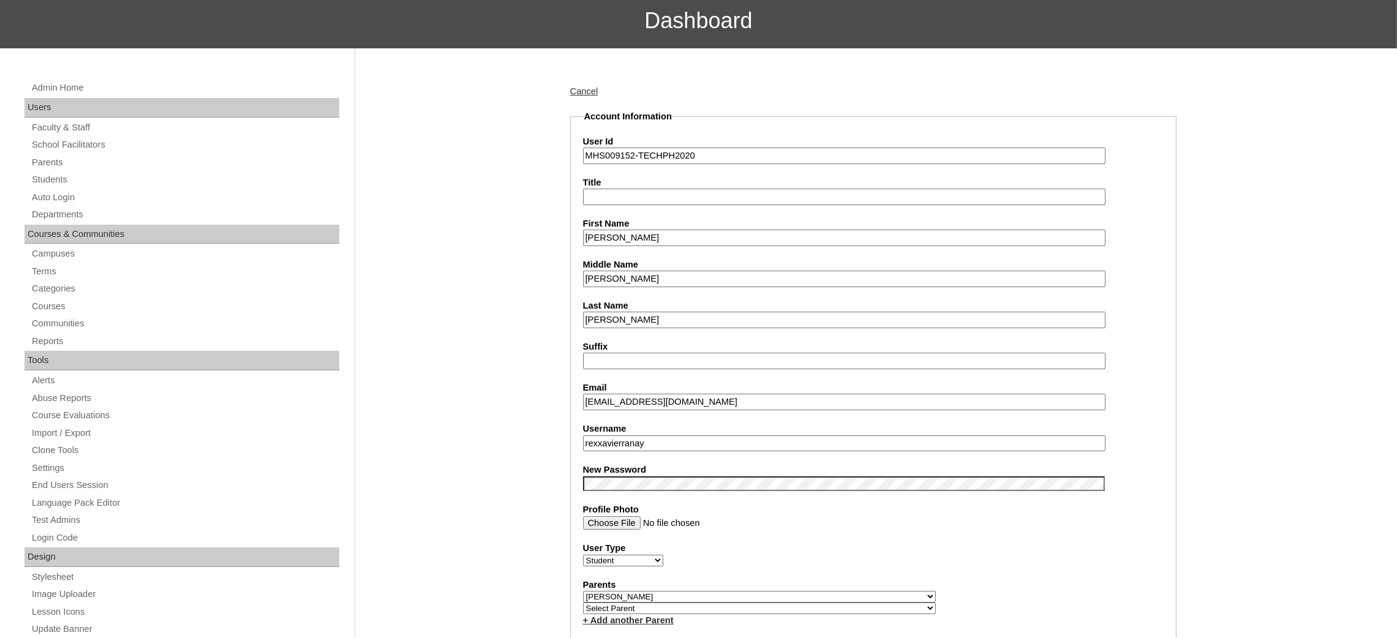
click at [620, 231] on input "Rex Xavier" at bounding box center [844, 238] width 523 height 17
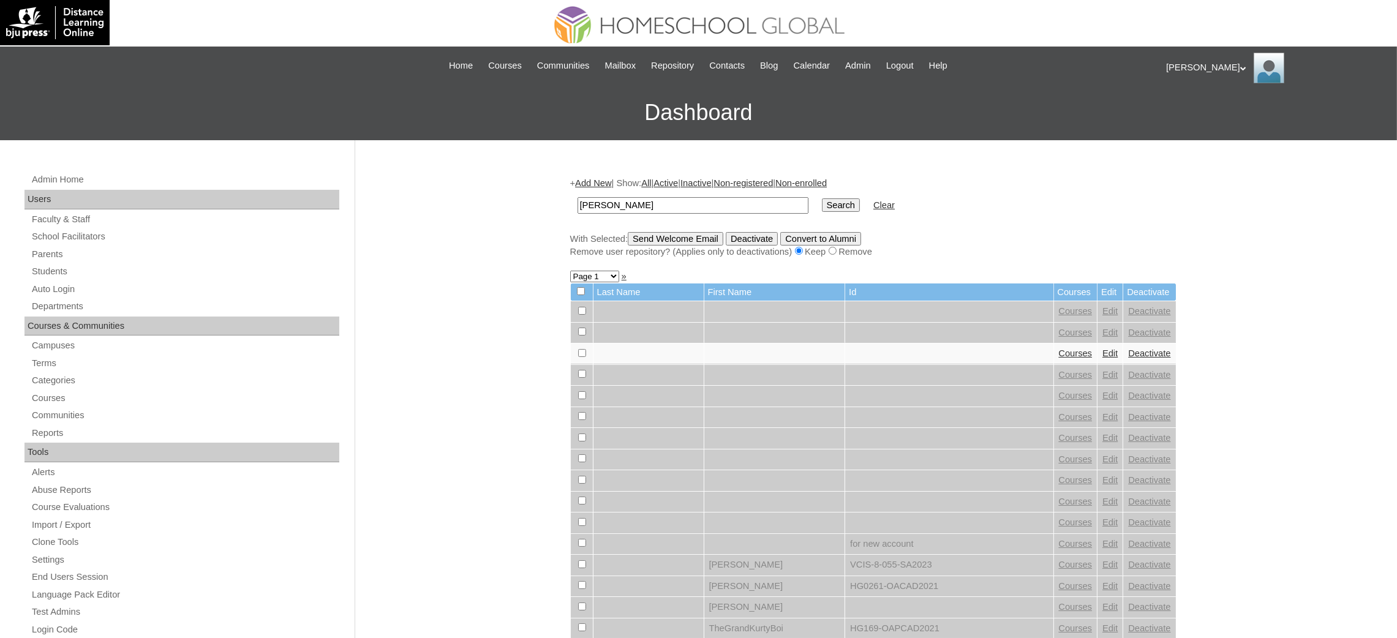
type input "[PERSON_NAME]"
click at [822, 206] on input "Search" at bounding box center [841, 205] width 38 height 13
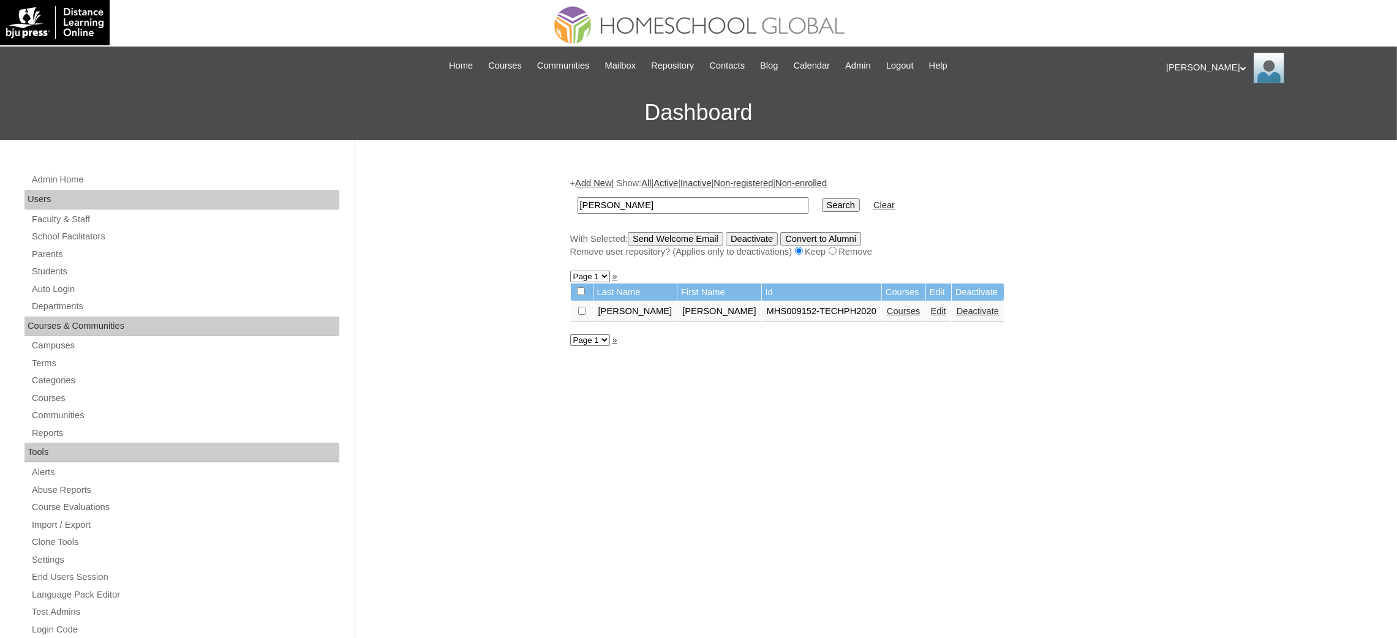
click at [887, 308] on link "Courses" at bounding box center [904, 311] width 34 height 10
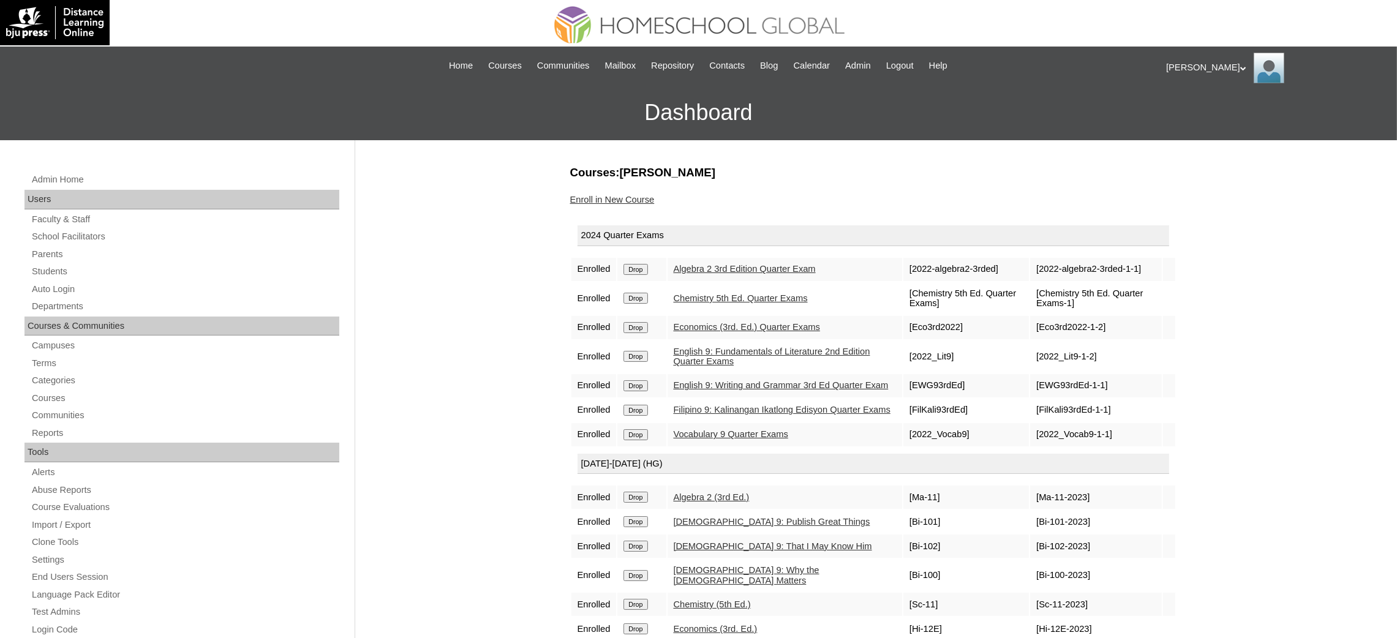
click at [640, 273] on td "Drop" at bounding box center [642, 269] width 48 height 23
click at [643, 270] on input "Drop" at bounding box center [636, 269] width 24 height 11
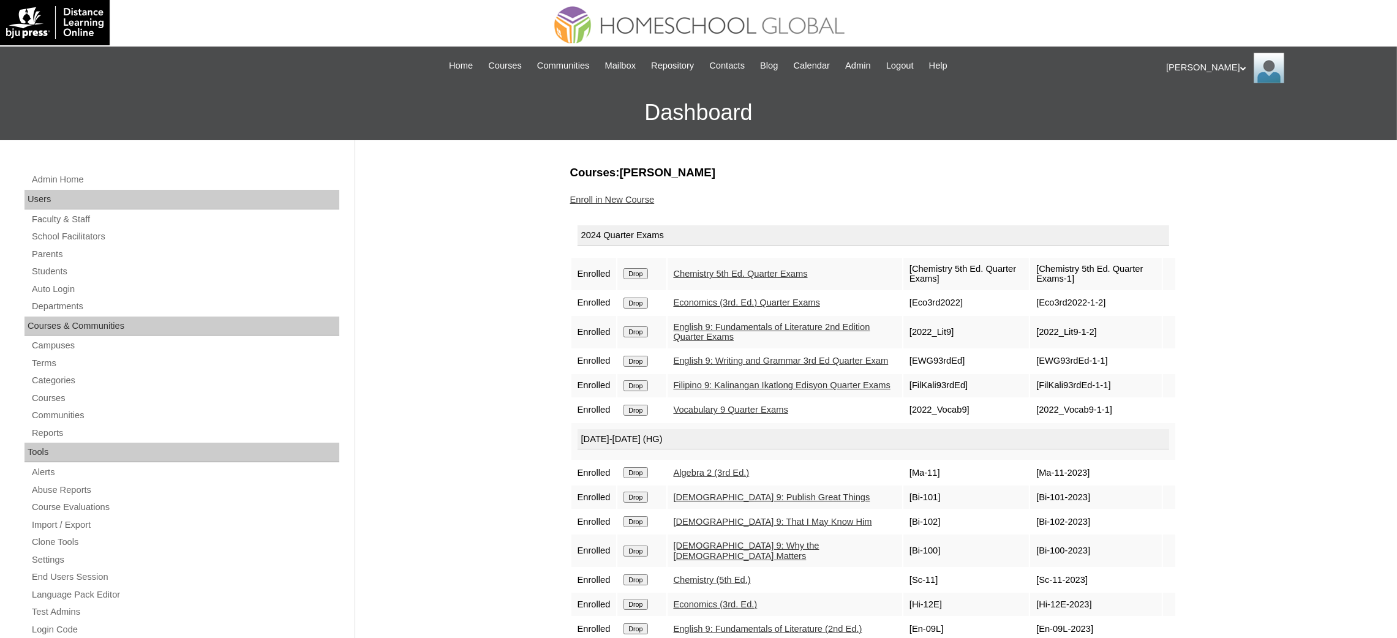
click at [645, 279] on td "Drop" at bounding box center [642, 274] width 48 height 32
click at [644, 271] on input "Drop" at bounding box center [636, 273] width 24 height 11
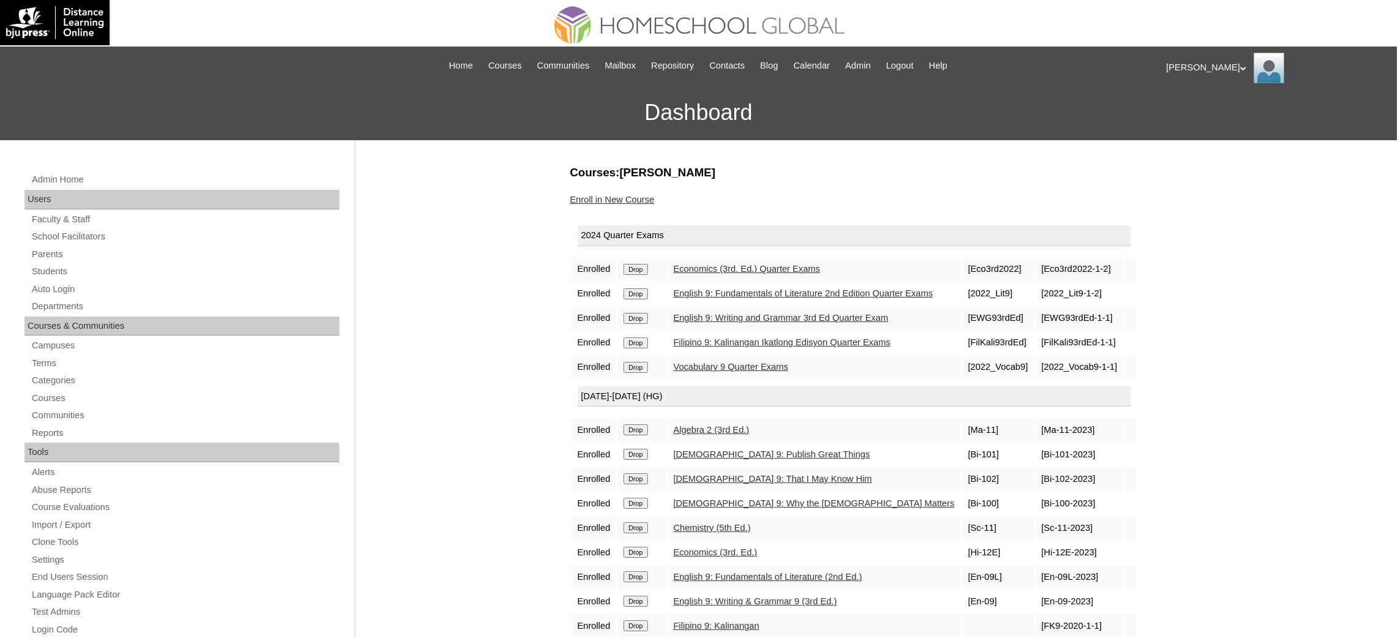
click at [642, 268] on input "Drop" at bounding box center [636, 269] width 24 height 11
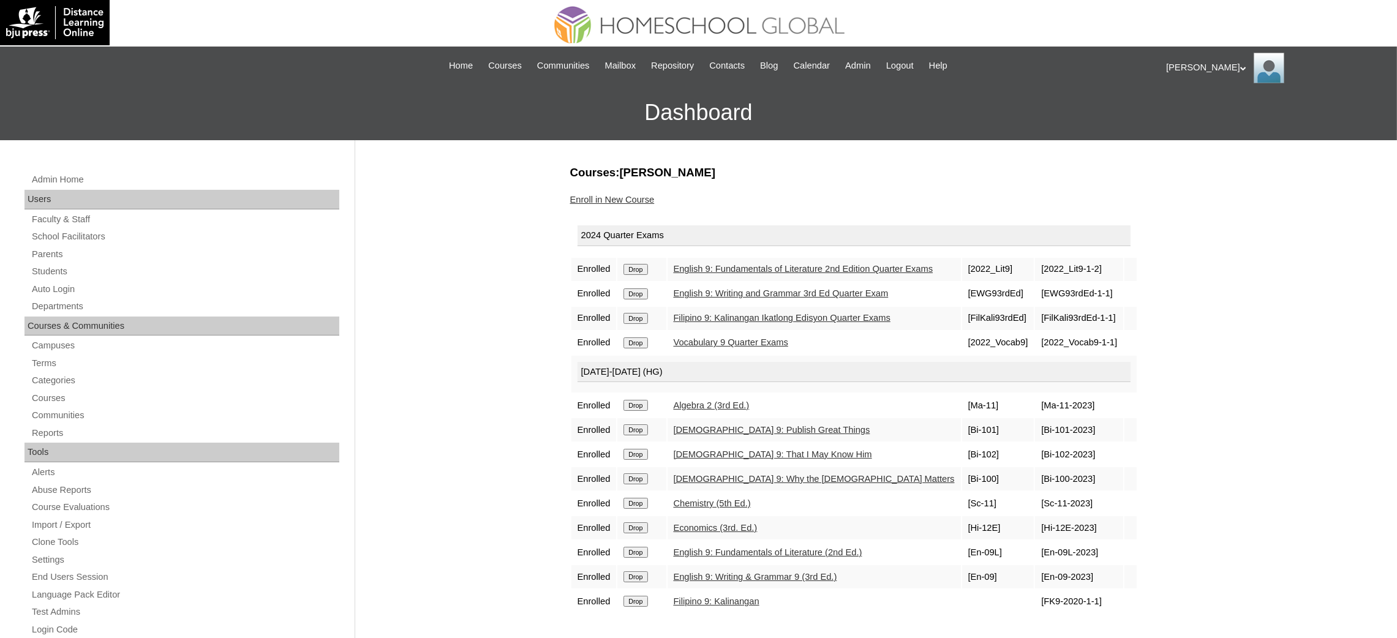
click at [638, 267] on input "Drop" at bounding box center [636, 269] width 24 height 11
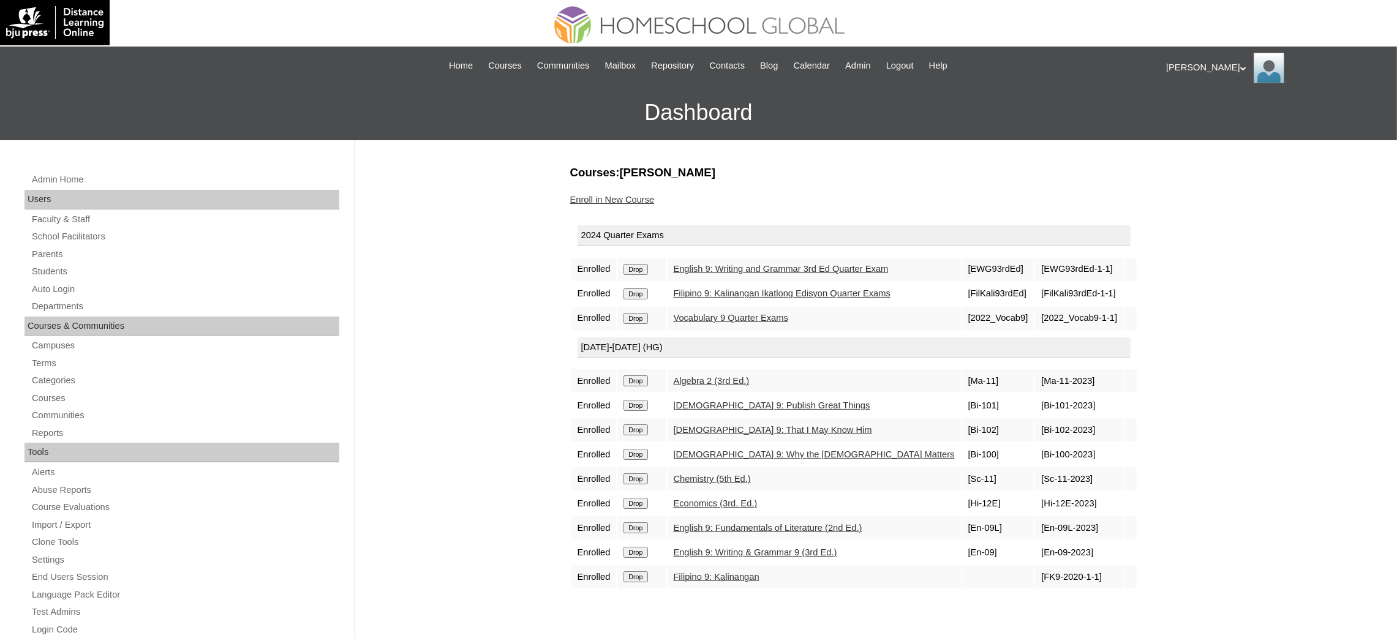
click at [644, 266] on input "Drop" at bounding box center [636, 269] width 24 height 11
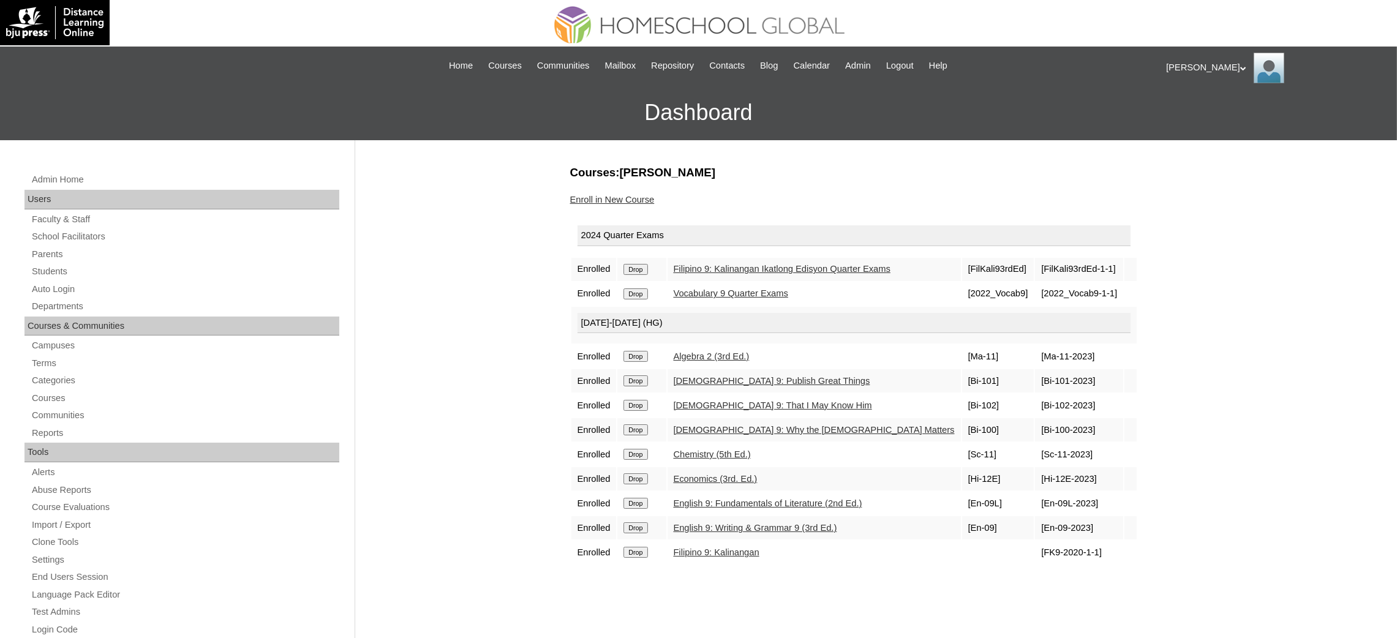
click at [641, 270] on input "Drop" at bounding box center [636, 269] width 24 height 11
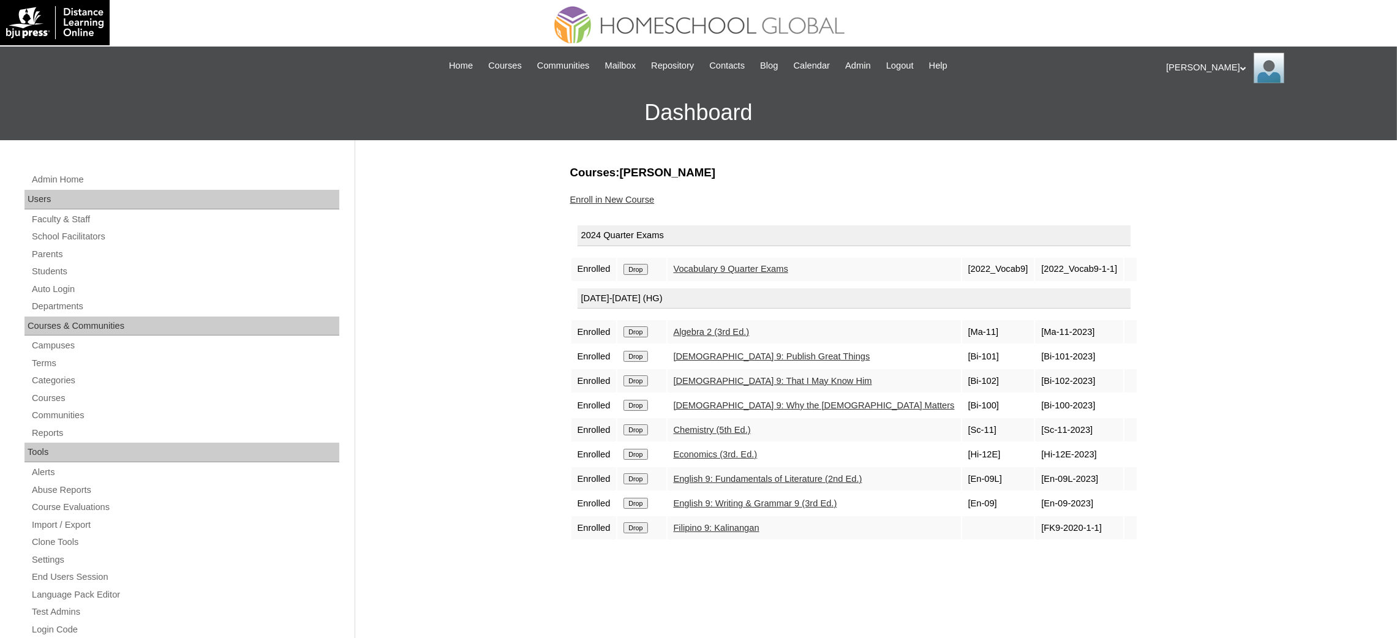
click at [641, 267] on input "Drop" at bounding box center [636, 269] width 24 height 11
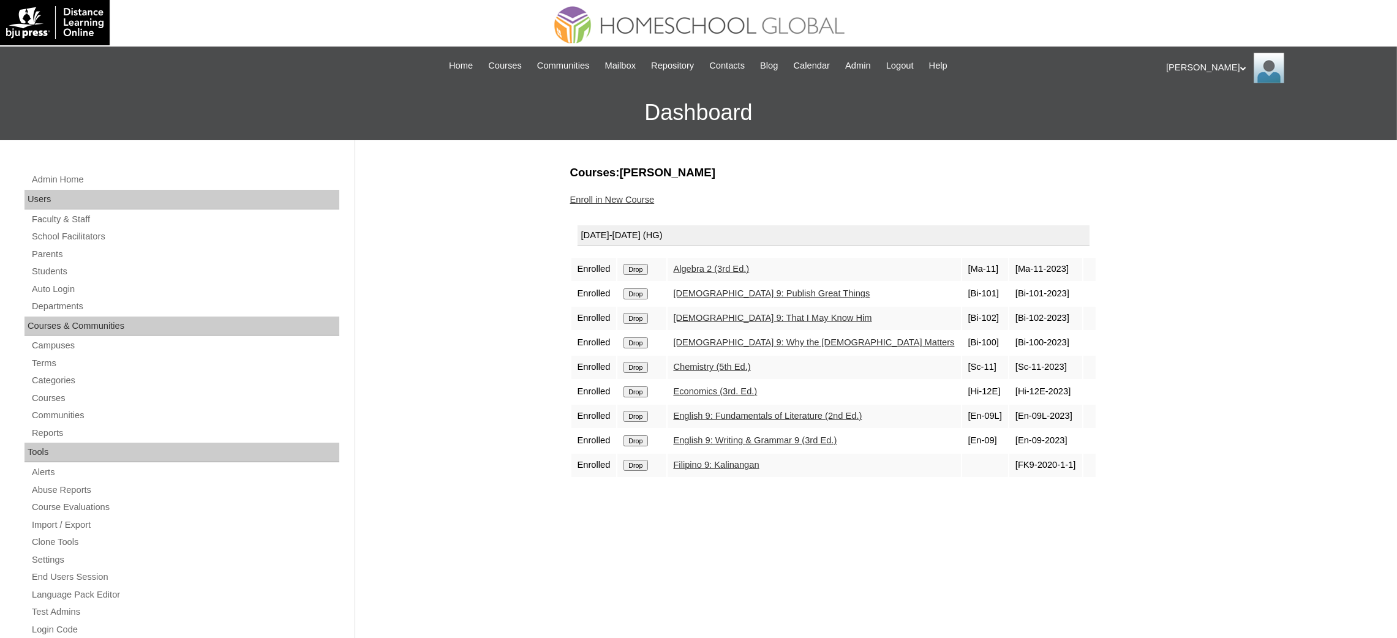
click at [645, 267] on input "Drop" at bounding box center [636, 269] width 24 height 11
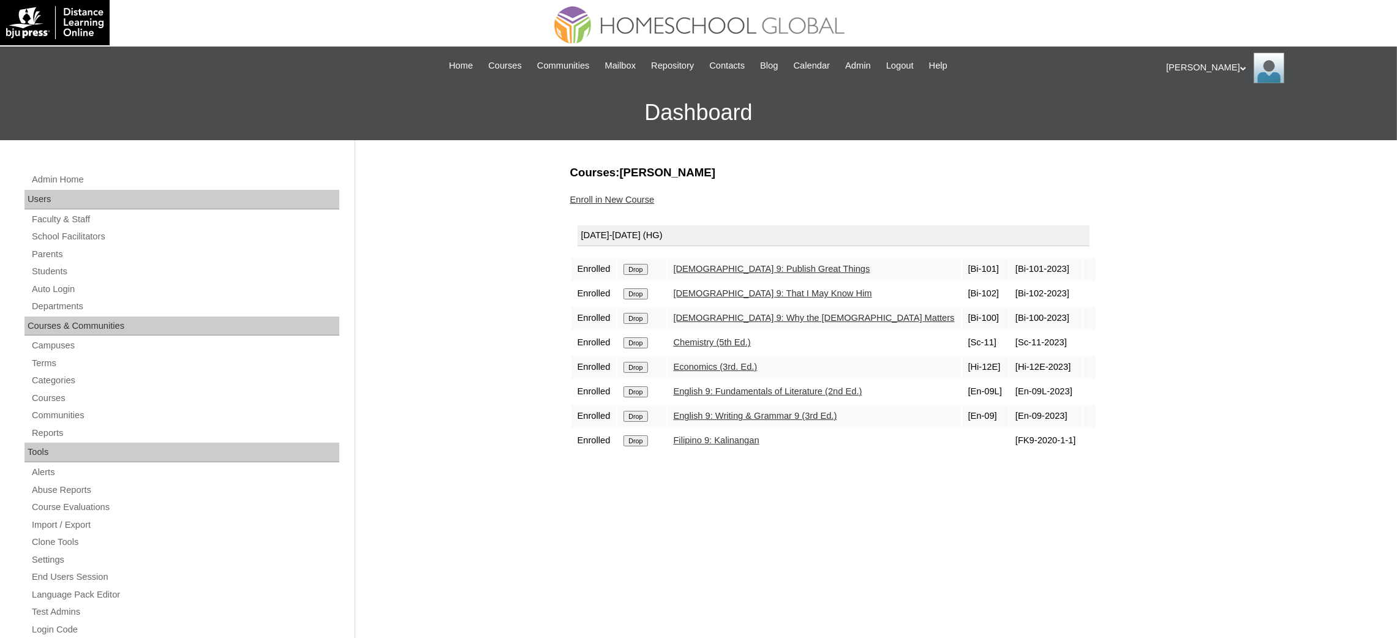
click at [641, 267] on input "Drop" at bounding box center [636, 269] width 24 height 11
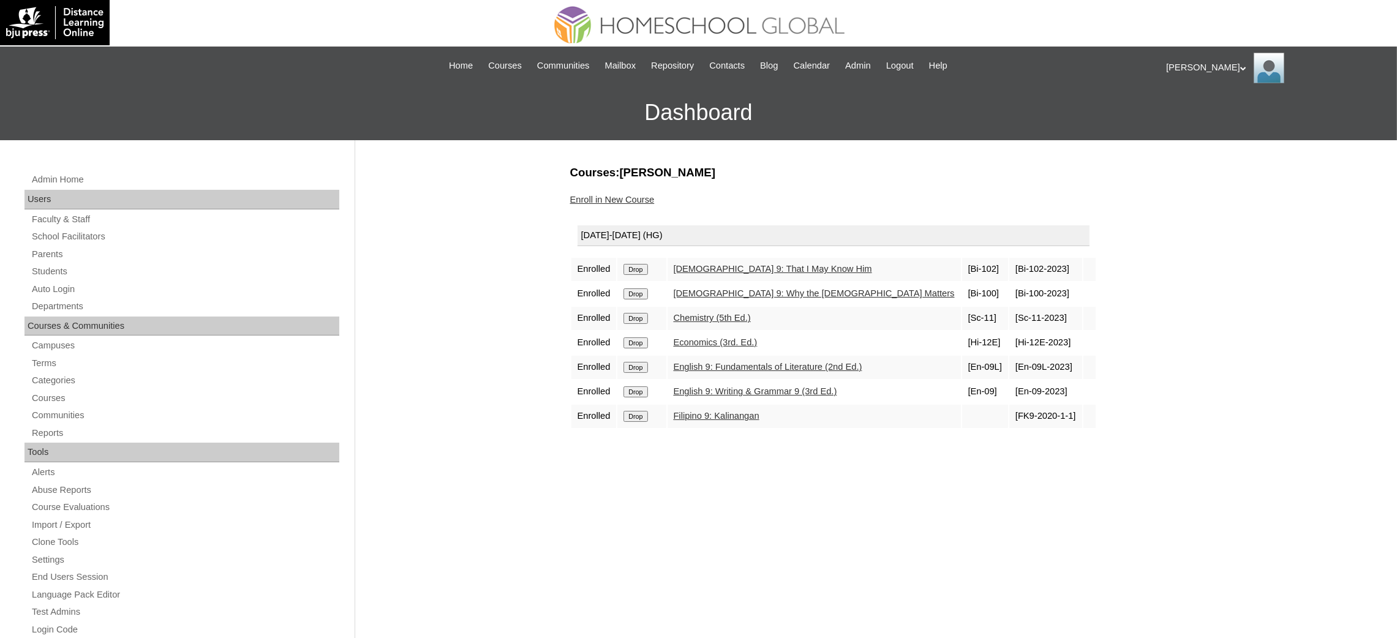
click at [630, 267] on input "Drop" at bounding box center [636, 269] width 24 height 11
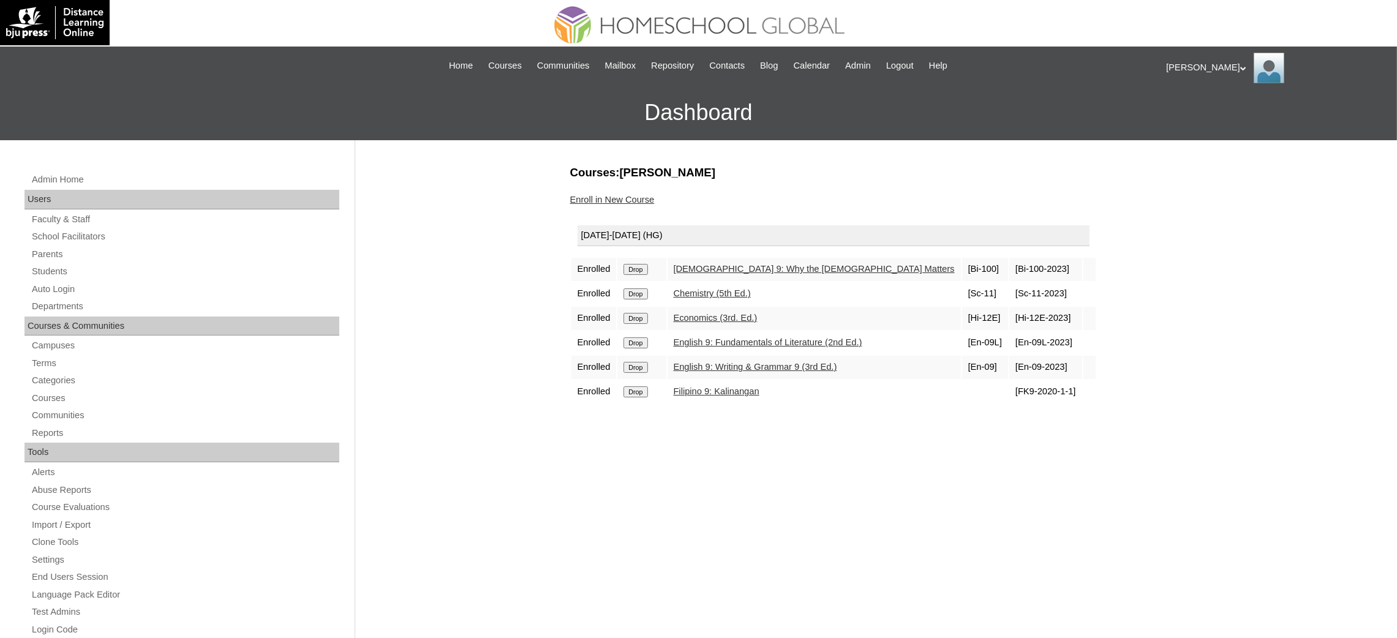
click at [648, 268] on input "Drop" at bounding box center [636, 269] width 24 height 11
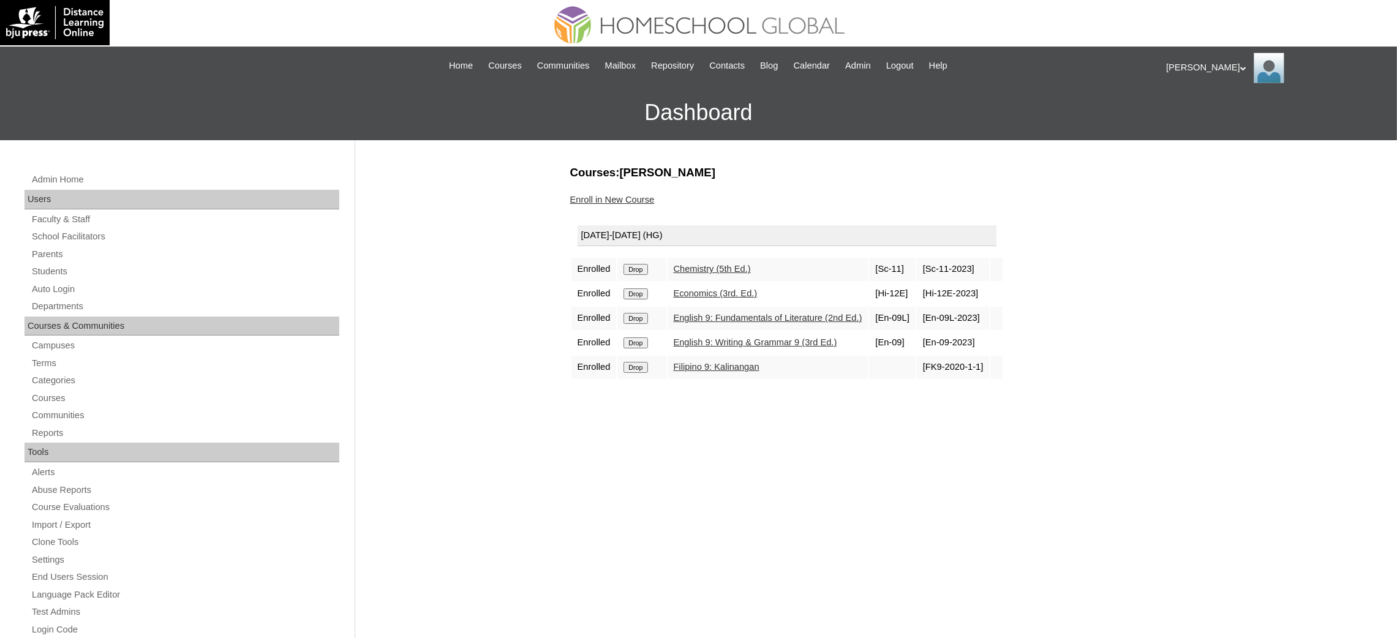
click at [640, 268] on input "Drop" at bounding box center [636, 269] width 24 height 11
click at [646, 268] on input "Drop" at bounding box center [636, 269] width 24 height 11
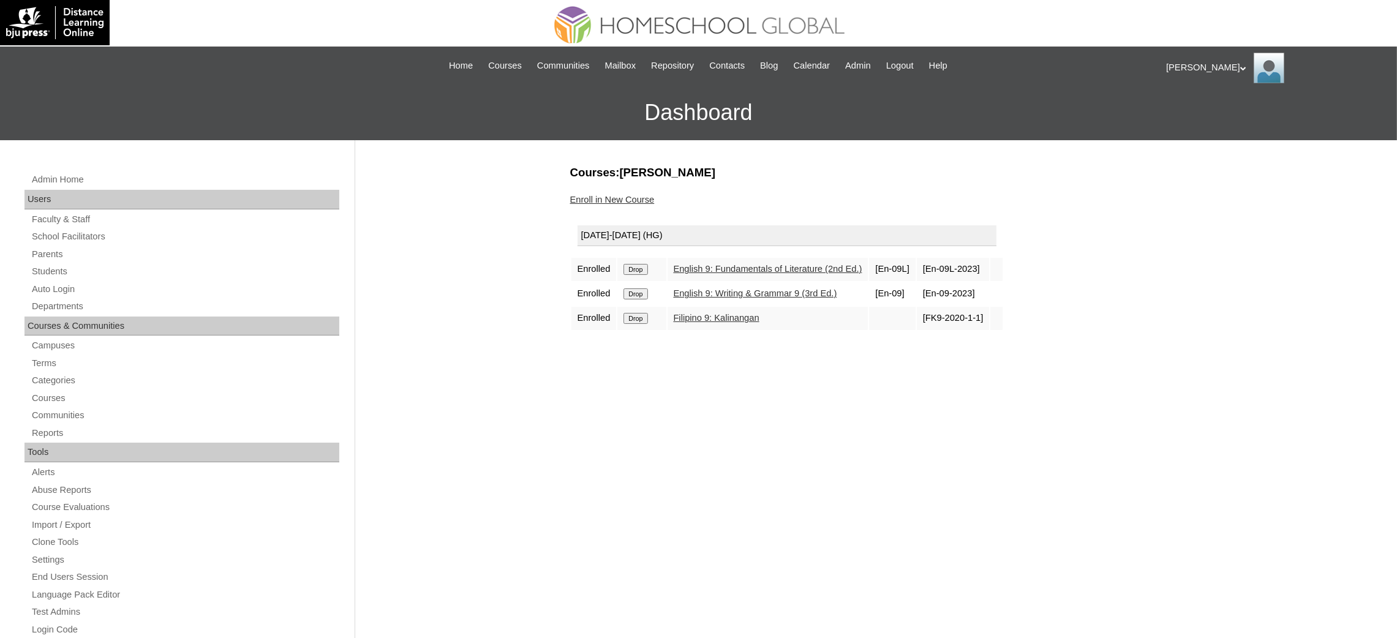
click at [646, 268] on input "Drop" at bounding box center [636, 269] width 24 height 11
click at [641, 264] on input "Drop" at bounding box center [636, 269] width 24 height 11
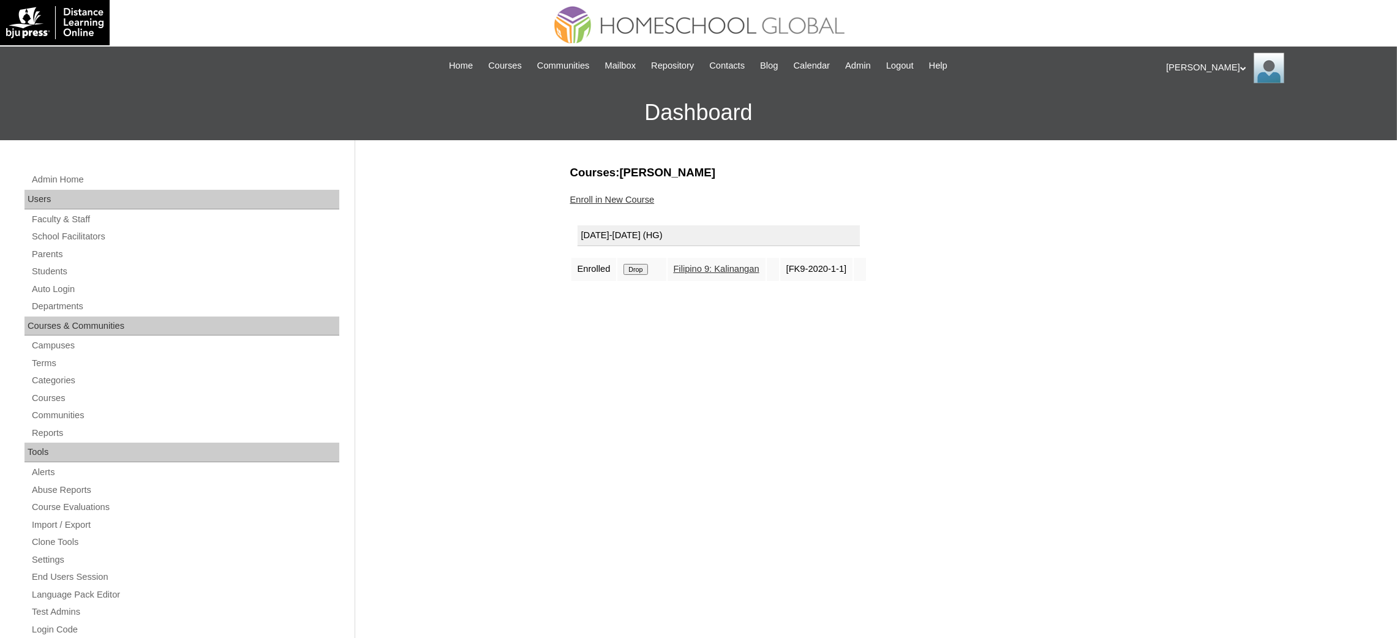
click at [630, 264] on input "Drop" at bounding box center [636, 269] width 24 height 11
click at [630, 195] on link "Enroll in New Course" at bounding box center [612, 200] width 85 height 10
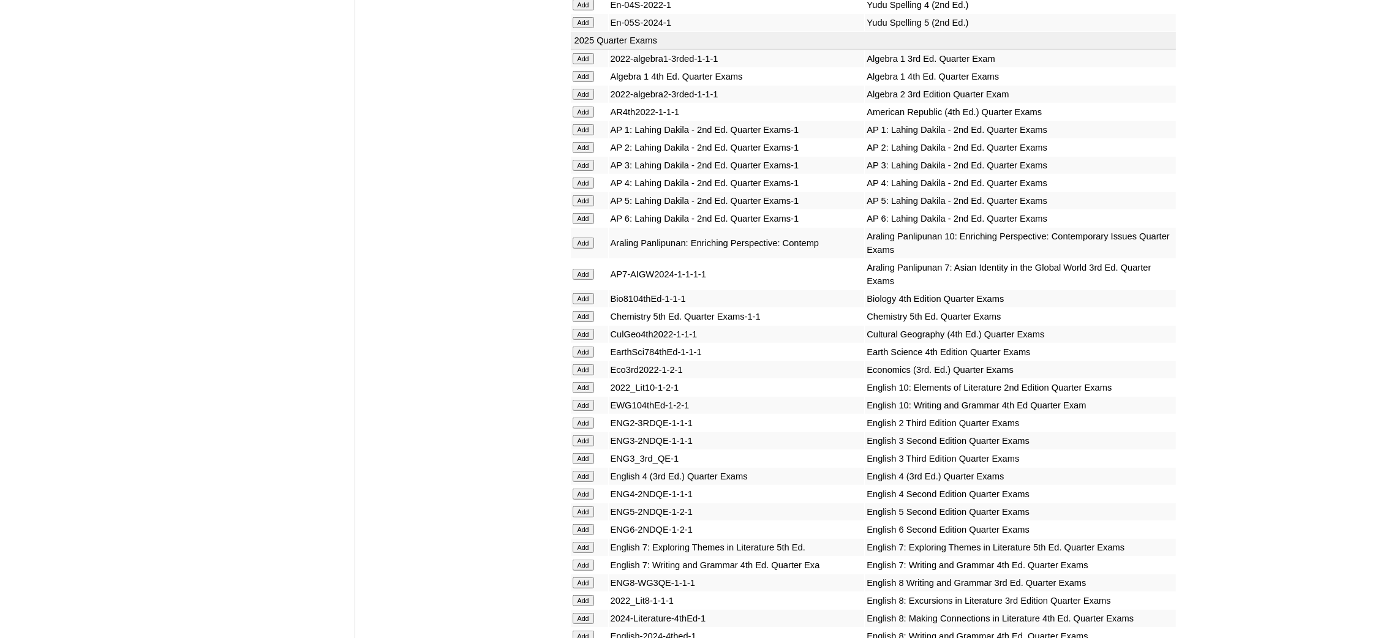
scroll to position [1194, 0]
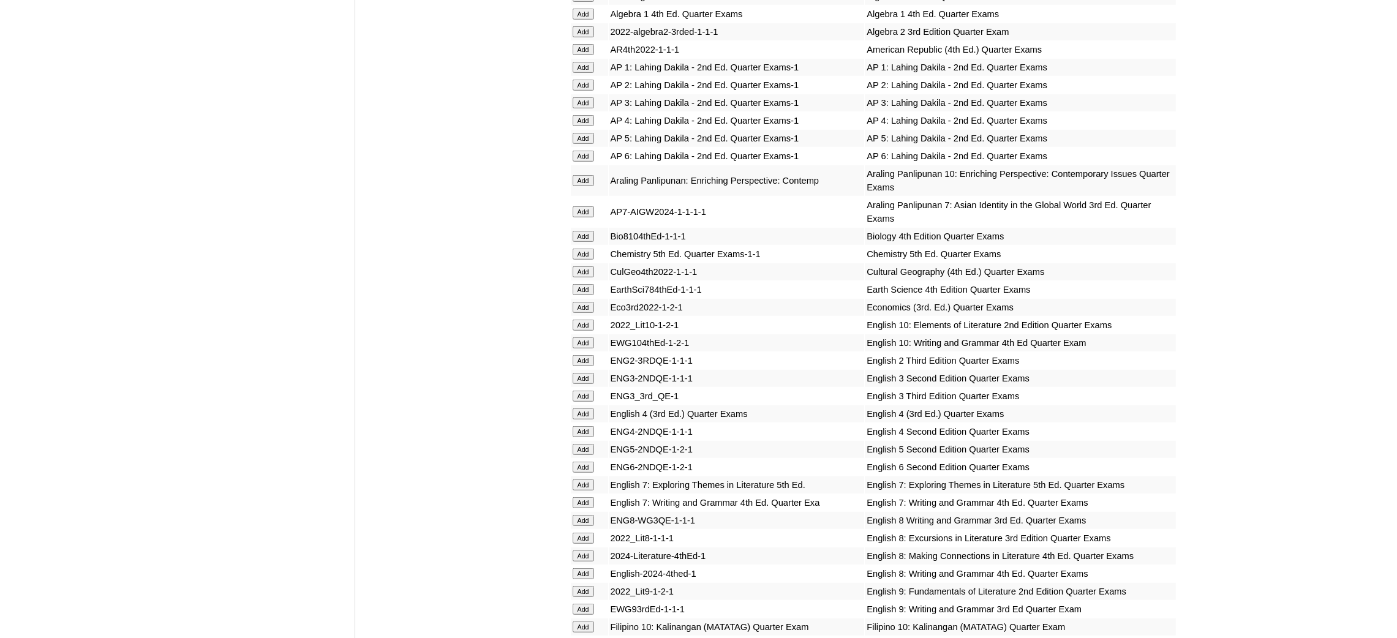
click at [586, 175] on input "Add" at bounding box center [583, 180] width 21 height 11
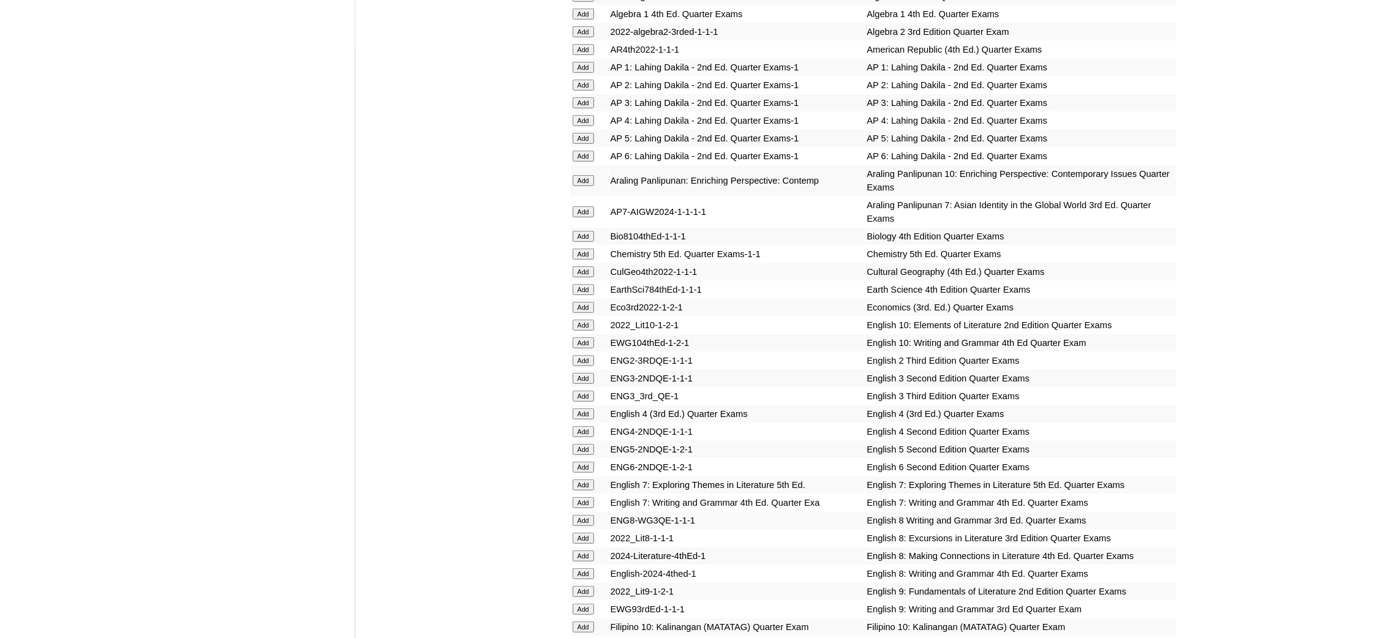
click at [586, 175] on input "Add" at bounding box center [583, 180] width 21 height 11
click at [573, 320] on input "Add" at bounding box center [583, 325] width 21 height 11
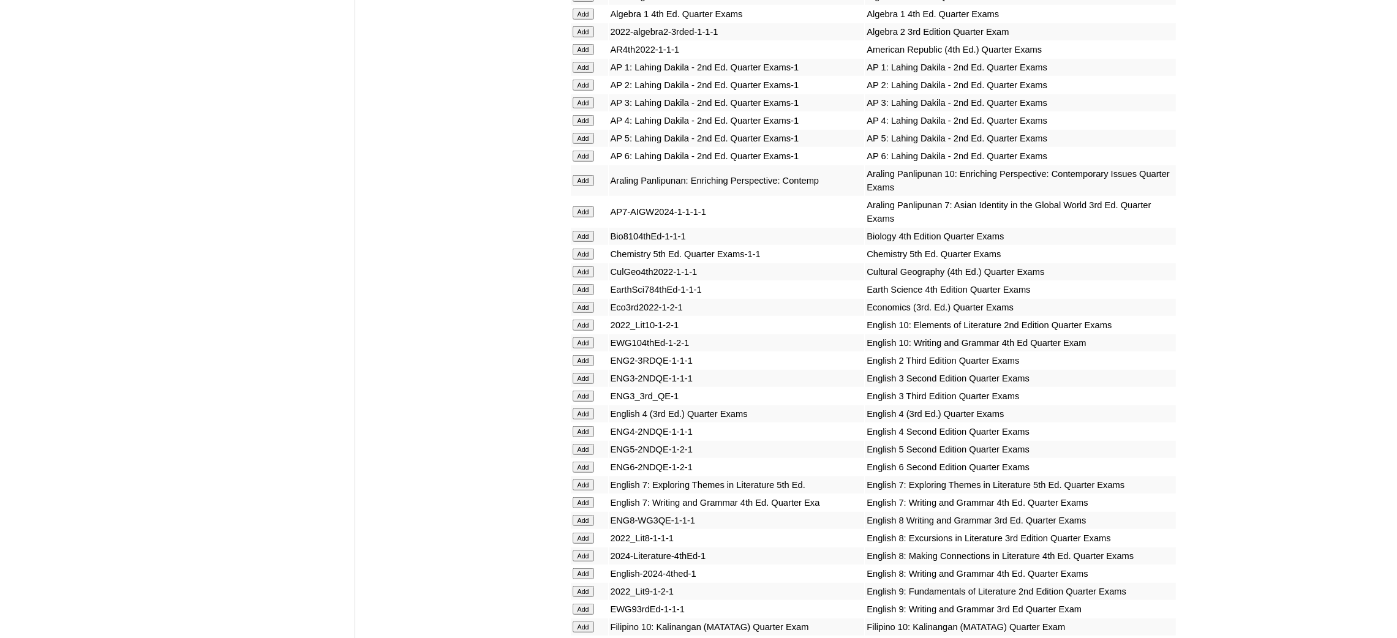
click at [592, 338] on input "Add" at bounding box center [583, 343] width 21 height 11
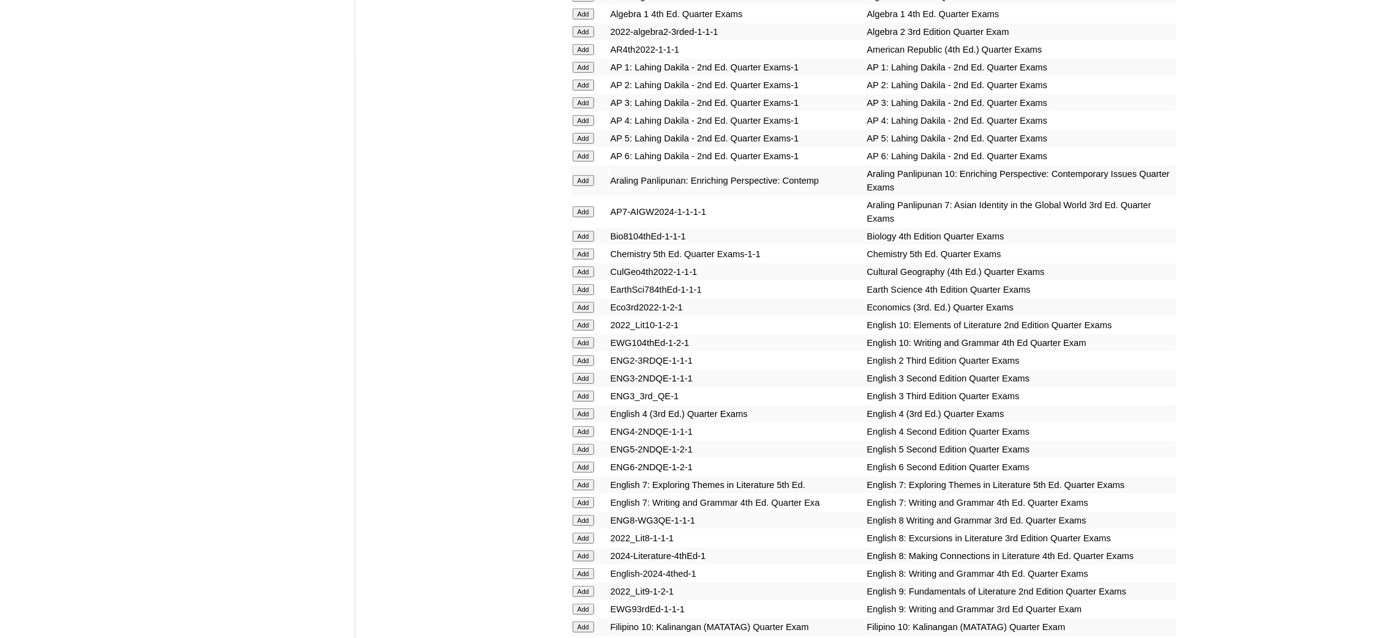
click at [592, 338] on input "Add" at bounding box center [583, 343] width 21 height 11
click at [584, 622] on input "Add" at bounding box center [583, 627] width 21 height 11
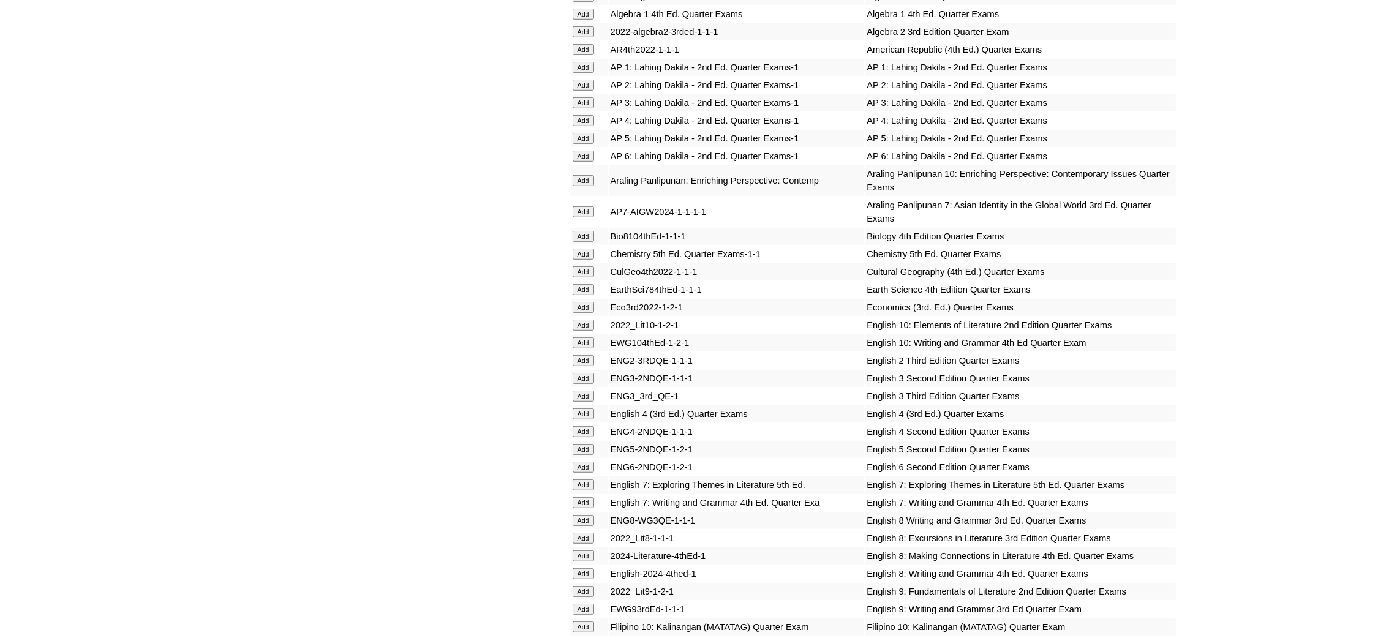
click at [584, 622] on input "Add" at bounding box center [583, 627] width 21 height 11
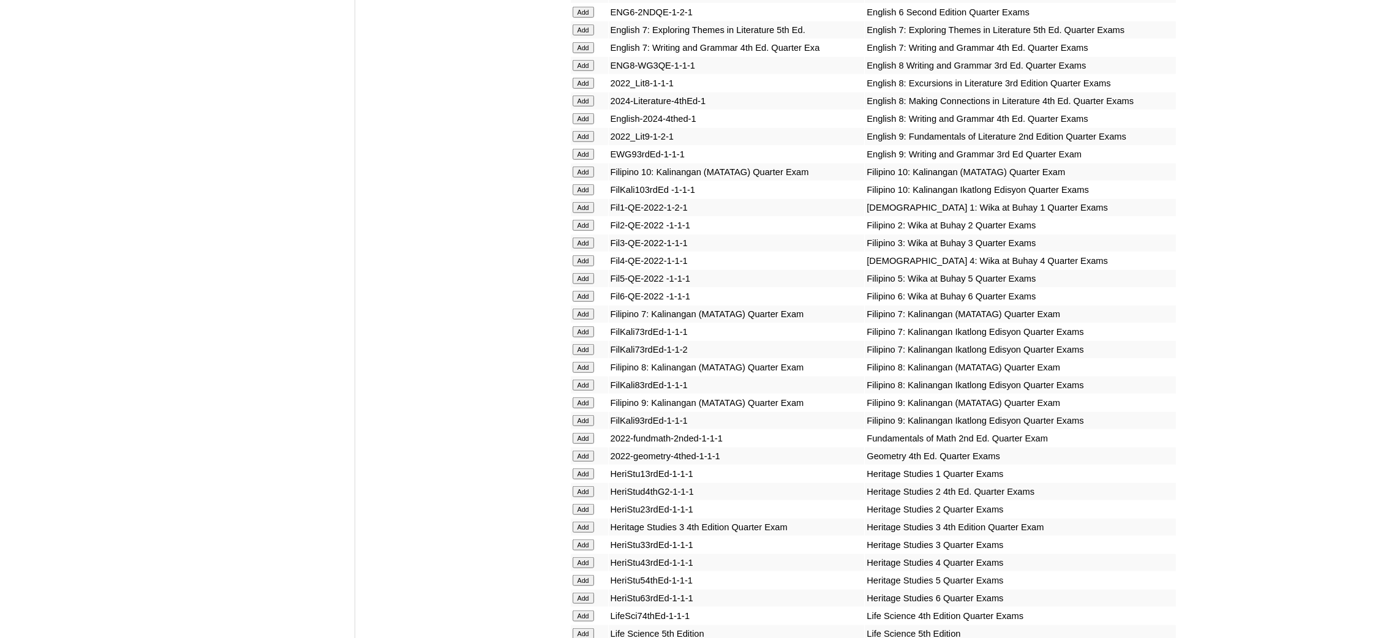
scroll to position [1654, 0]
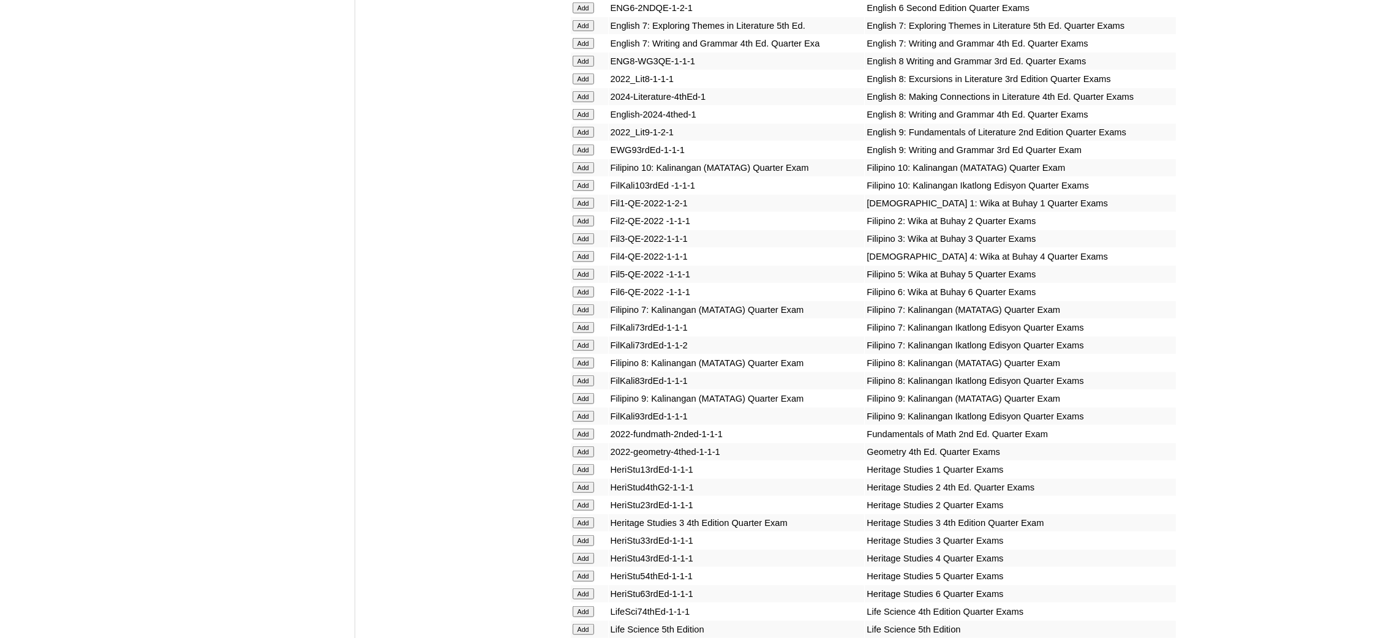
click at [592, 447] on input "Add" at bounding box center [583, 452] width 21 height 11
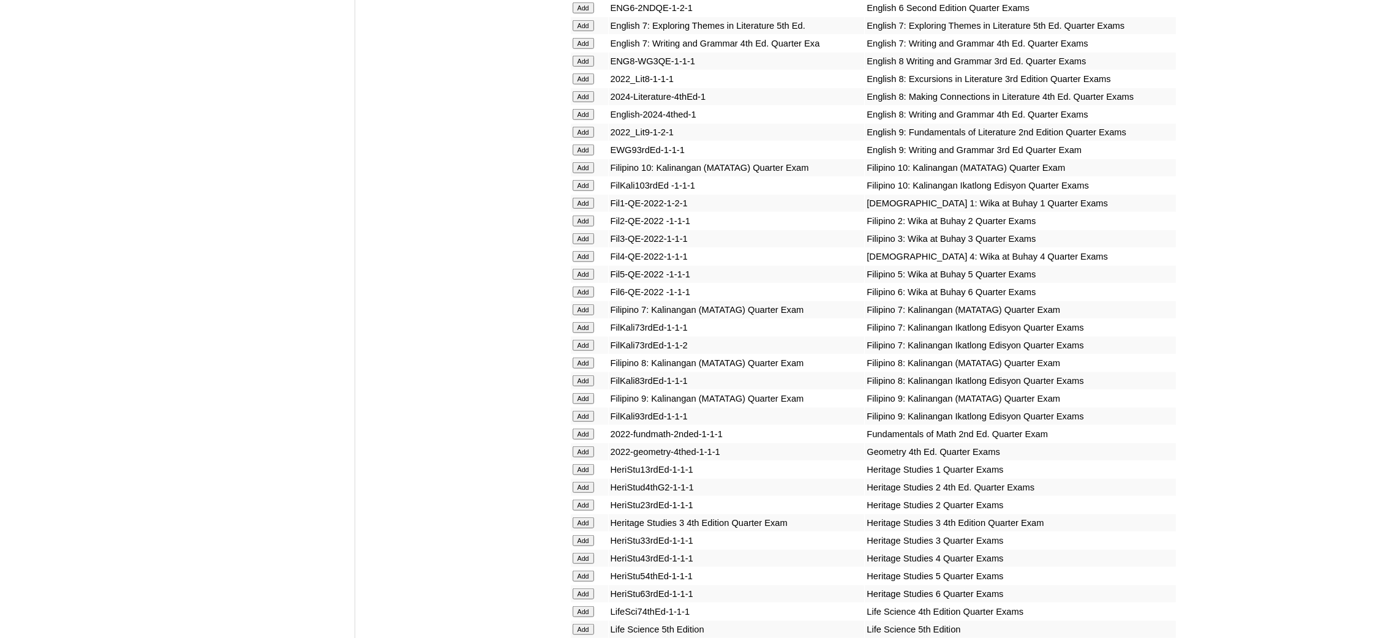
click at [592, 447] on input "Add" at bounding box center [583, 452] width 21 height 11
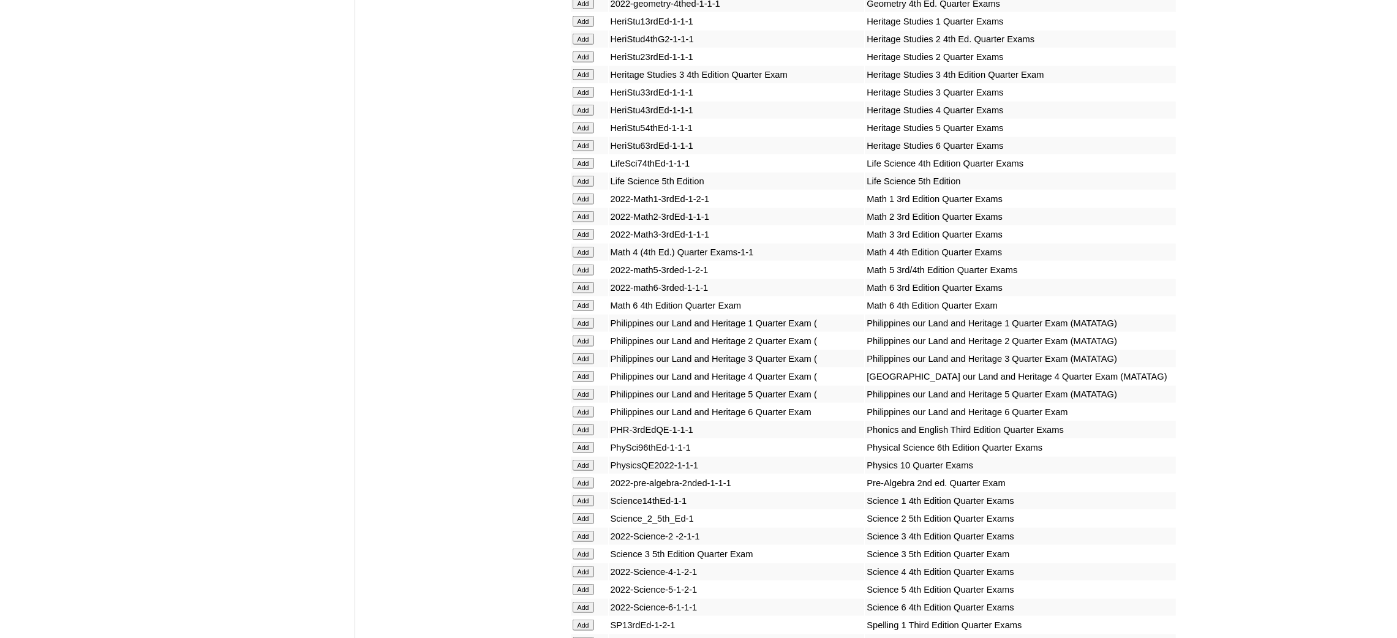
scroll to position [2113, 0]
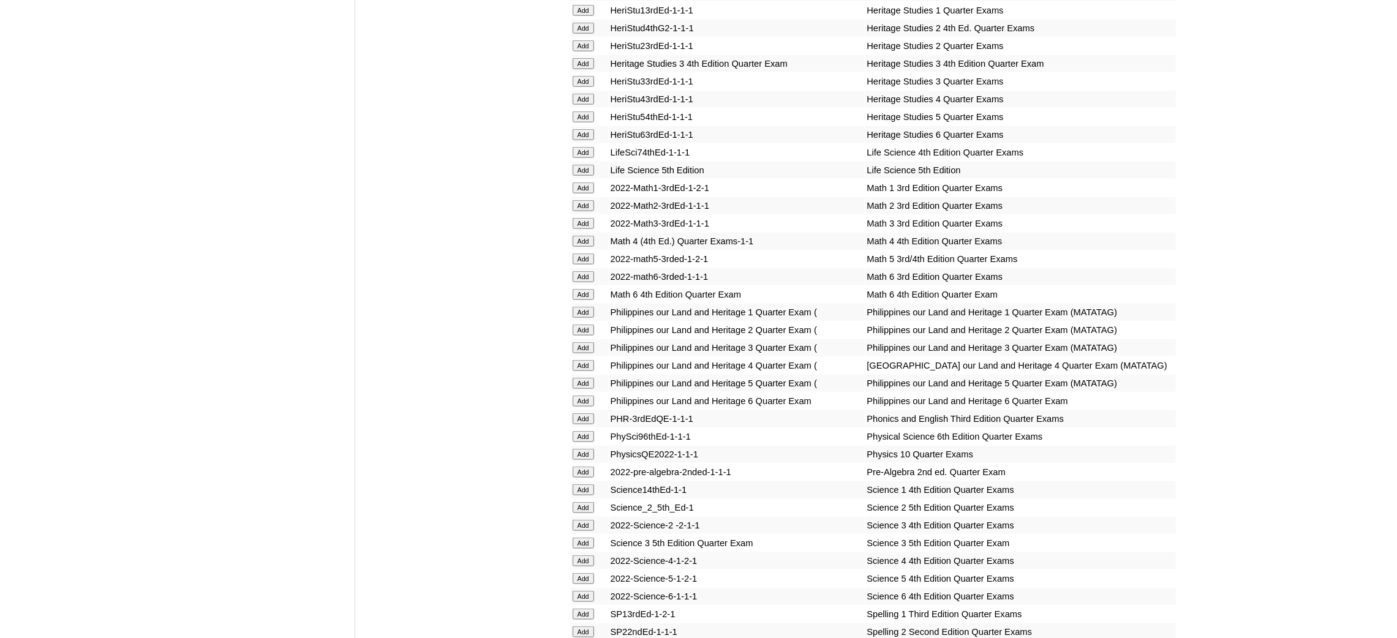
click at [578, 449] on input "Add" at bounding box center [583, 454] width 21 height 11
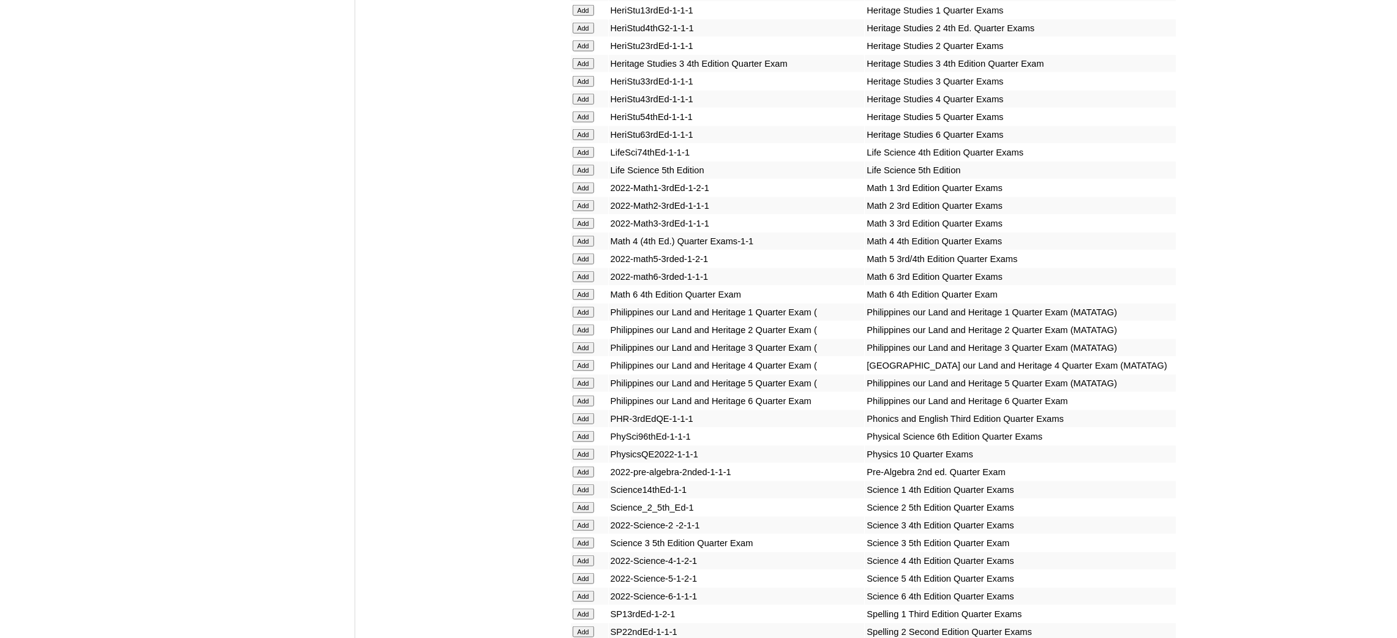
click at [578, 449] on input "Add" at bounding box center [583, 454] width 21 height 11
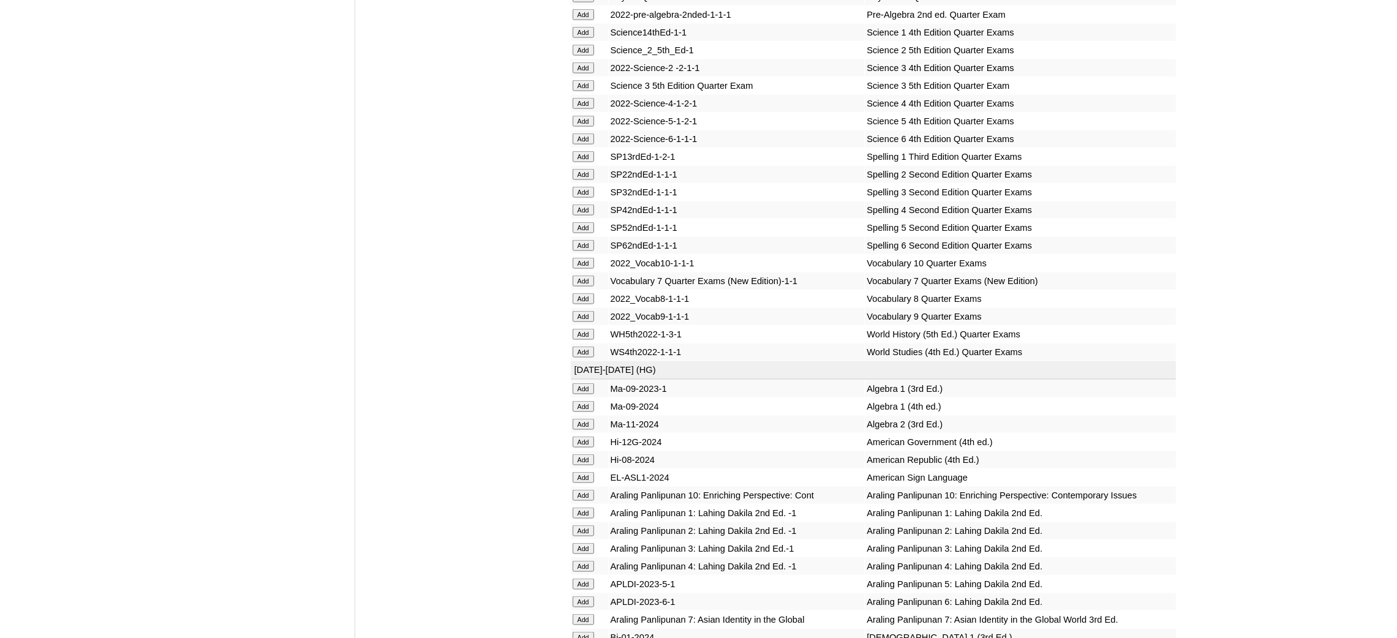
scroll to position [2573, 0]
click at [591, 255] on input "Add" at bounding box center [583, 260] width 21 height 11
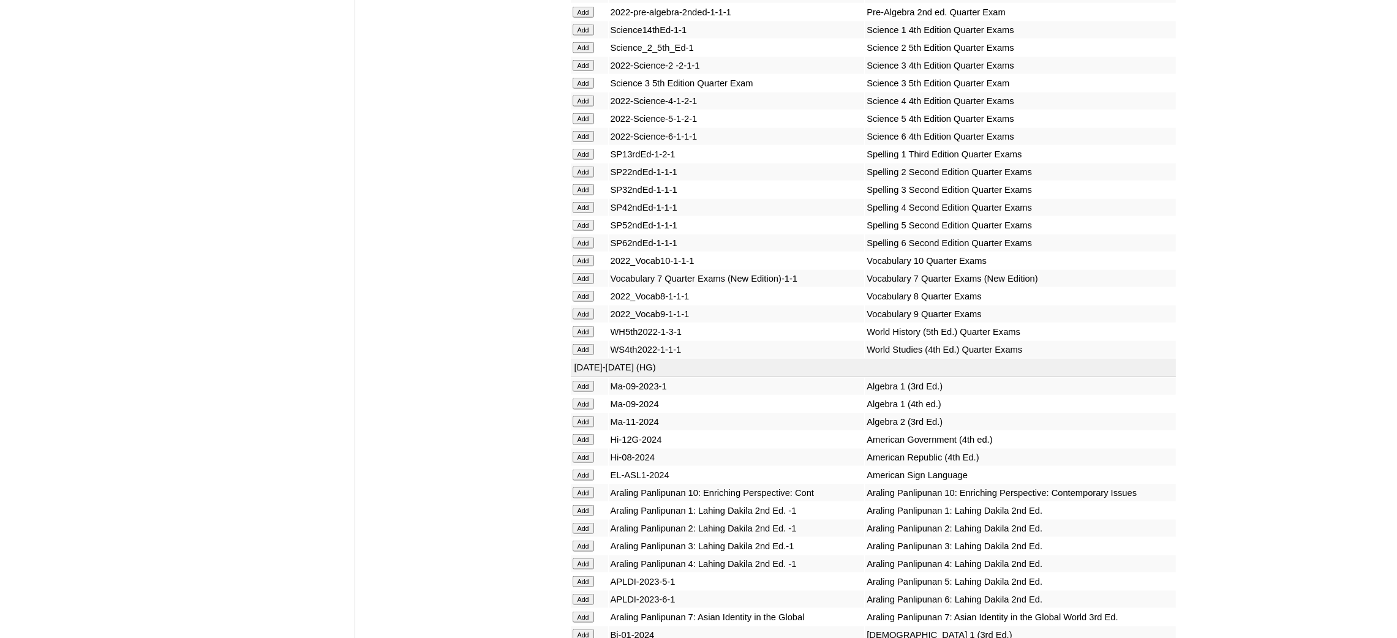
click at [586, 488] on input "Add" at bounding box center [583, 493] width 21 height 11
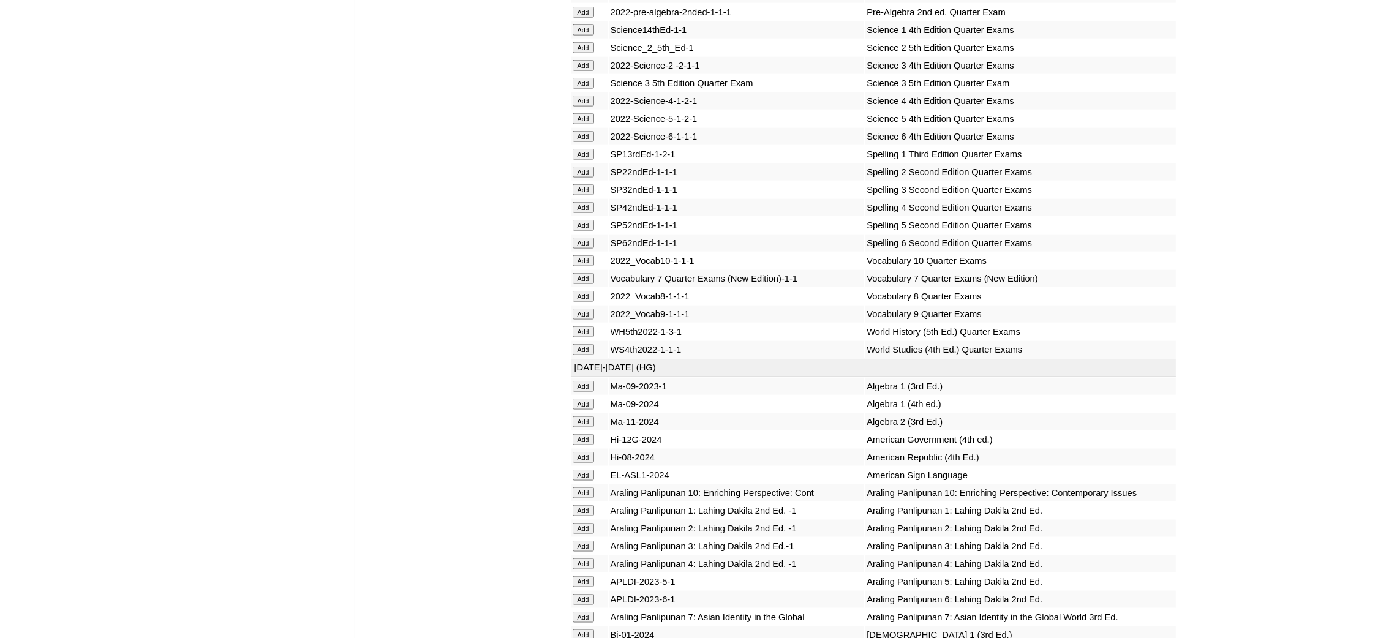
click at [586, 488] on input "Add" at bounding box center [583, 493] width 21 height 11
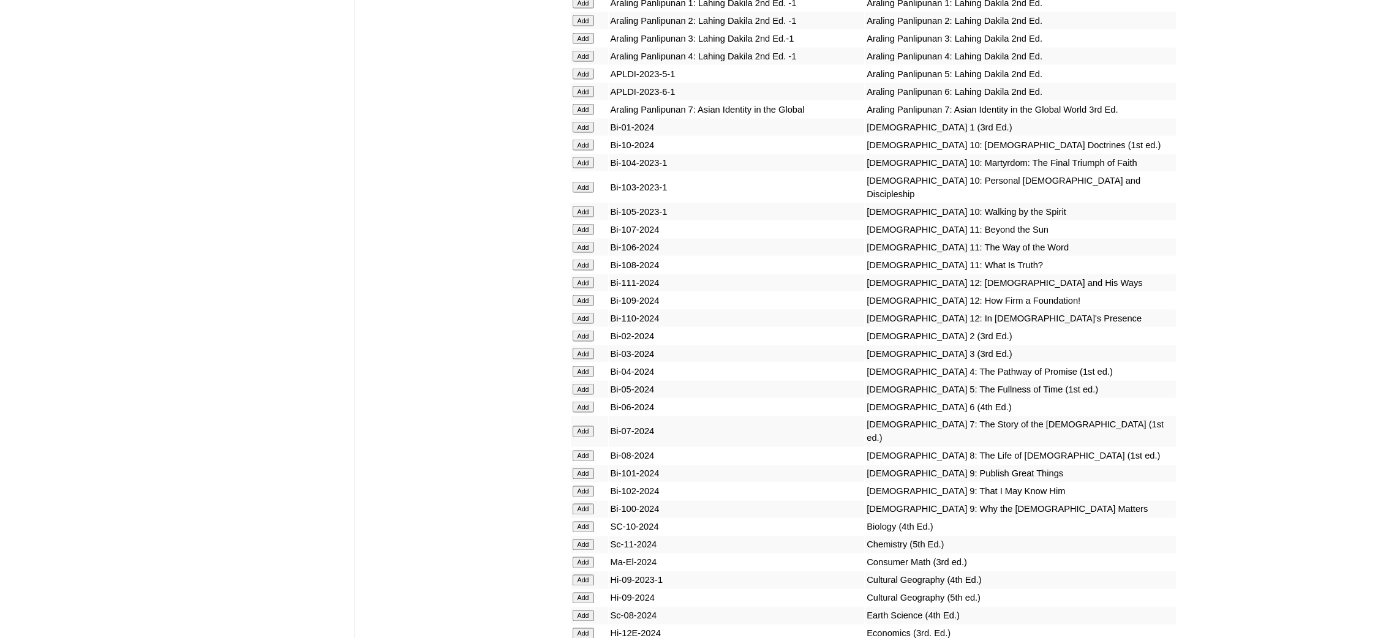
scroll to position [3125, 0]
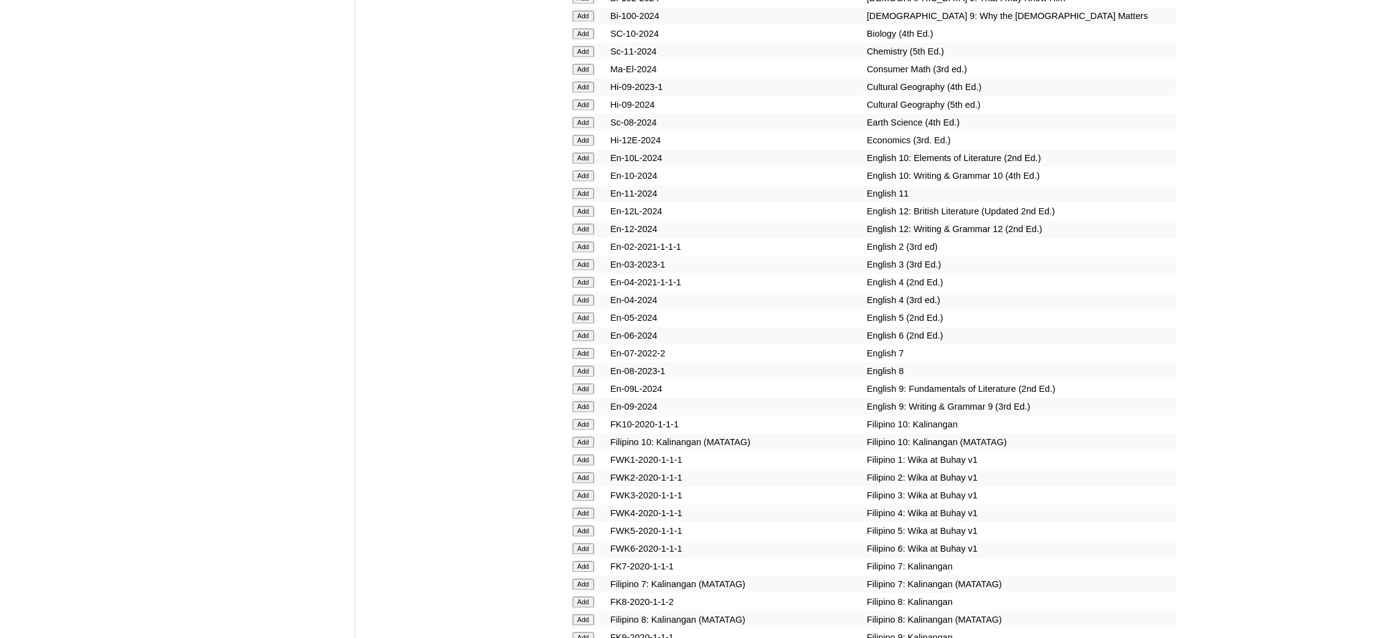
scroll to position [3583, 0]
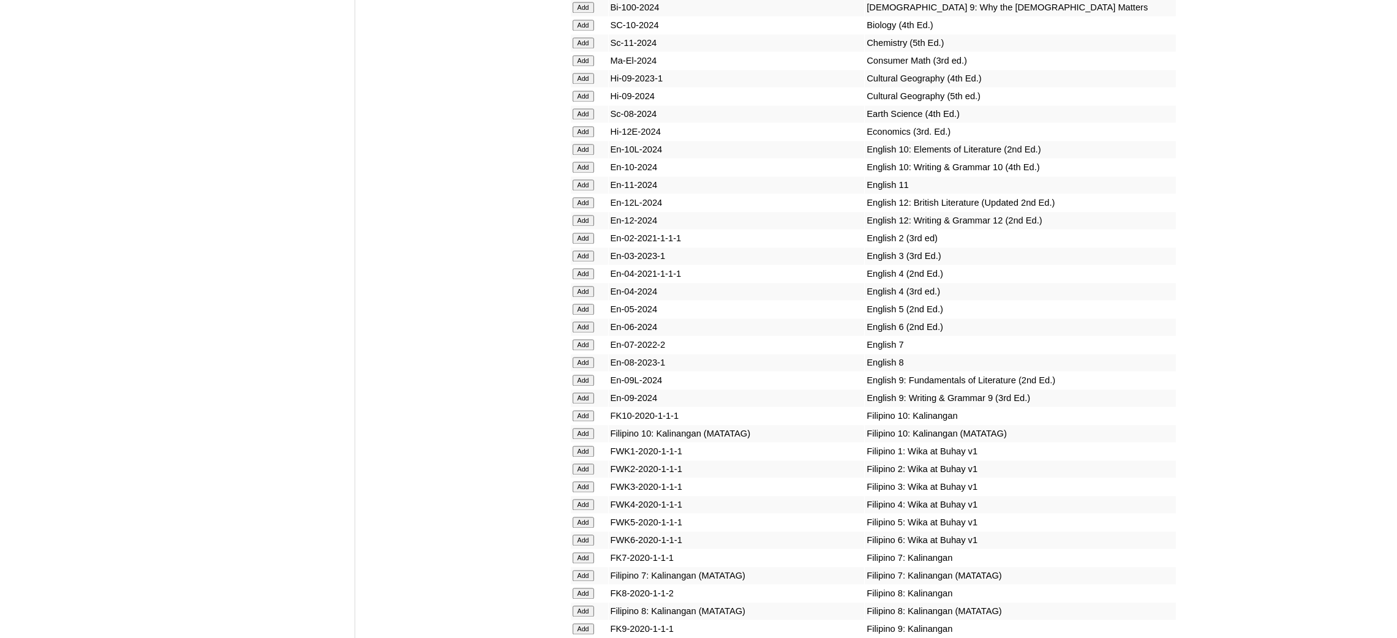
click at [579, 144] on input "Add" at bounding box center [583, 149] width 21 height 11
click at [582, 162] on input "Add" at bounding box center [583, 167] width 21 height 11
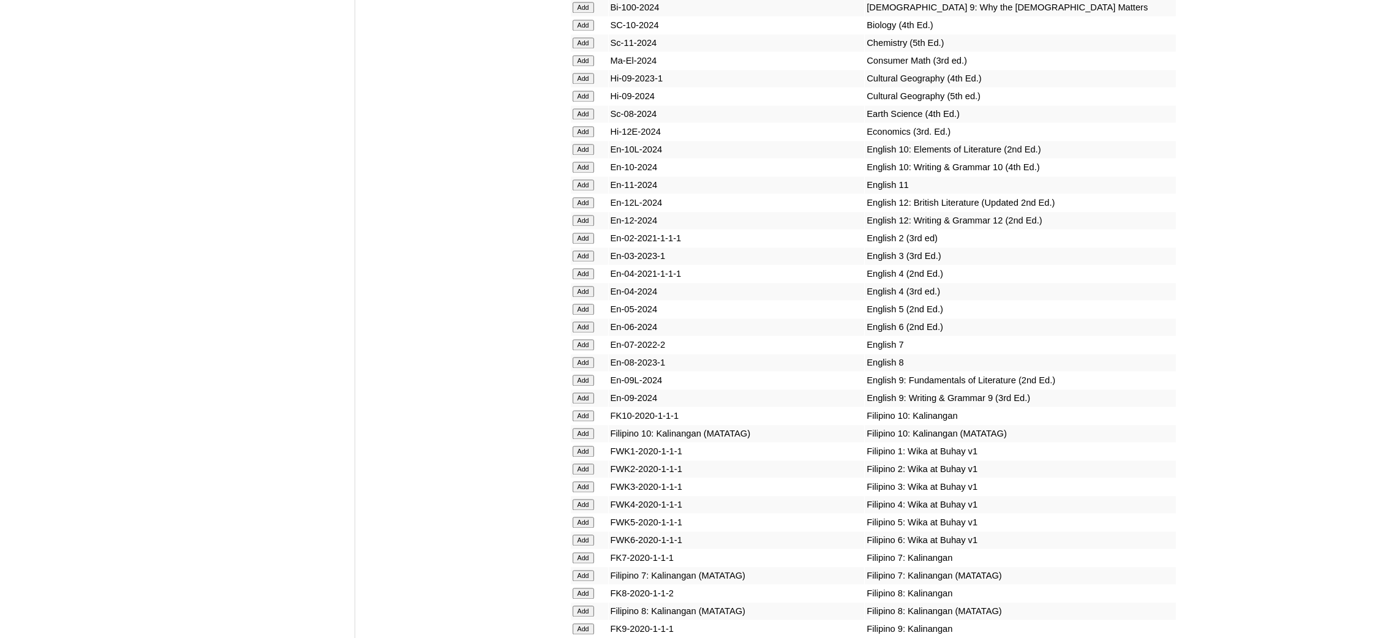
click at [582, 162] on input "Add" at bounding box center [583, 167] width 21 height 11
click at [583, 428] on input "Add" at bounding box center [583, 433] width 21 height 11
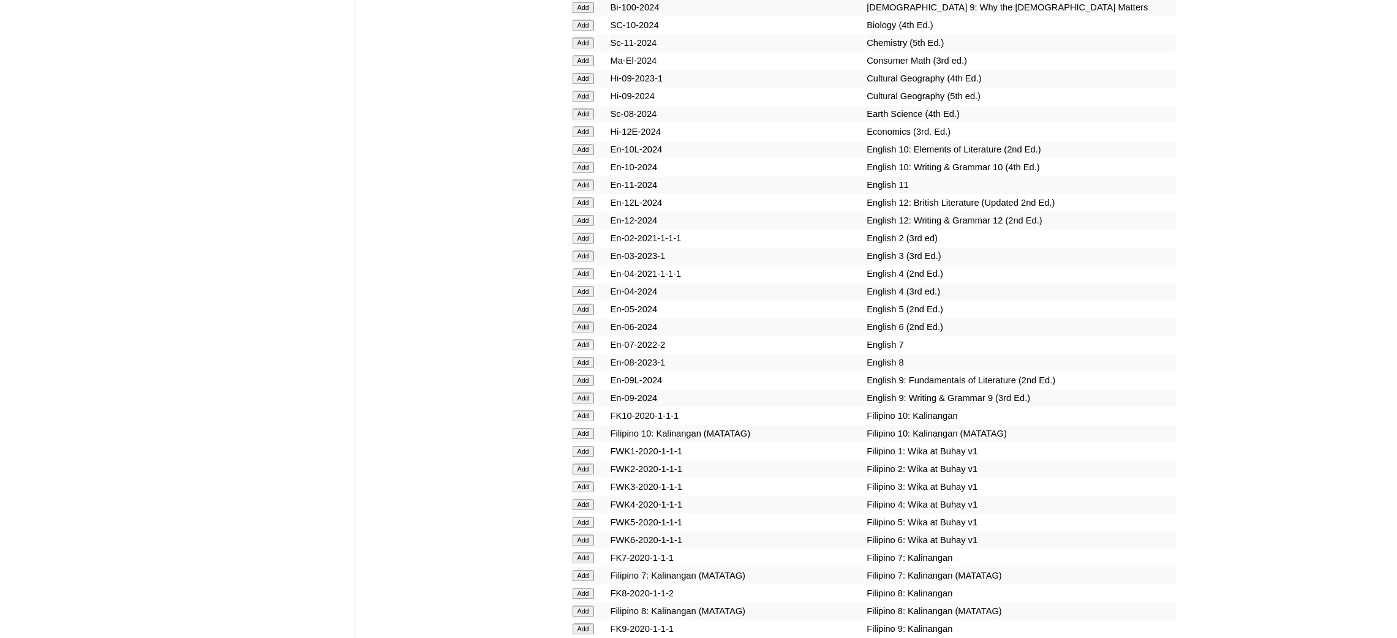
click at [583, 428] on input "Add" at bounding box center [583, 433] width 21 height 11
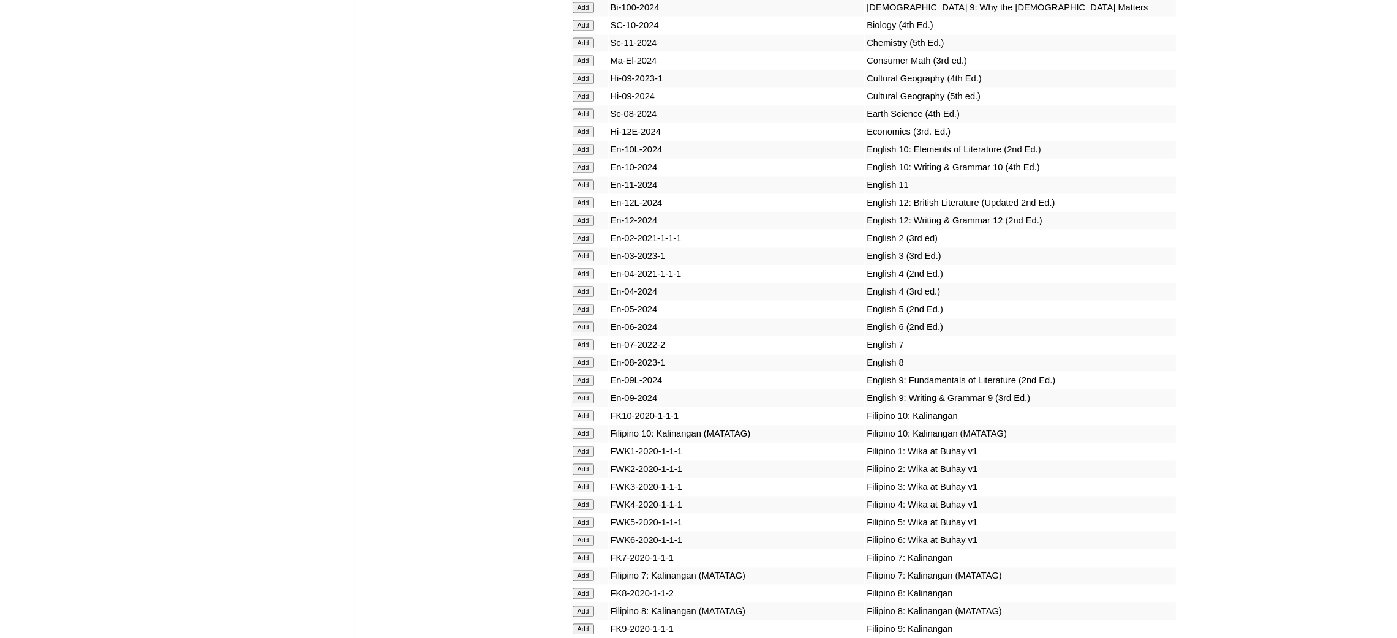
click at [583, 428] on input "Add" at bounding box center [583, 433] width 21 height 11
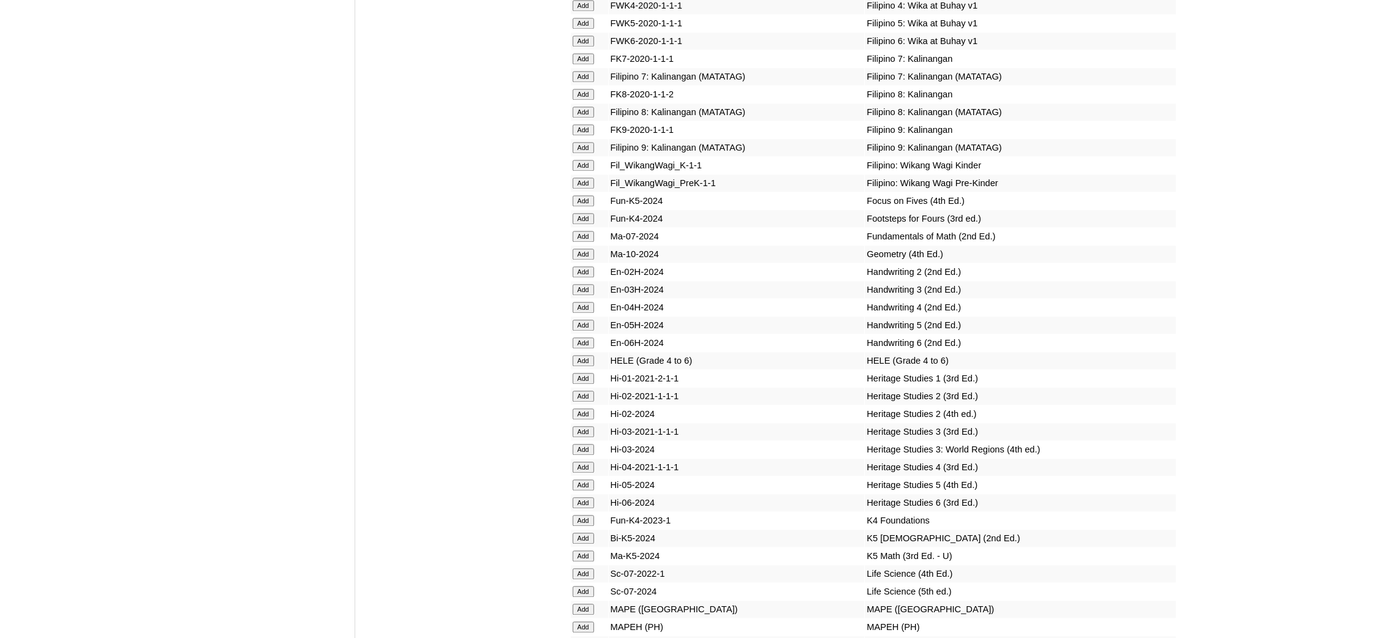
scroll to position [4135, 0]
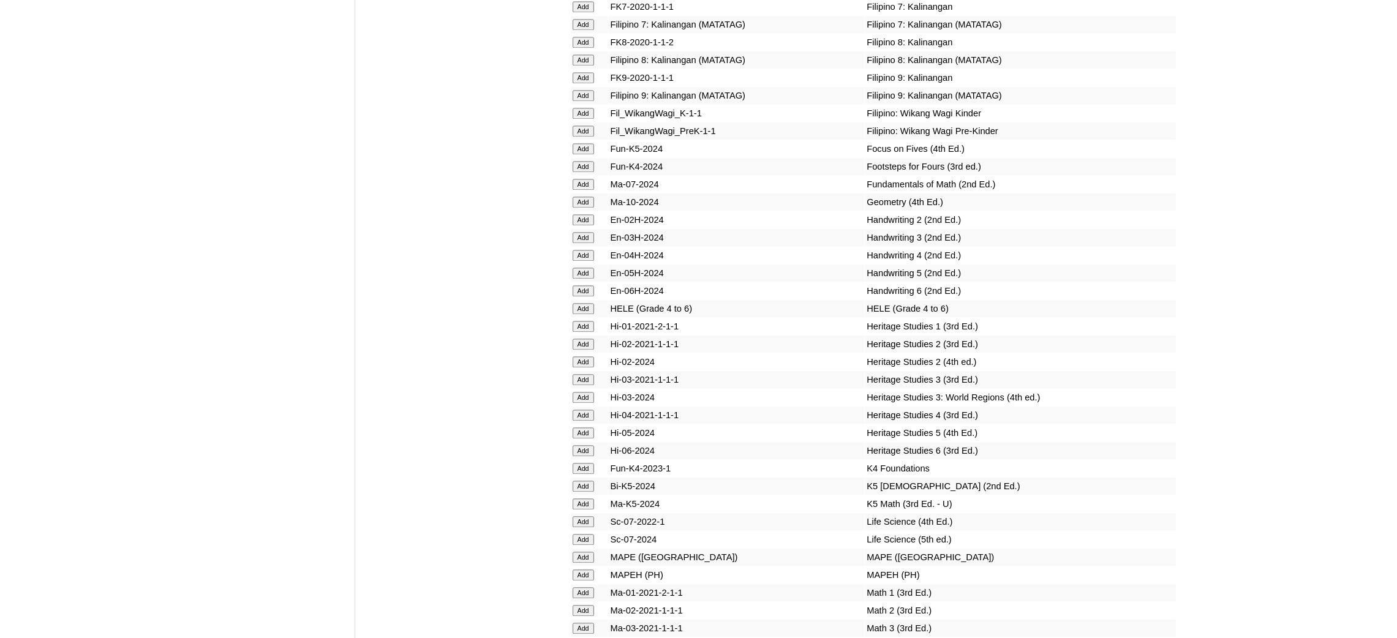
click at [583, 197] on input "Add" at bounding box center [583, 202] width 21 height 11
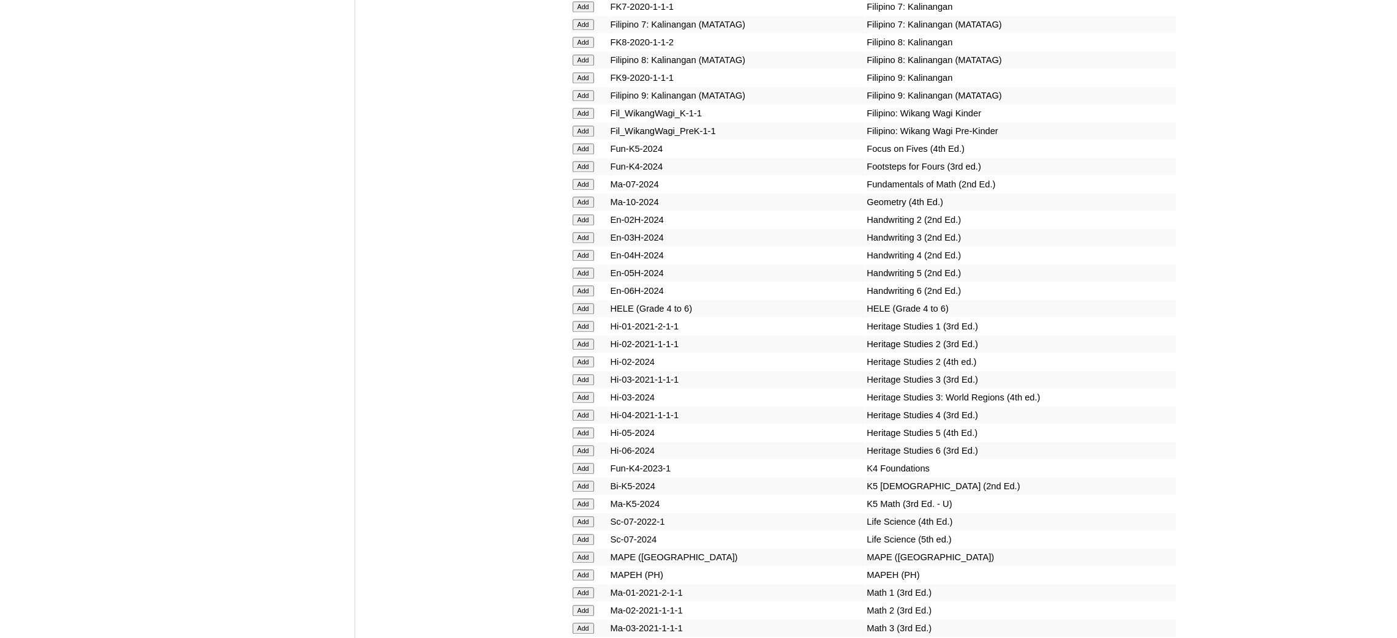
click at [588, 570] on input "Add" at bounding box center [583, 575] width 21 height 11
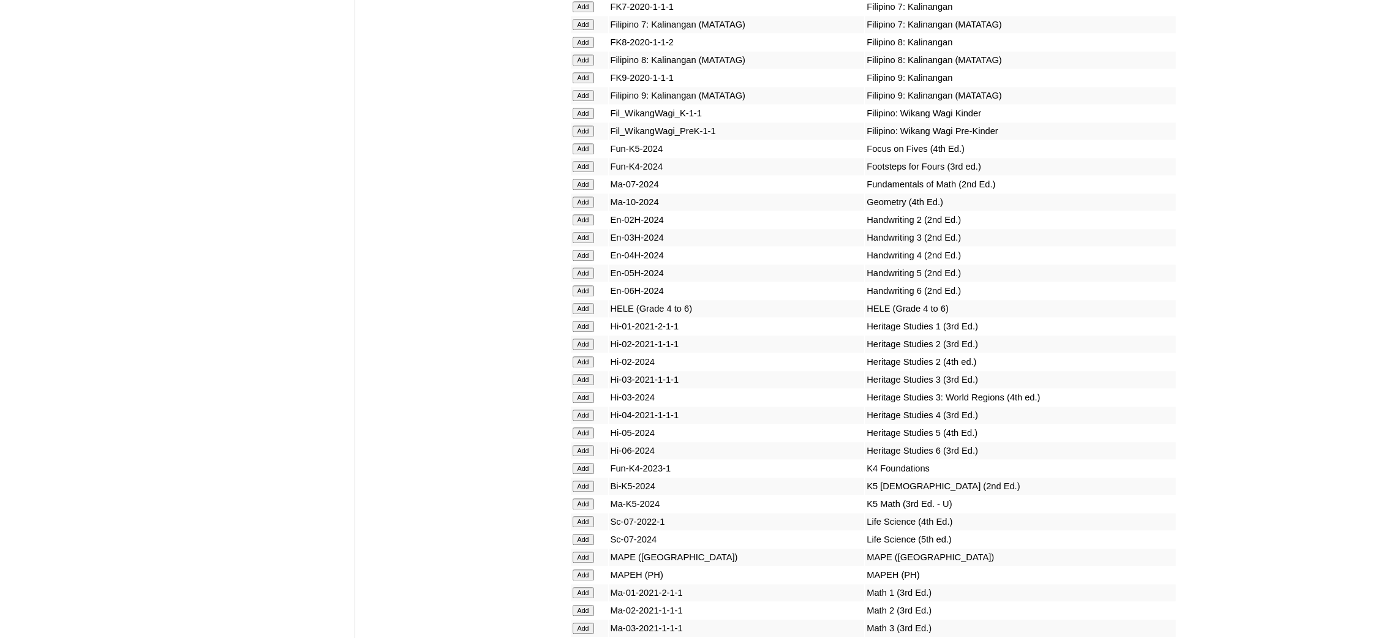
click at [588, 570] on input "Add" at bounding box center [583, 575] width 21 height 11
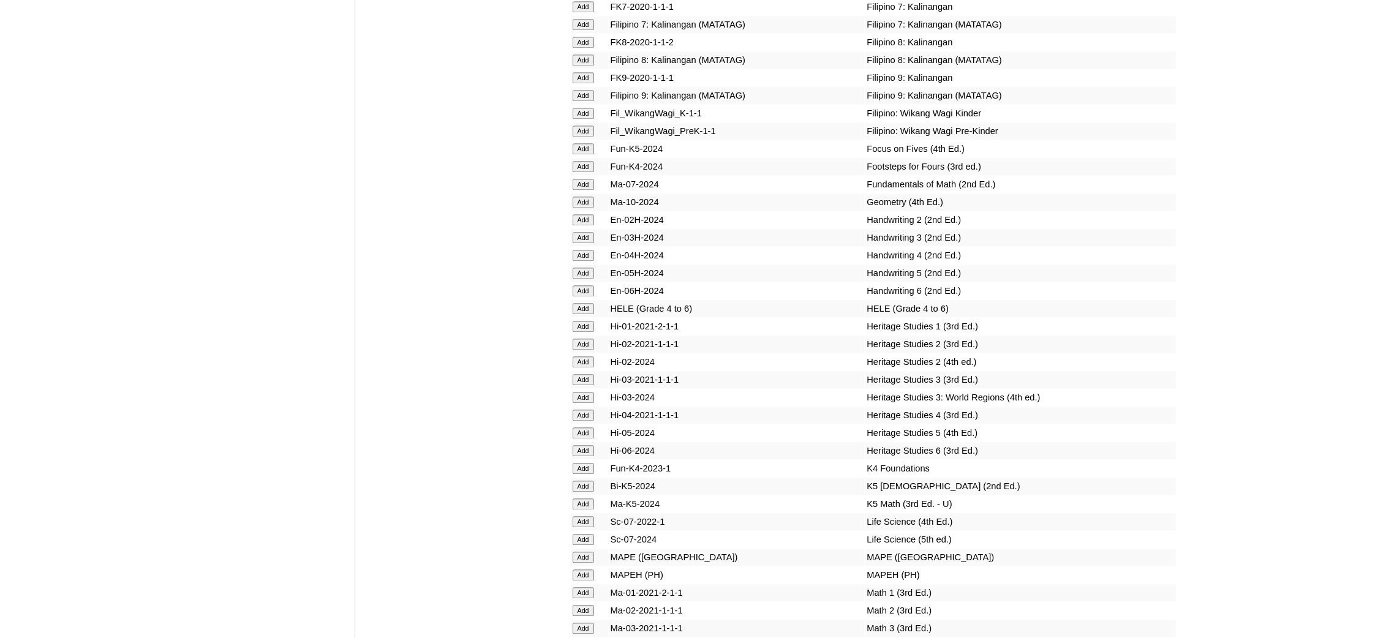
click at [588, 570] on input "Add" at bounding box center [583, 575] width 21 height 11
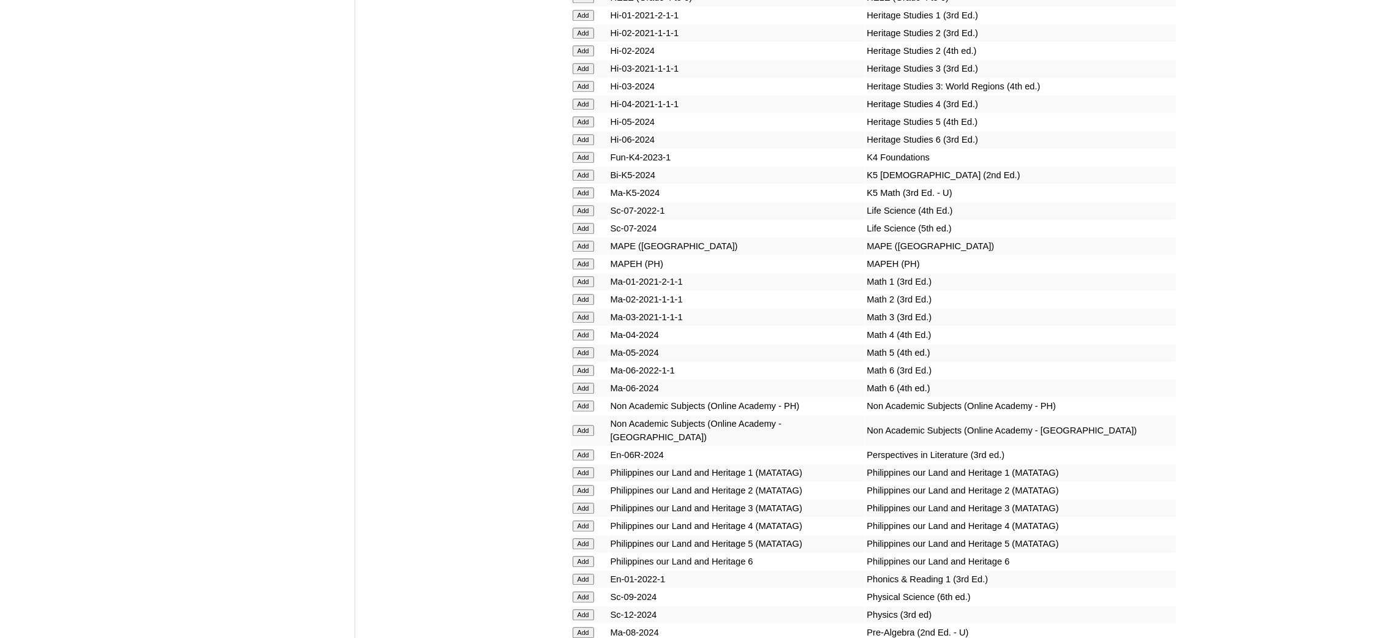
scroll to position [4502, 0]
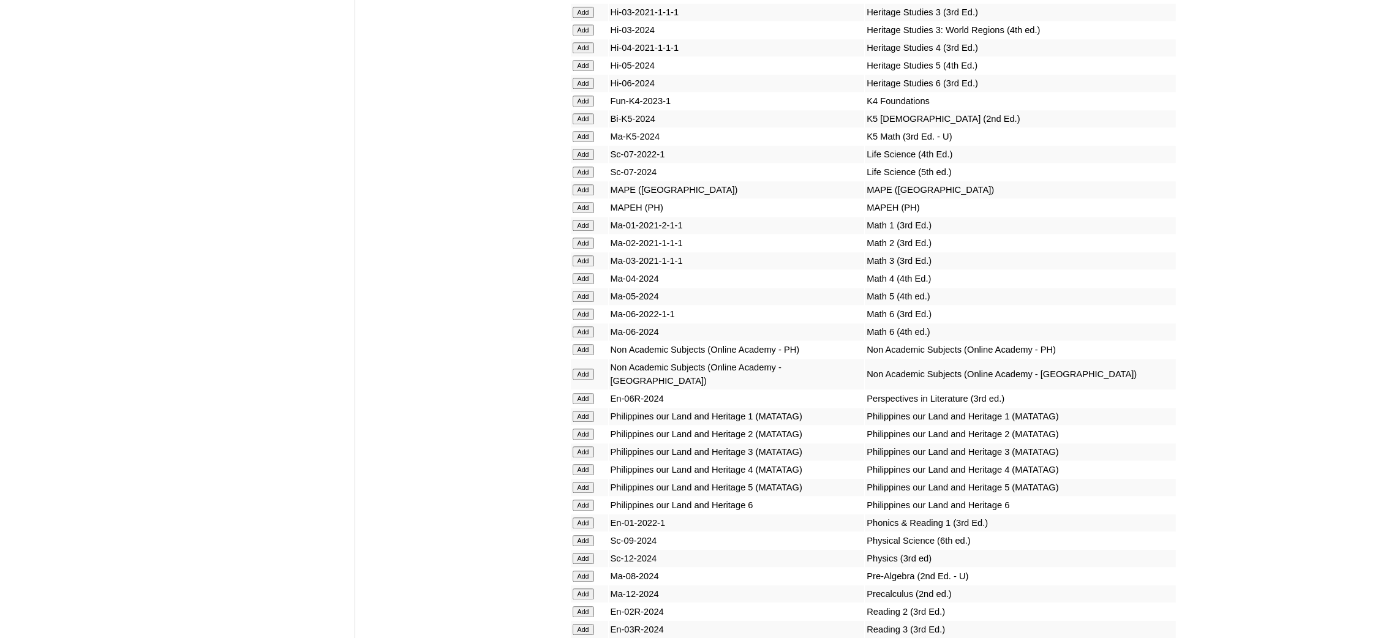
click at [583, 553] on input "Add" at bounding box center [583, 558] width 21 height 11
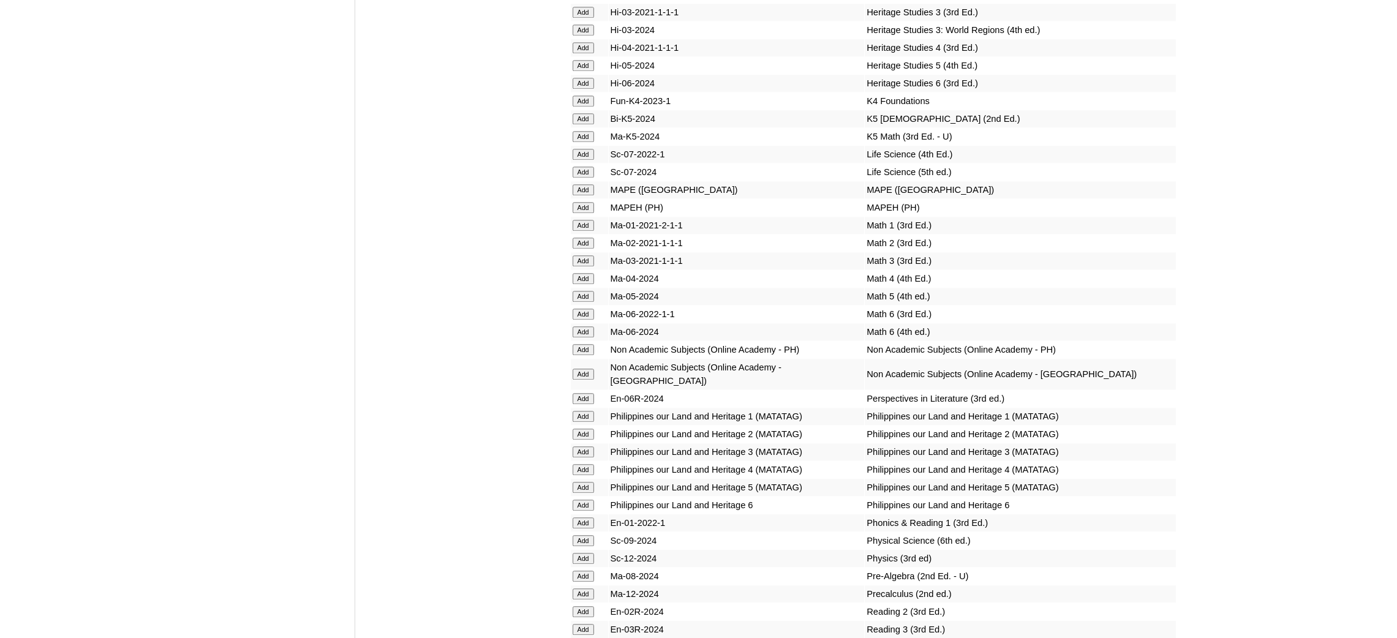
click at [583, 553] on input "Add" at bounding box center [583, 558] width 21 height 11
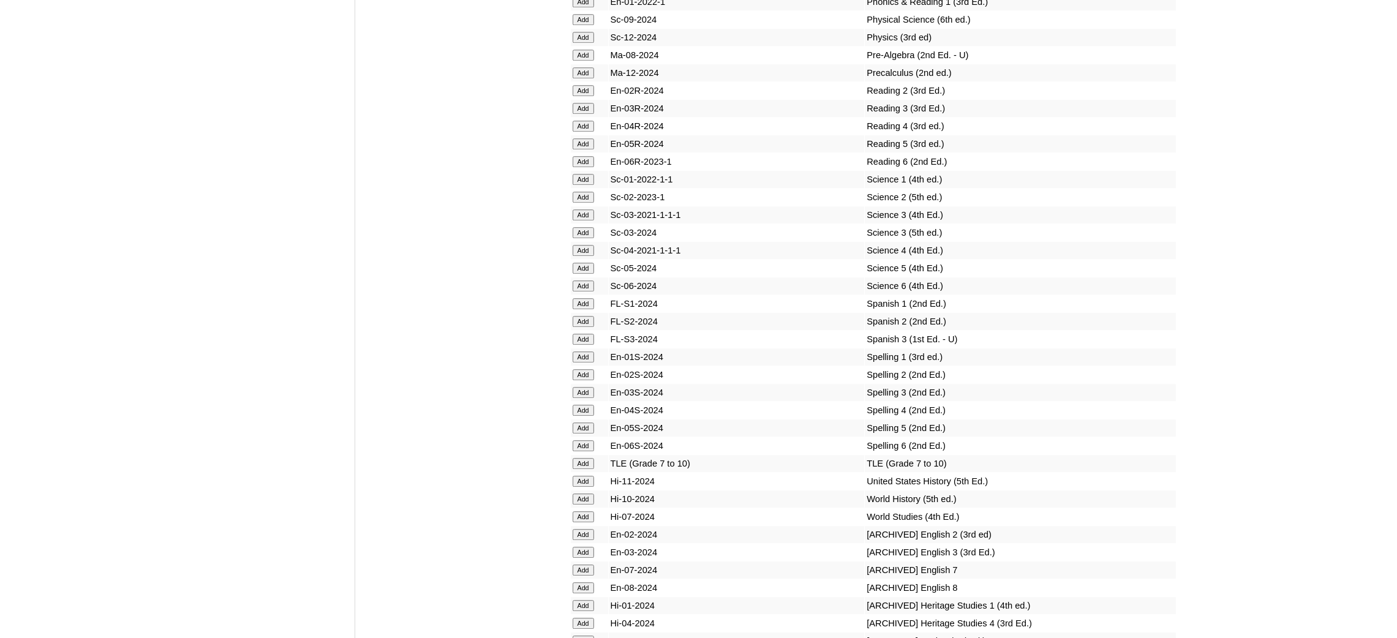
scroll to position [5055, 0]
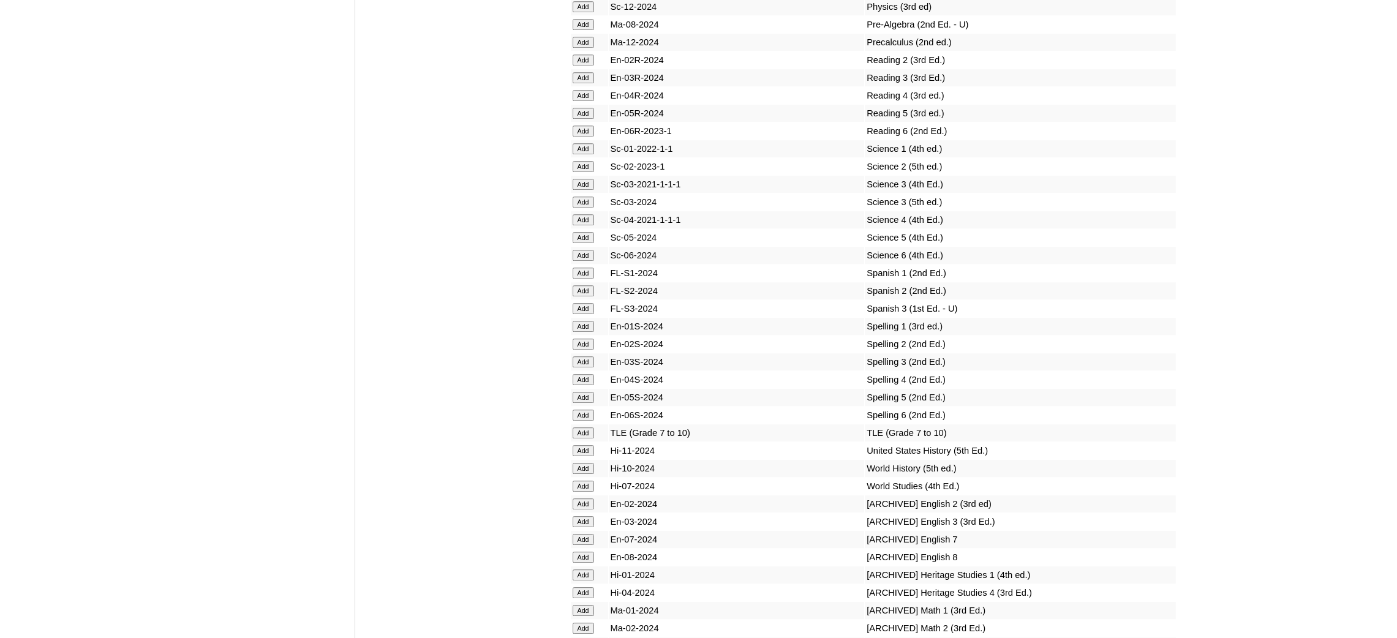
drag, startPoint x: 596, startPoint y: 274, endPoint x: 589, endPoint y: 276, distance: 6.8
click at [594, 428] on form "Add" at bounding box center [590, 433] width 34 height 10
click at [589, 428] on input "Add" at bounding box center [583, 433] width 21 height 11
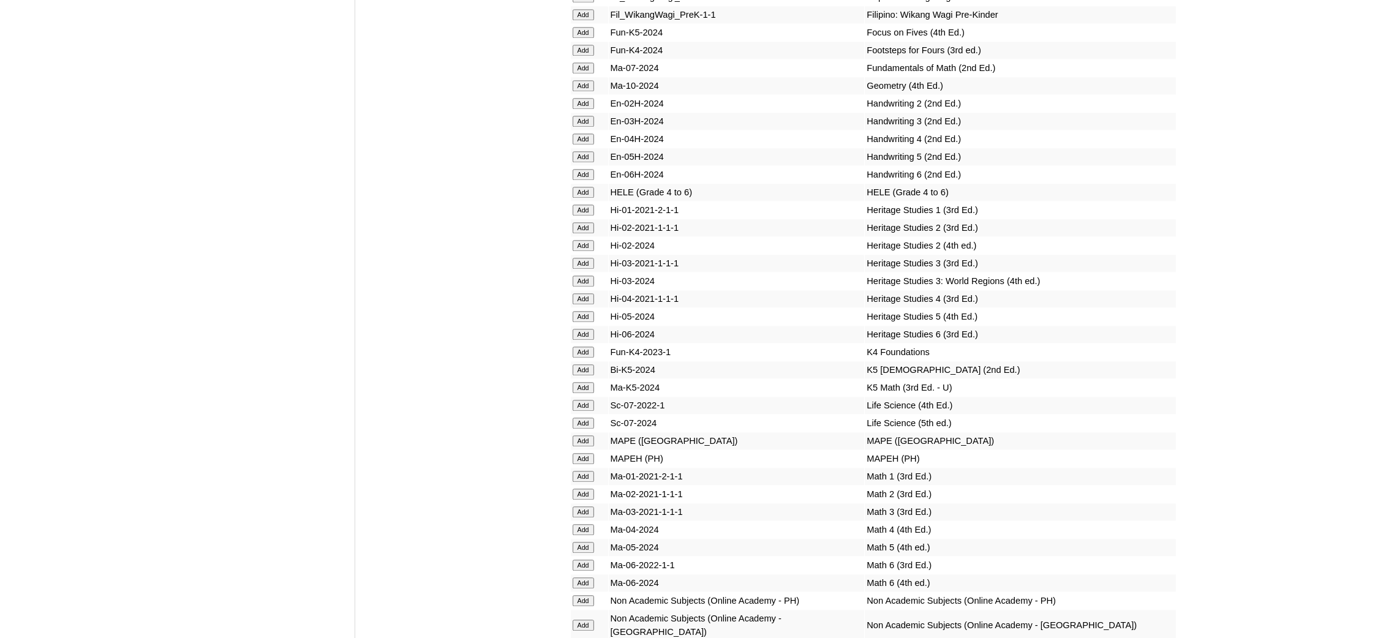
scroll to position [4227, 0]
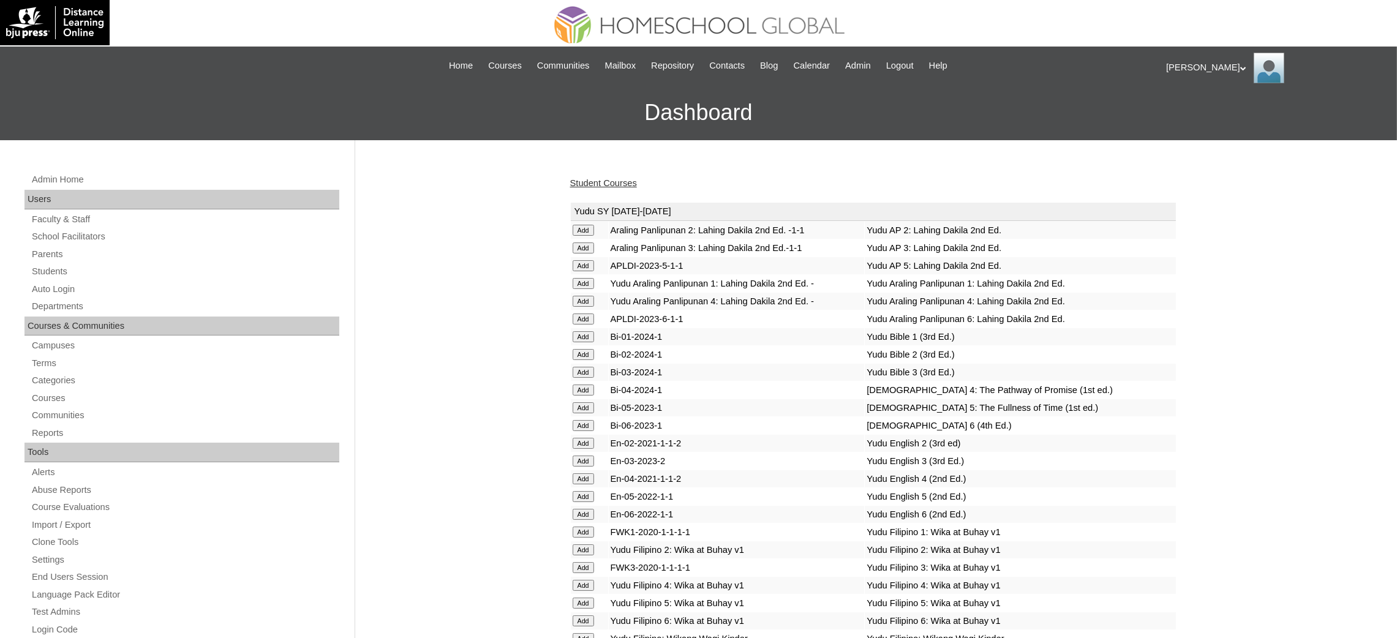
click at [627, 178] on link "Student Courses" at bounding box center [603, 183] width 67 height 10
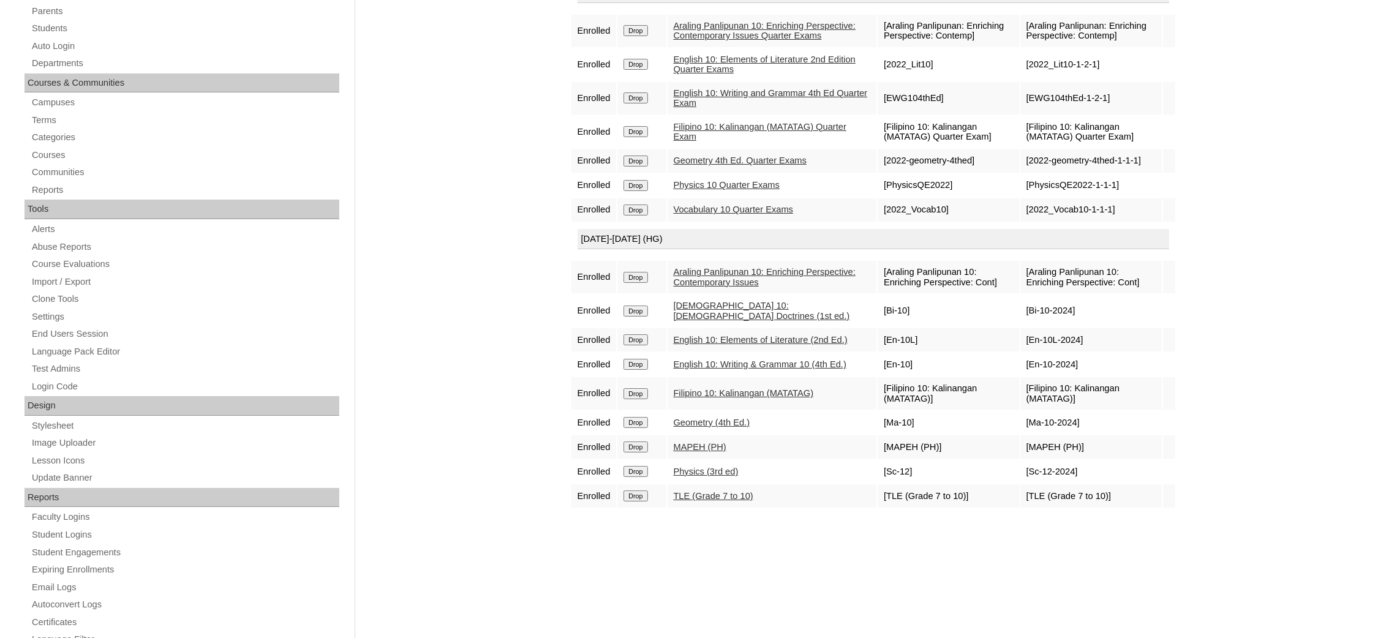
scroll to position [275, 0]
